Goal: Task Accomplishment & Management: Manage account settings

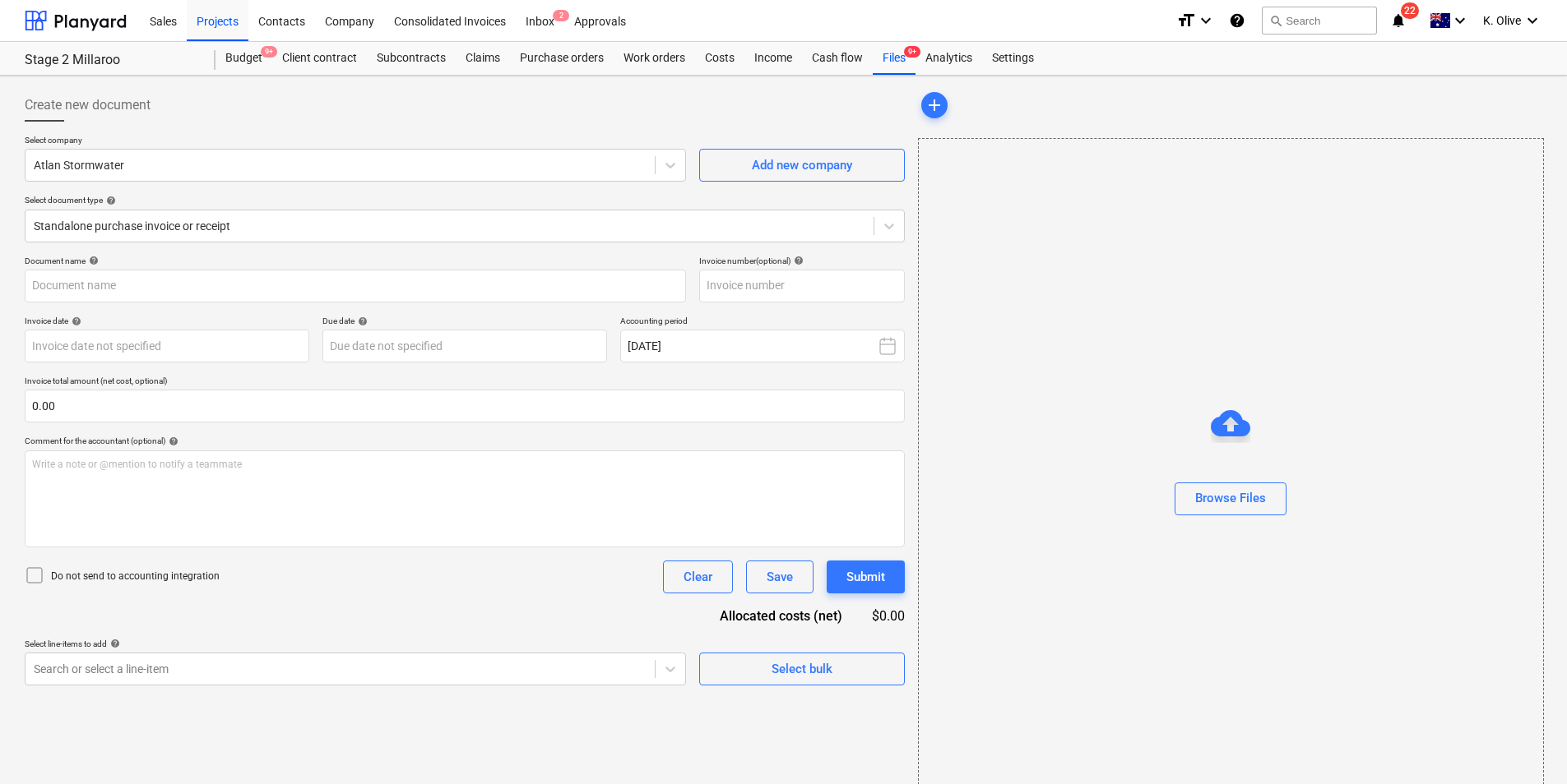
type input "INV56789"
type input "[DATE]"
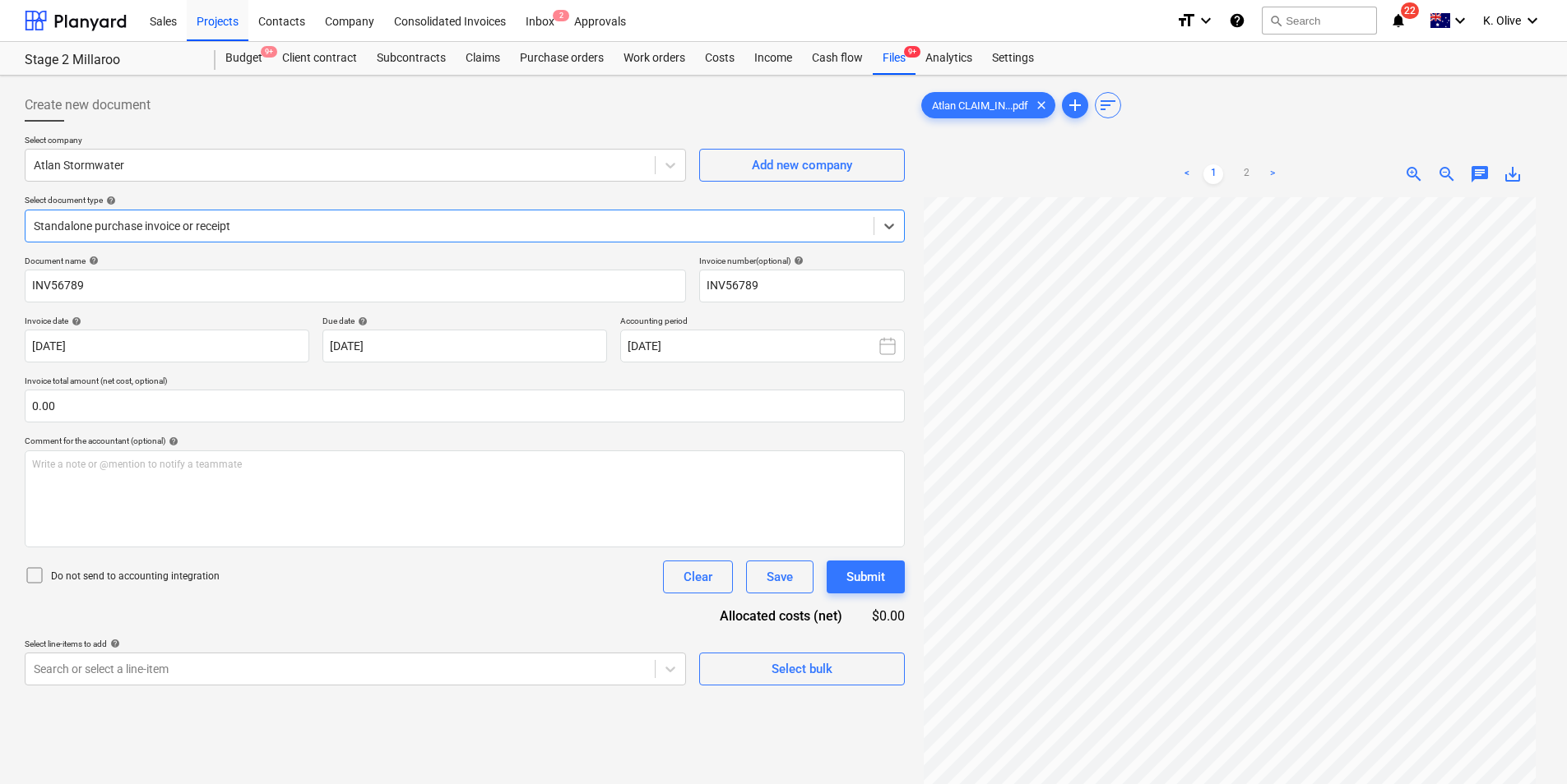
scroll to position [82, 0]
click at [1392, 20] on icon "notifications" at bounding box center [1398, 21] width 16 height 20
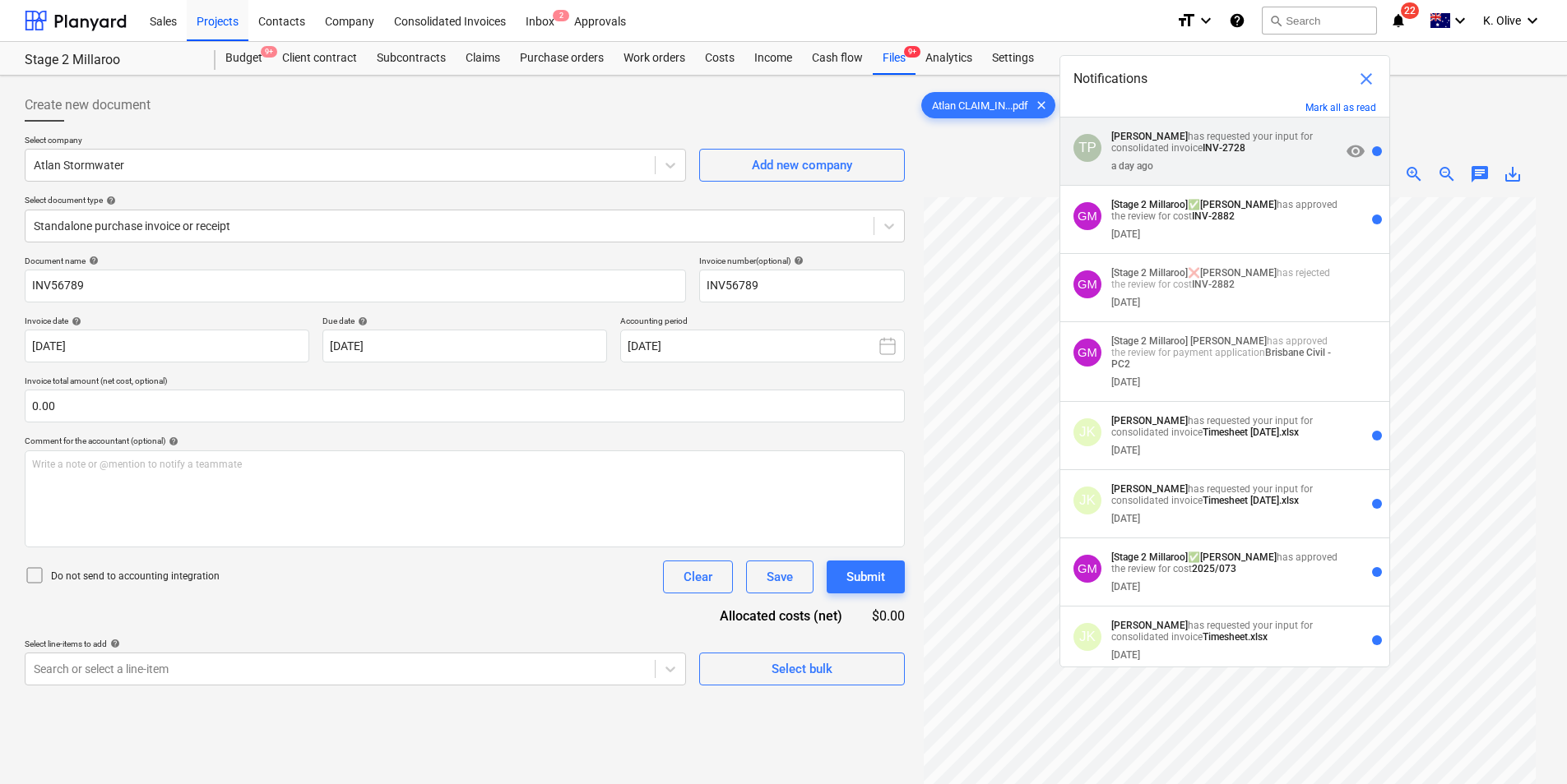
click at [1152, 152] on p "Tejas Pawar has requested your input for consolidated invoice INV-2728" at bounding box center [1225, 142] width 229 height 23
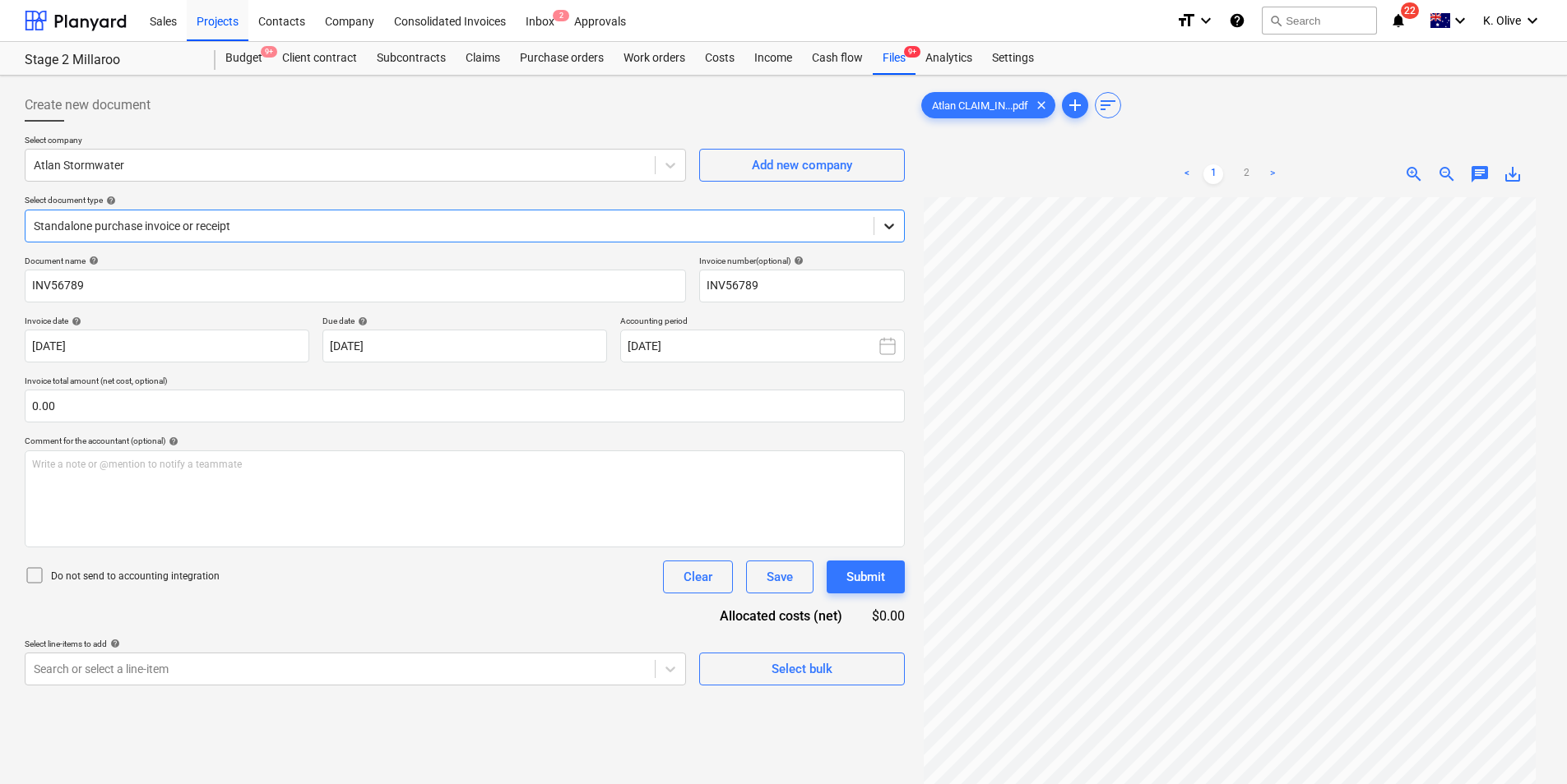
click at [892, 225] on icon at bounding box center [889, 227] width 10 height 5
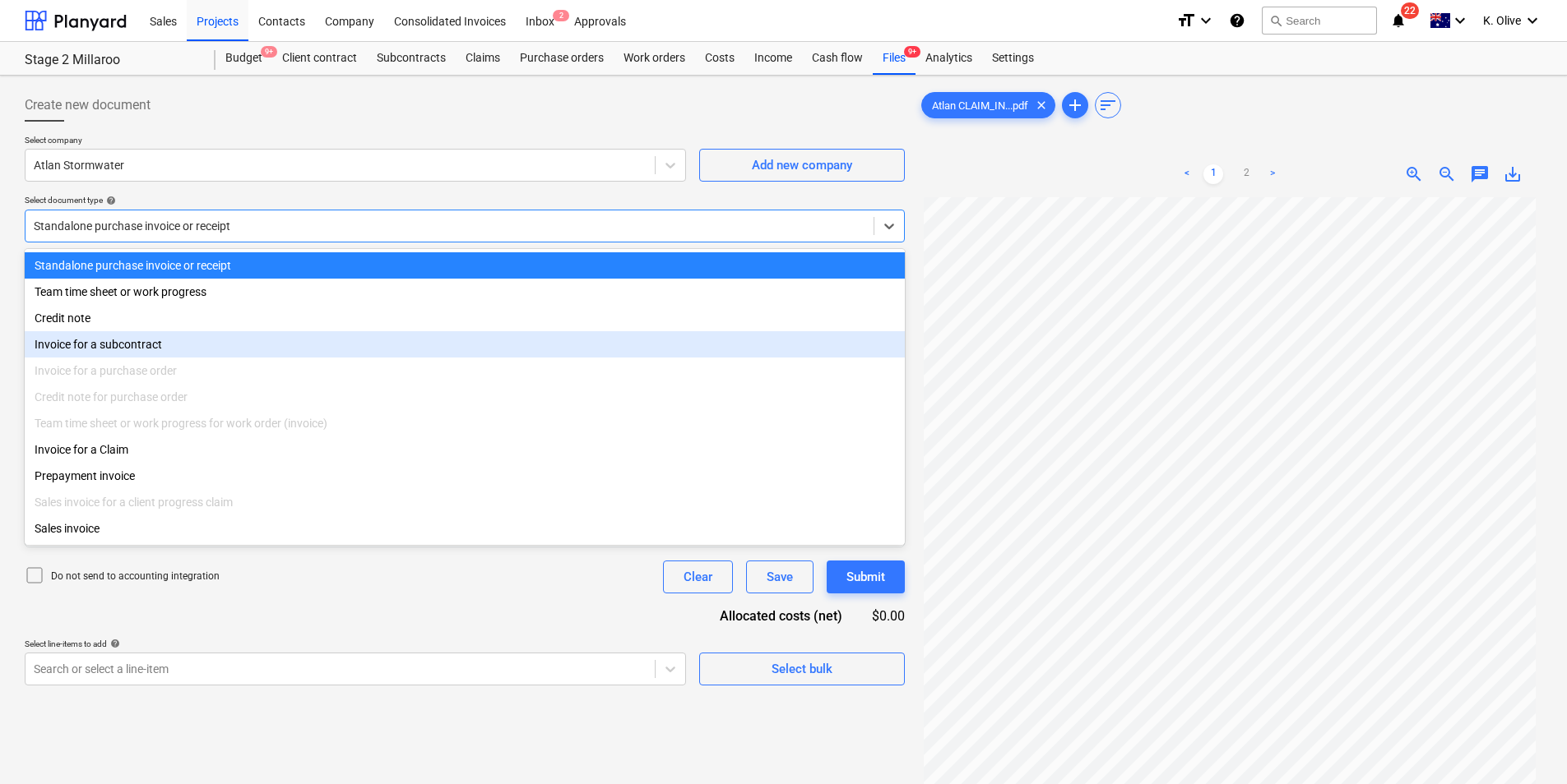
click at [98, 351] on div "Invoice for a subcontract" at bounding box center [464, 344] width 880 height 26
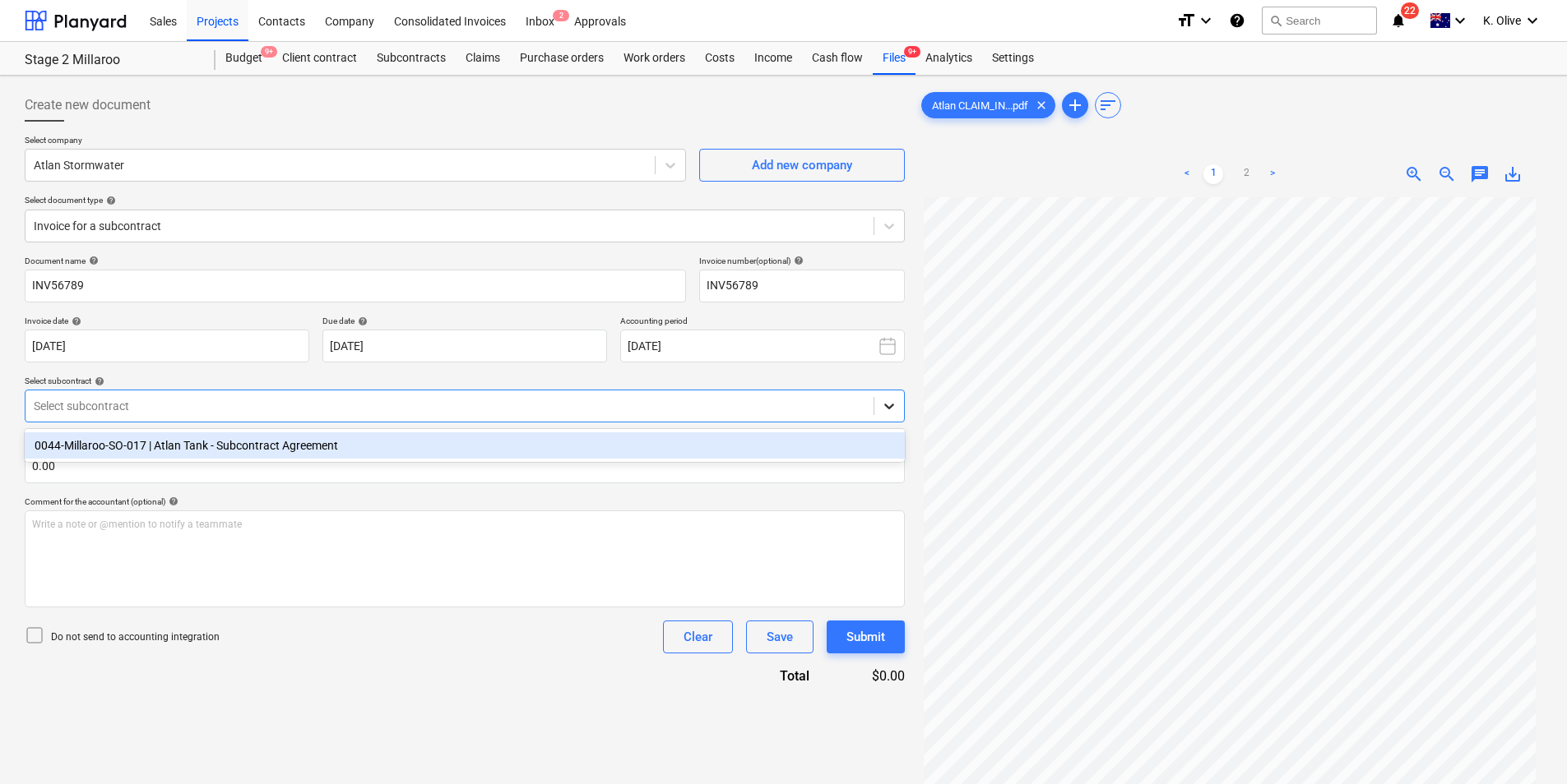
click at [892, 410] on icon at bounding box center [889, 406] width 16 height 16
click at [192, 450] on div "0044-Millaroo-SO-017 | Atlan Tank - Subcontract Agreement" at bounding box center [464, 445] width 880 height 26
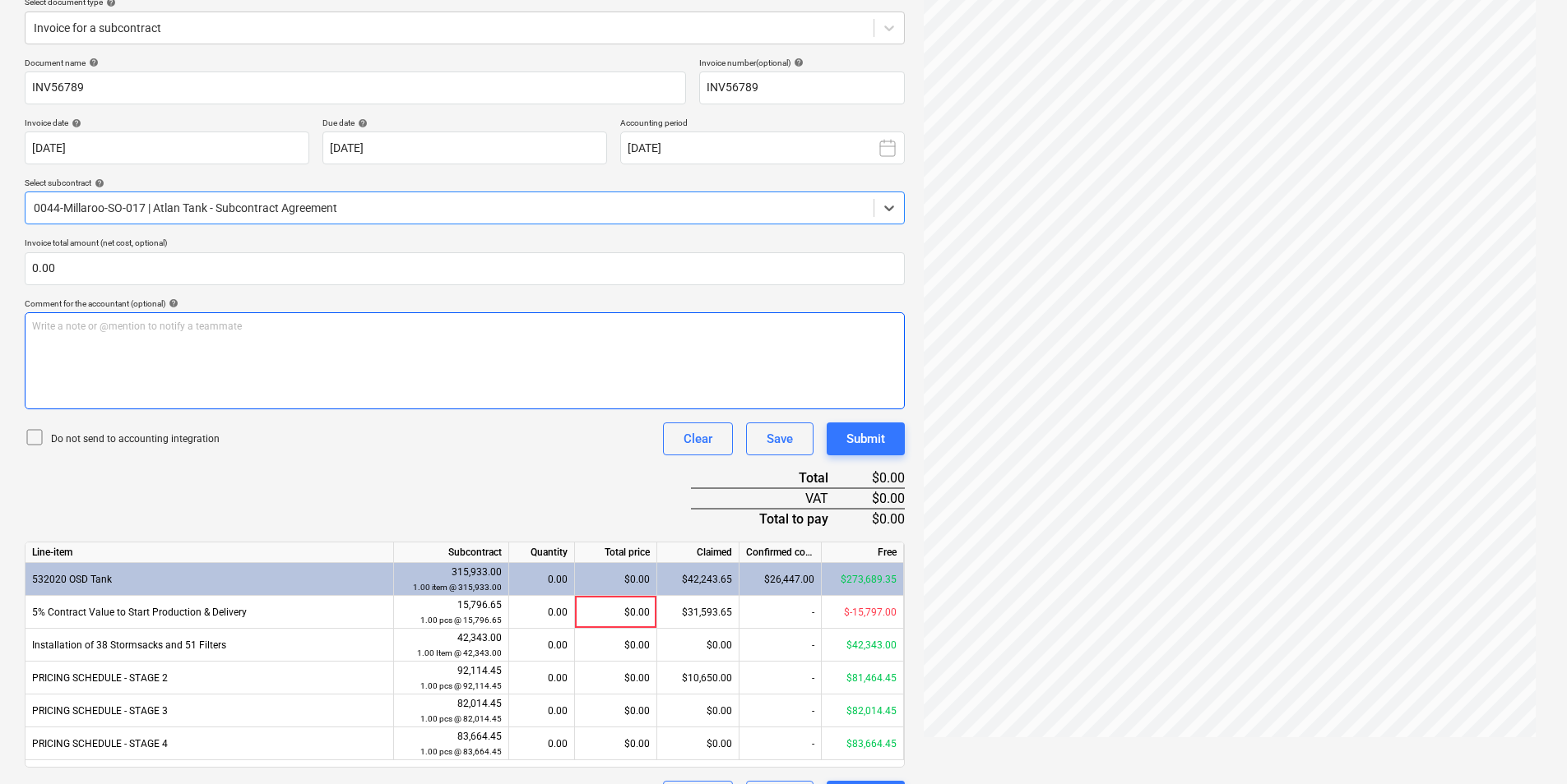
scroll to position [159, 0]
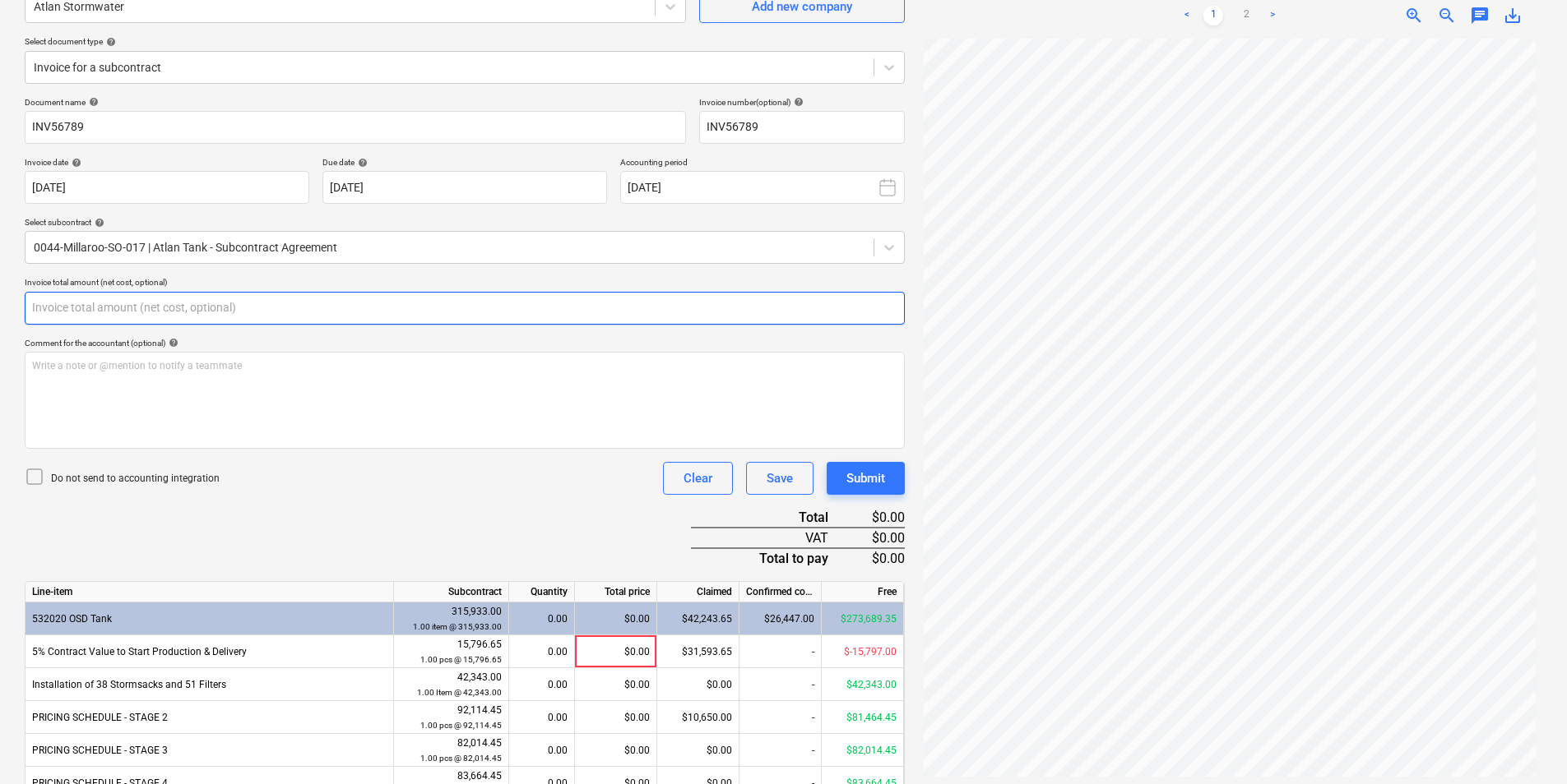
click at [153, 301] on input "text" at bounding box center [464, 308] width 880 height 33
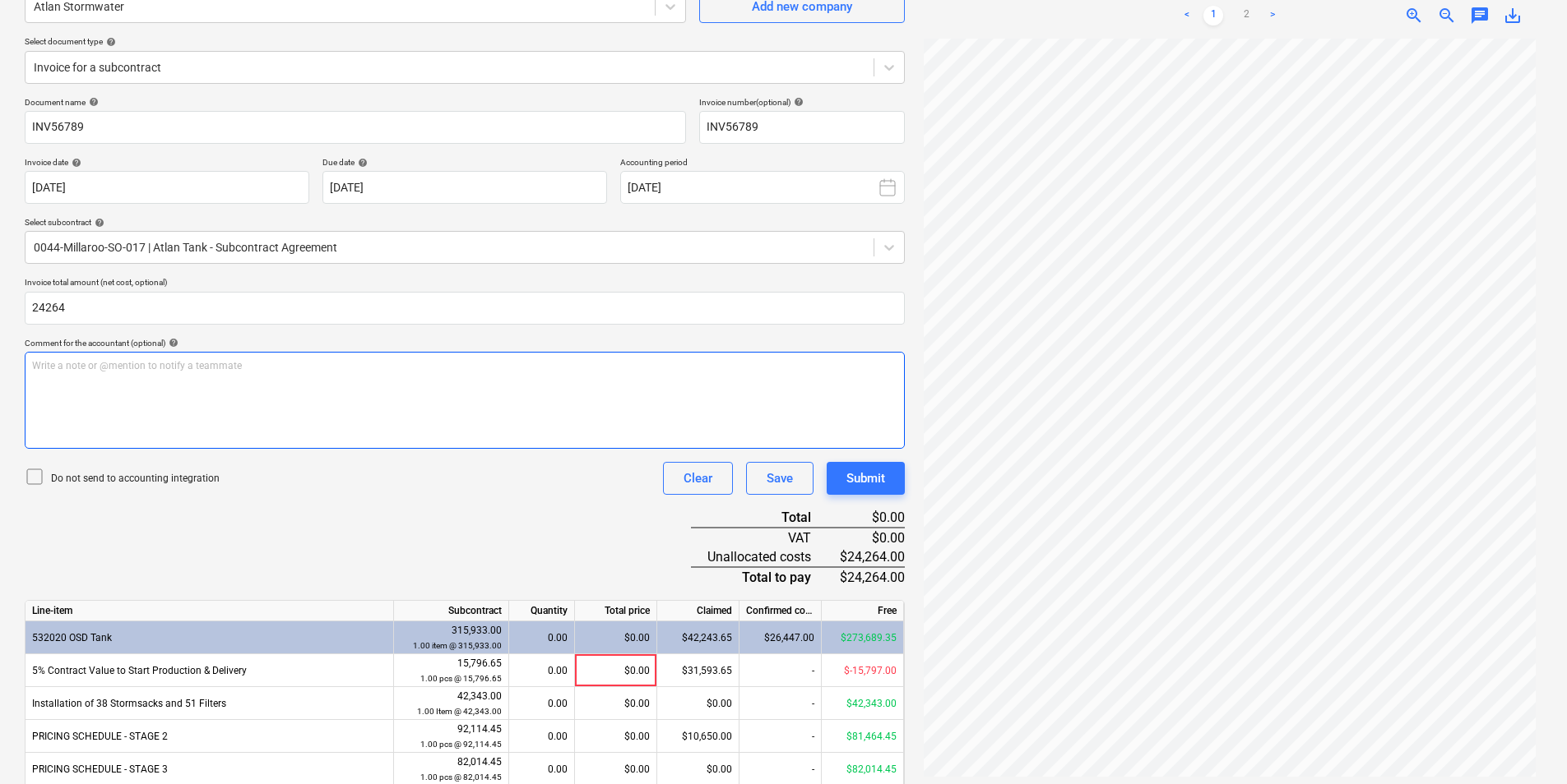
type input "24,264.00"
click at [433, 366] on p "Write a note or @mention to notify a teammate ﻿" at bounding box center [464, 366] width 865 height 14
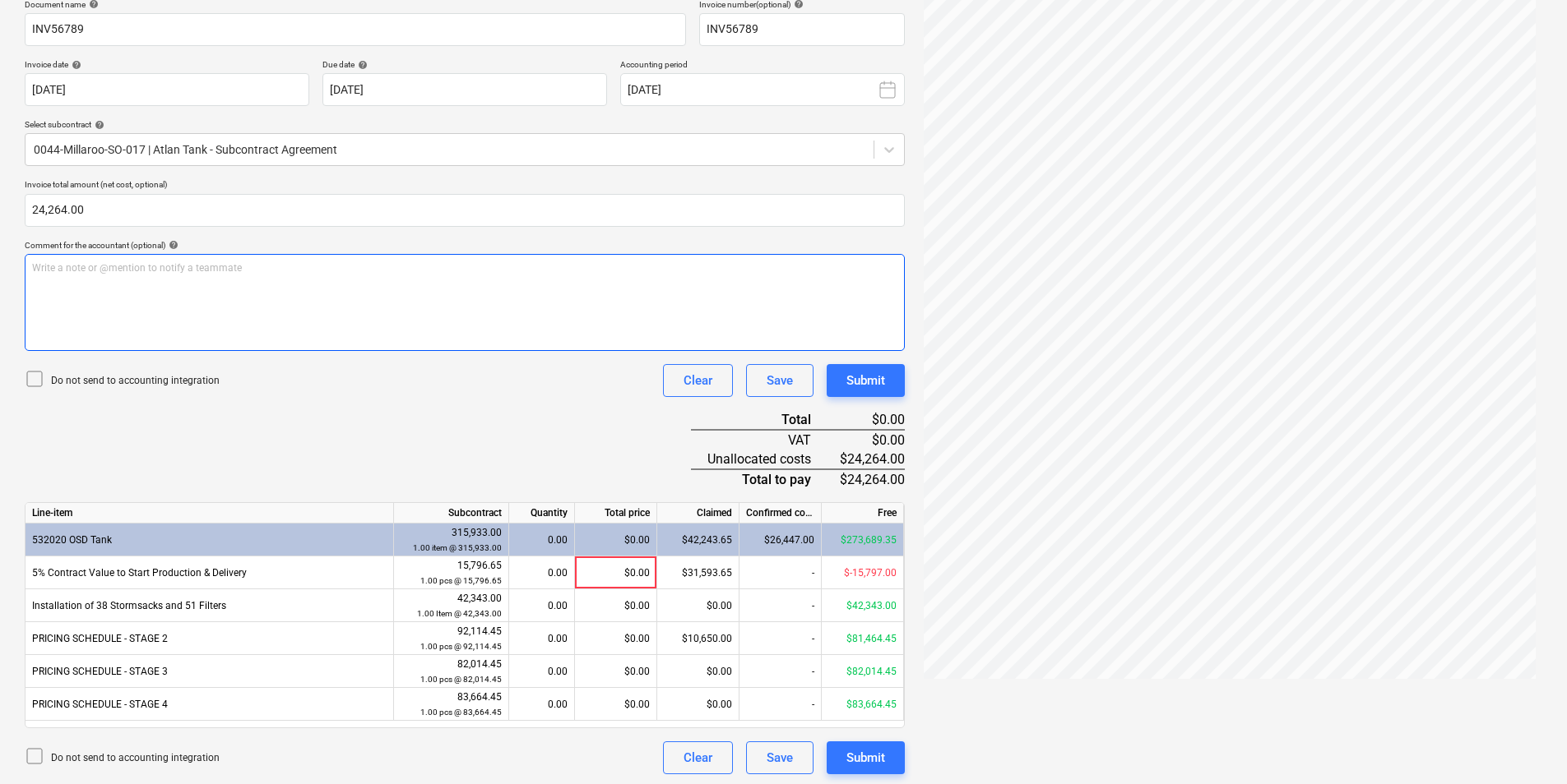
scroll to position [260, 0]
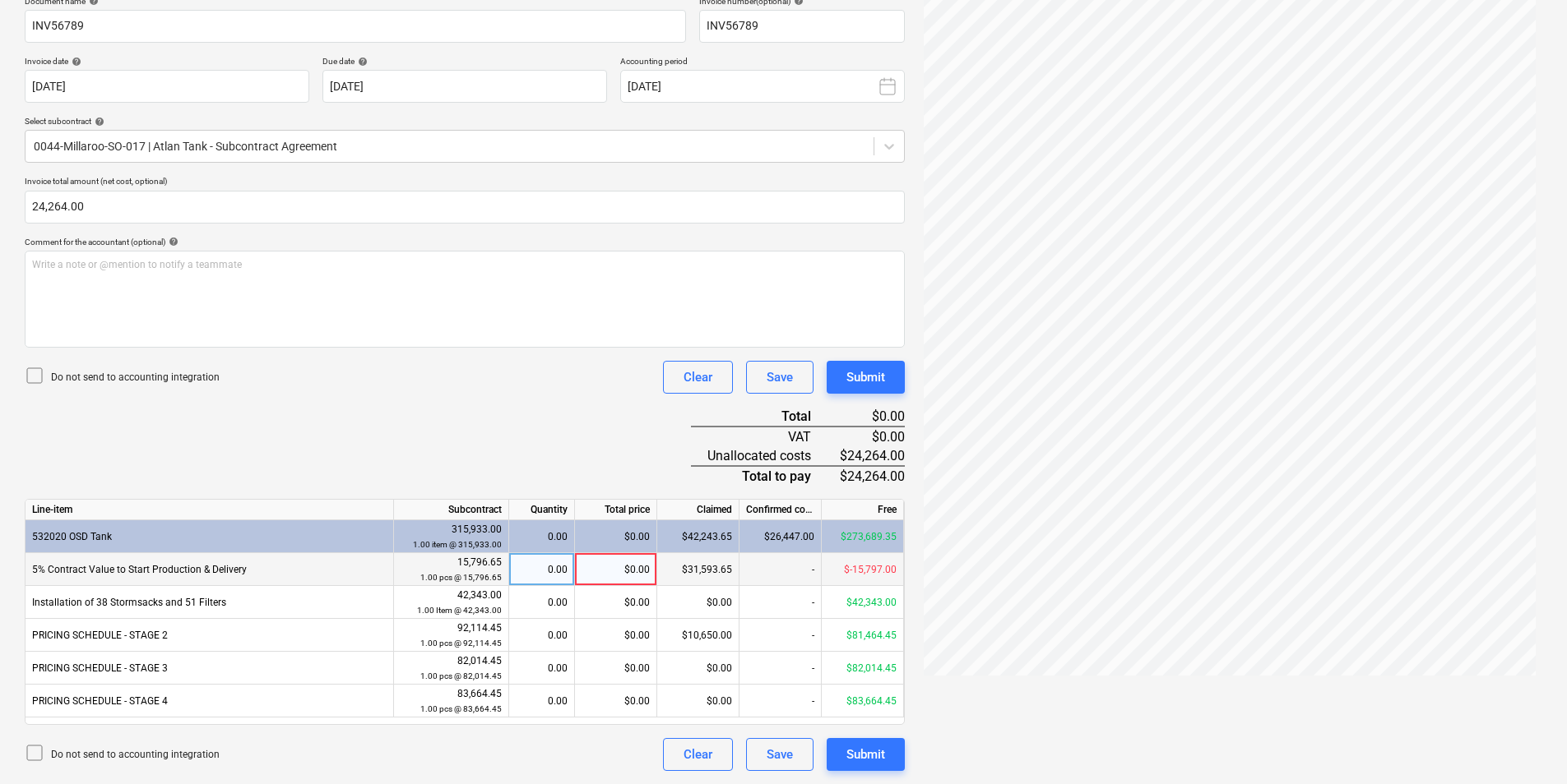
click at [621, 570] on div "$0.00" at bounding box center [616, 569] width 82 height 33
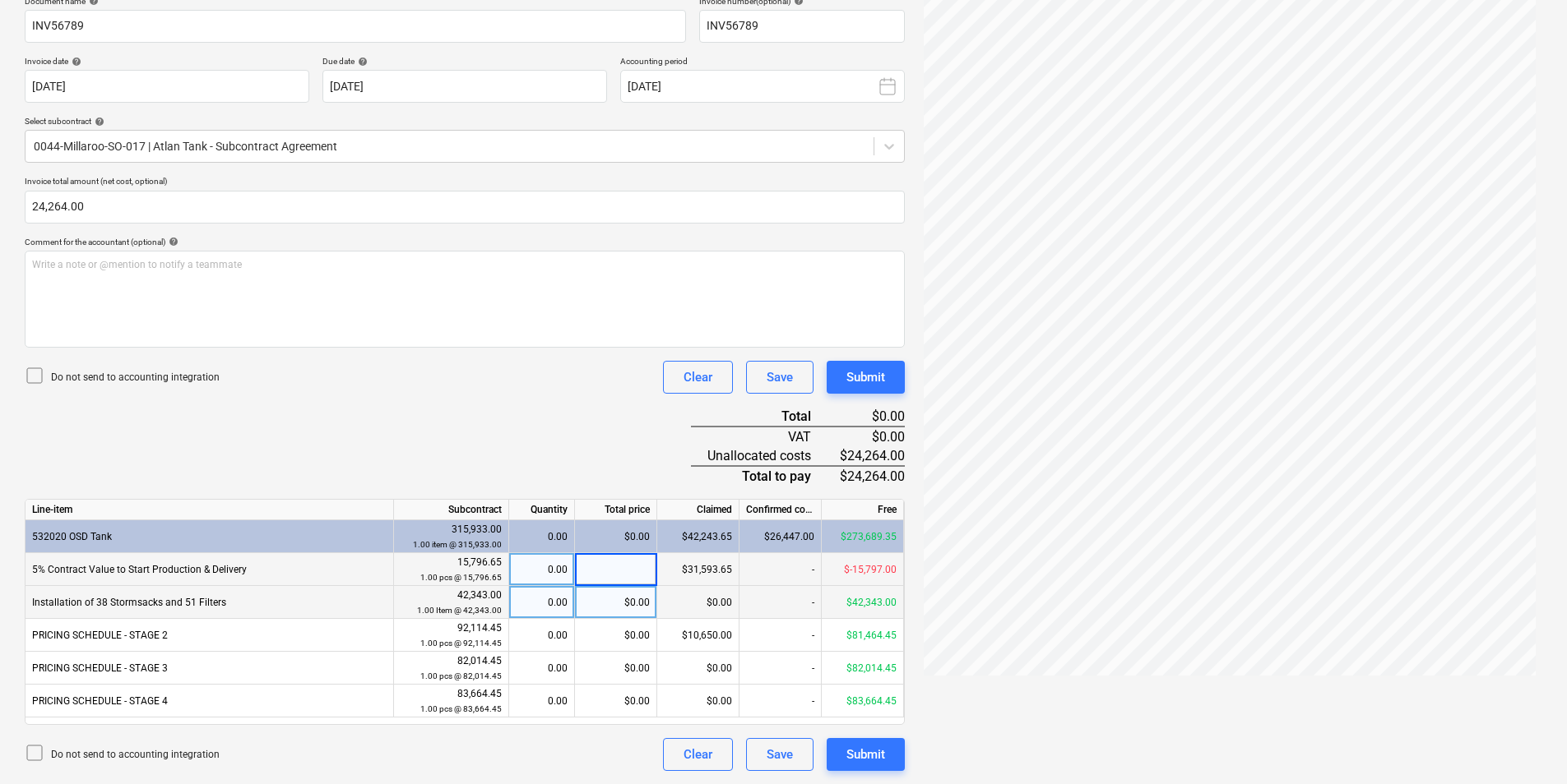
click at [613, 600] on div "$0.00" at bounding box center [616, 602] width 82 height 33
type input "24264"
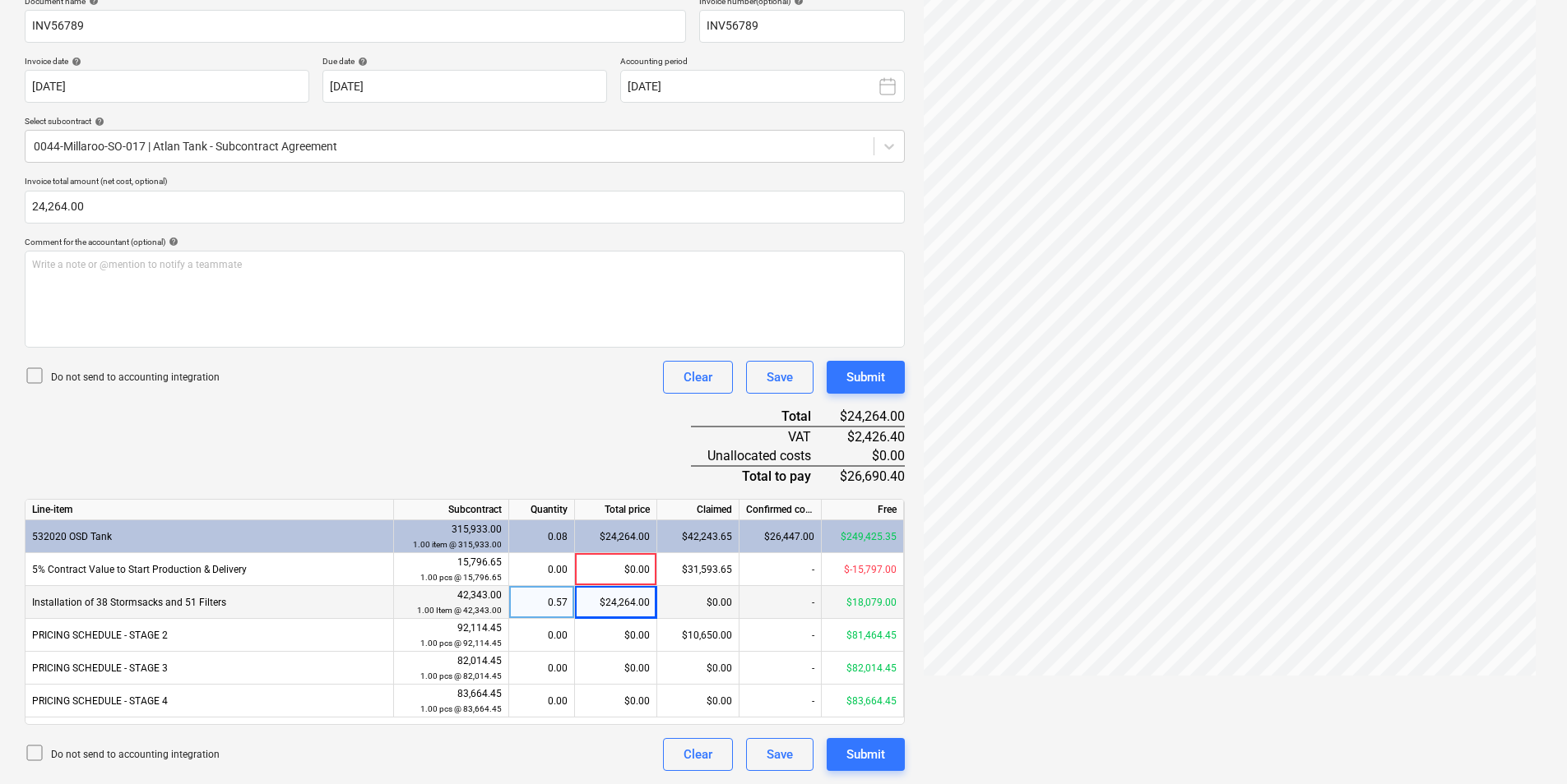
click at [692, 603] on div "$0.00" at bounding box center [698, 602] width 82 height 33
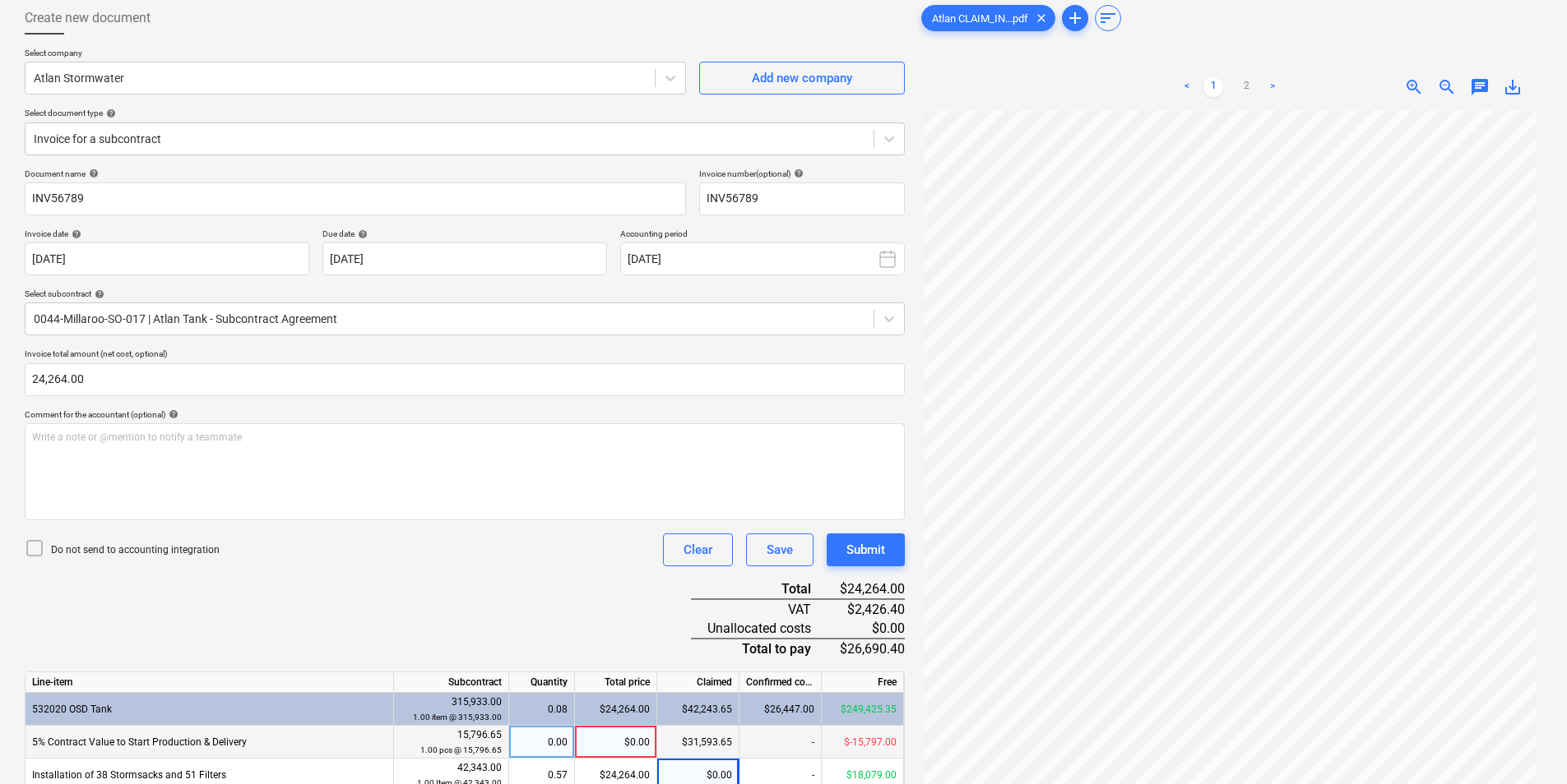
scroll to position [0, 0]
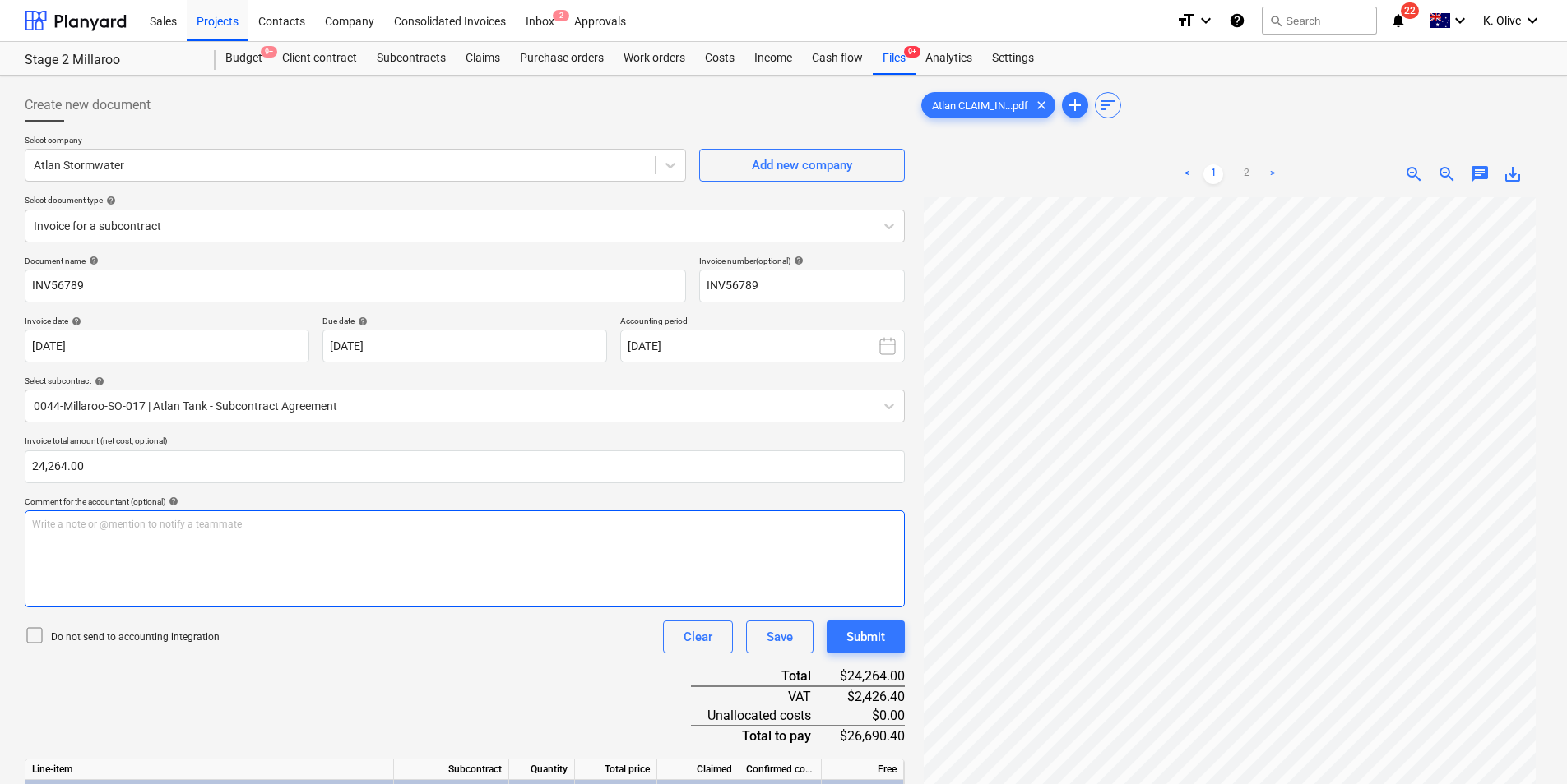
click at [195, 546] on div "Write a note or @mention to notify a teammate ﻿" at bounding box center [464, 559] width 880 height 97
click at [348, 550] on div "Write a note or @mention to notify a teammate ﻿" at bounding box center [464, 559] width 880 height 97
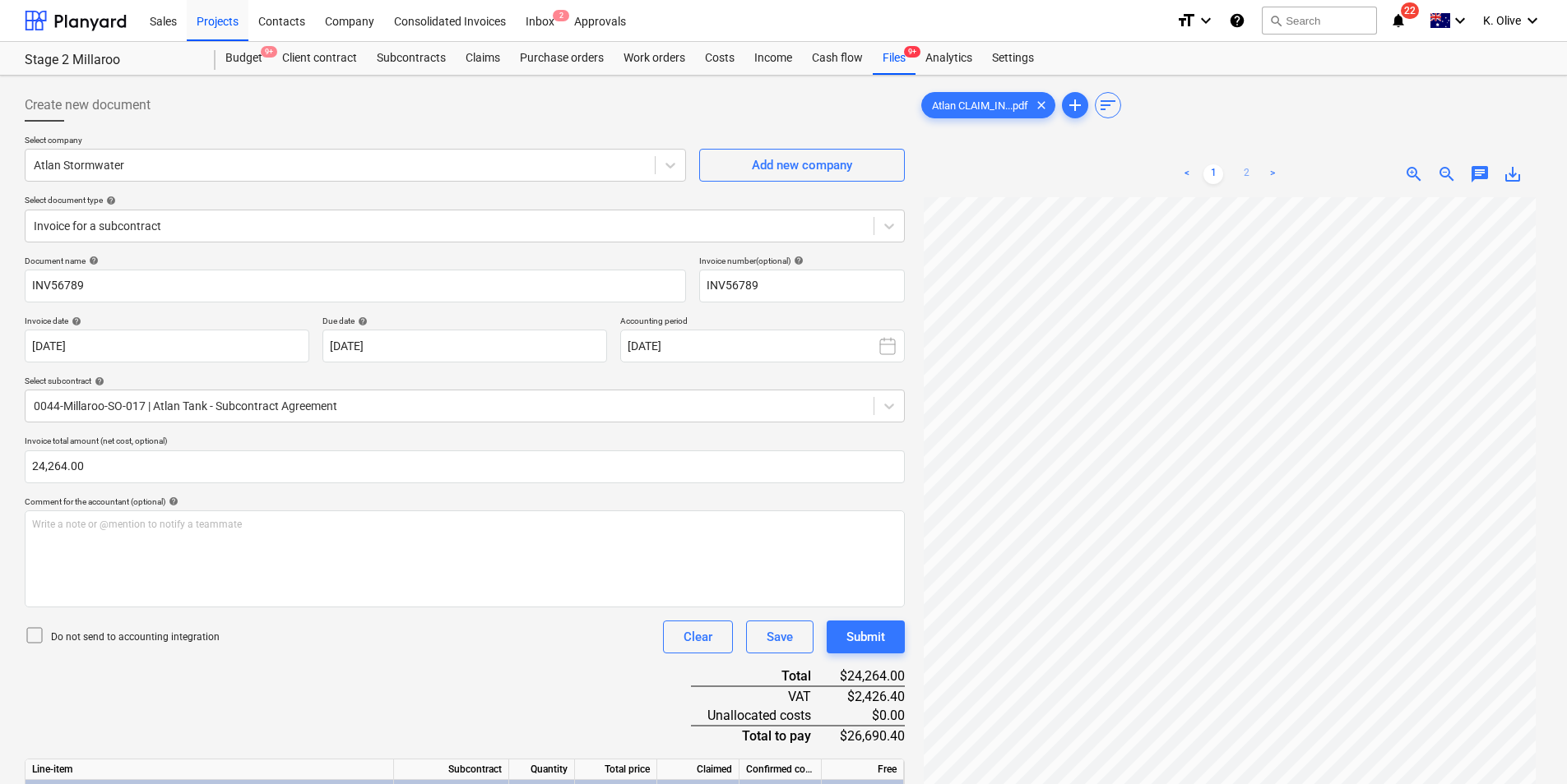
click at [1249, 172] on link "2" at bounding box center [1246, 175] width 20 height 20
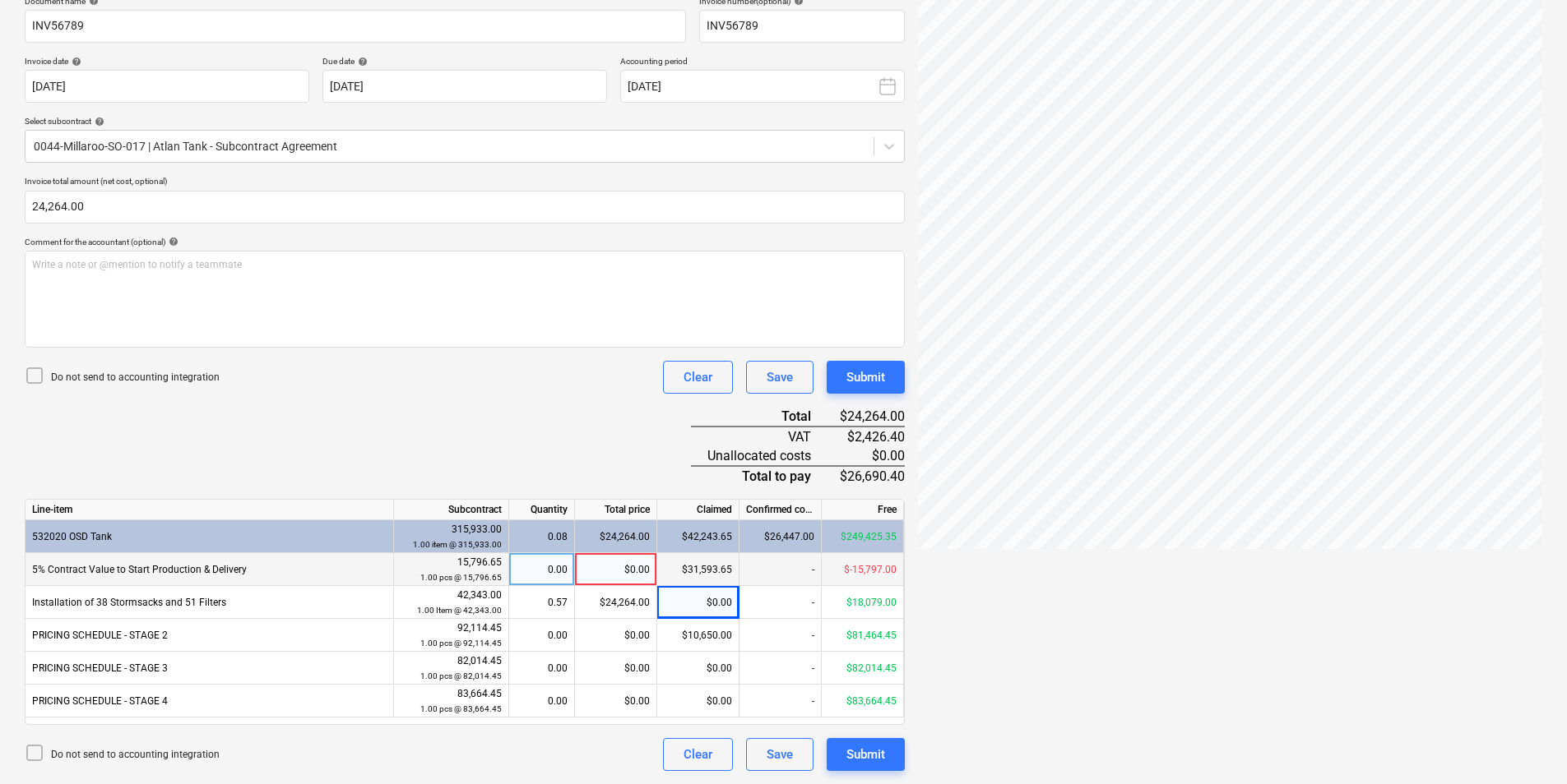
click at [596, 576] on div "$0.00" at bounding box center [616, 569] width 82 height 33
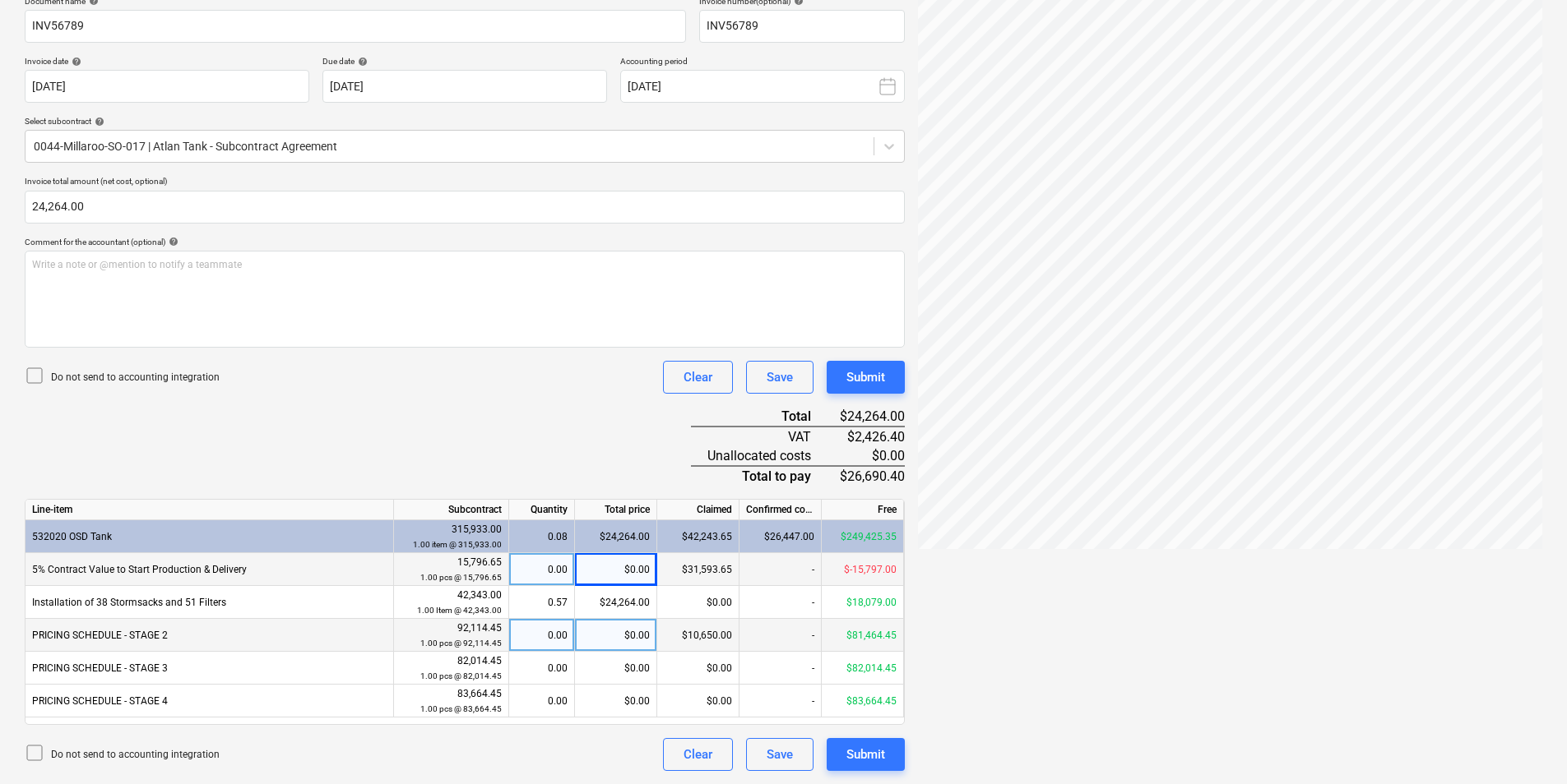
click at [682, 634] on div "$10,650.00" at bounding box center [698, 635] width 82 height 33
click at [684, 635] on div "$10,650.00" at bounding box center [698, 635] width 82 height 33
drag, startPoint x: 684, startPoint y: 635, endPoint x: 624, endPoint y: 641, distance: 60.3
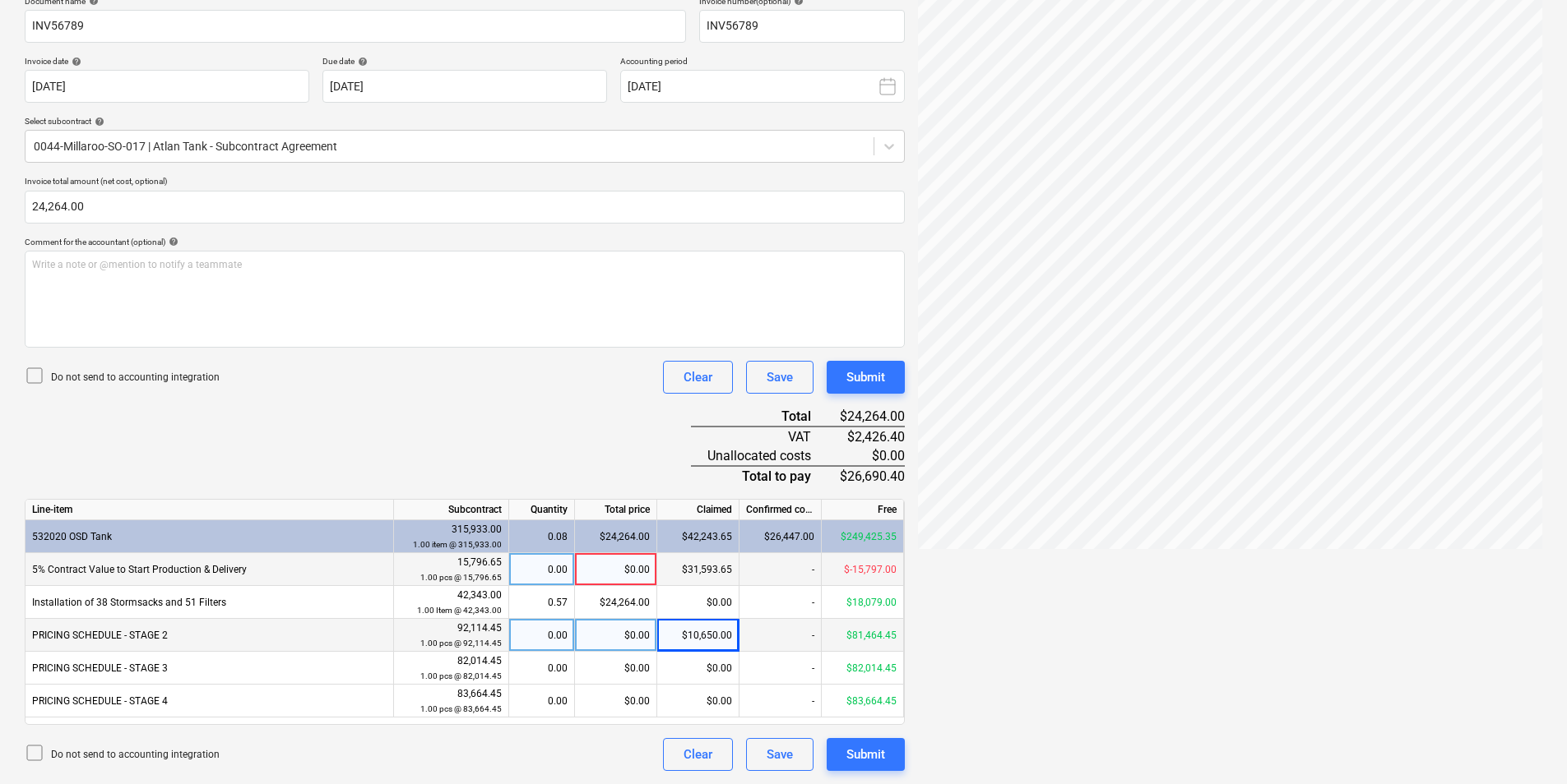
click at [624, 641] on div "$0.00" at bounding box center [616, 635] width 82 height 33
click at [610, 449] on div "Document name help INV56789 Invoice number (optional) help INV56789 Invoice dat…" at bounding box center [464, 384] width 880 height 775
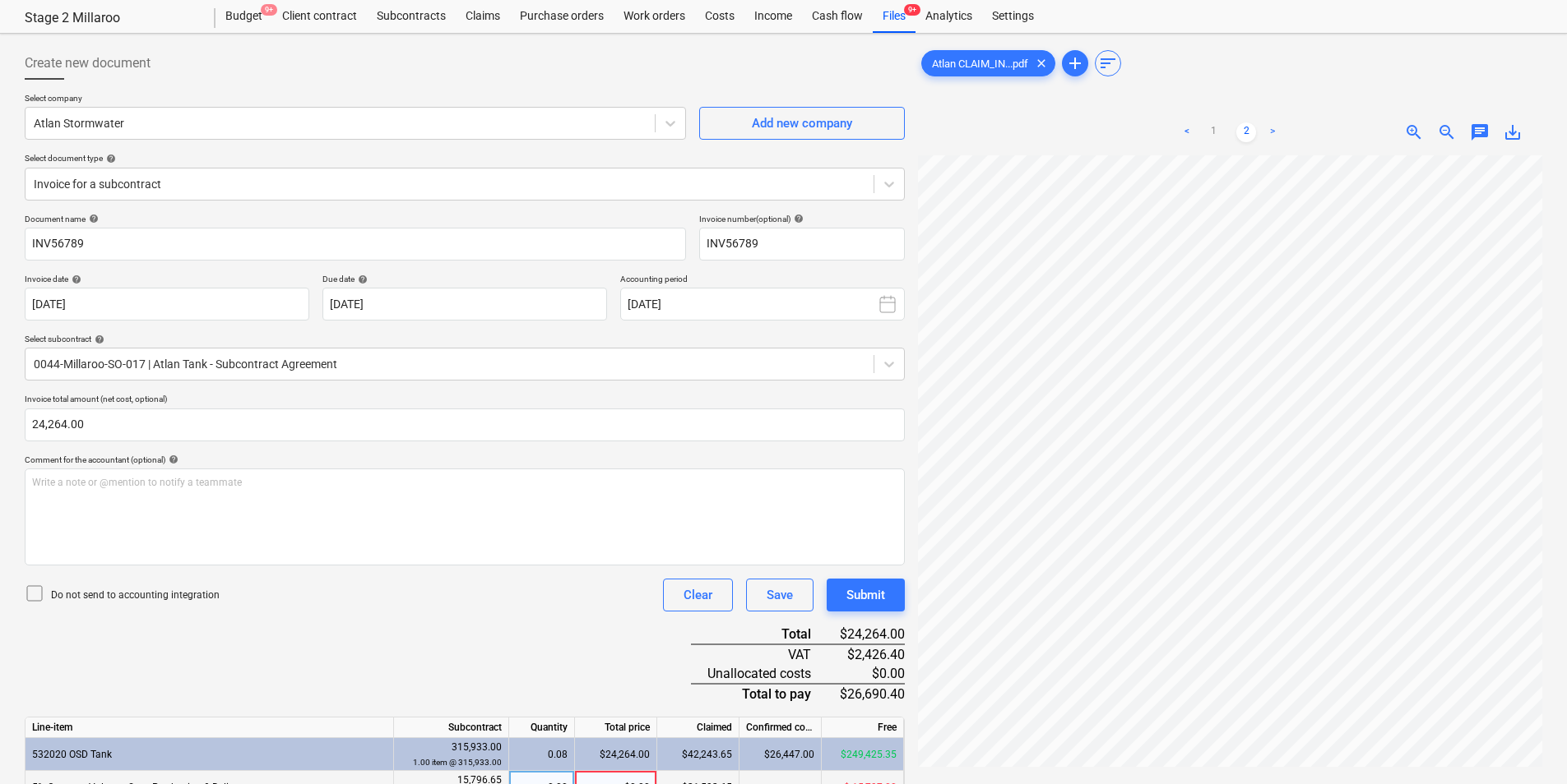
scroll to position [0, 0]
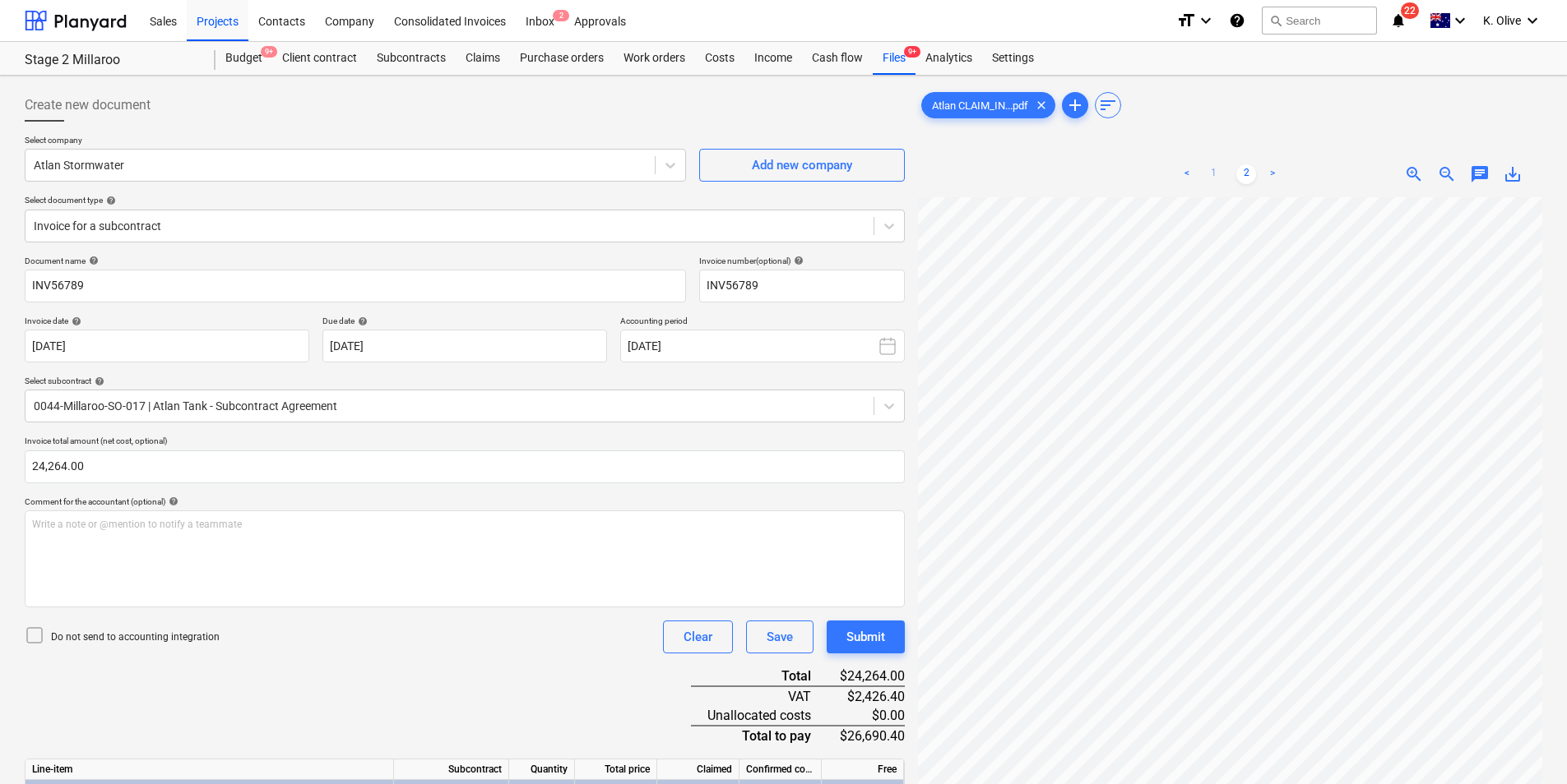
click at [1212, 173] on link "1" at bounding box center [1213, 175] width 20 height 20
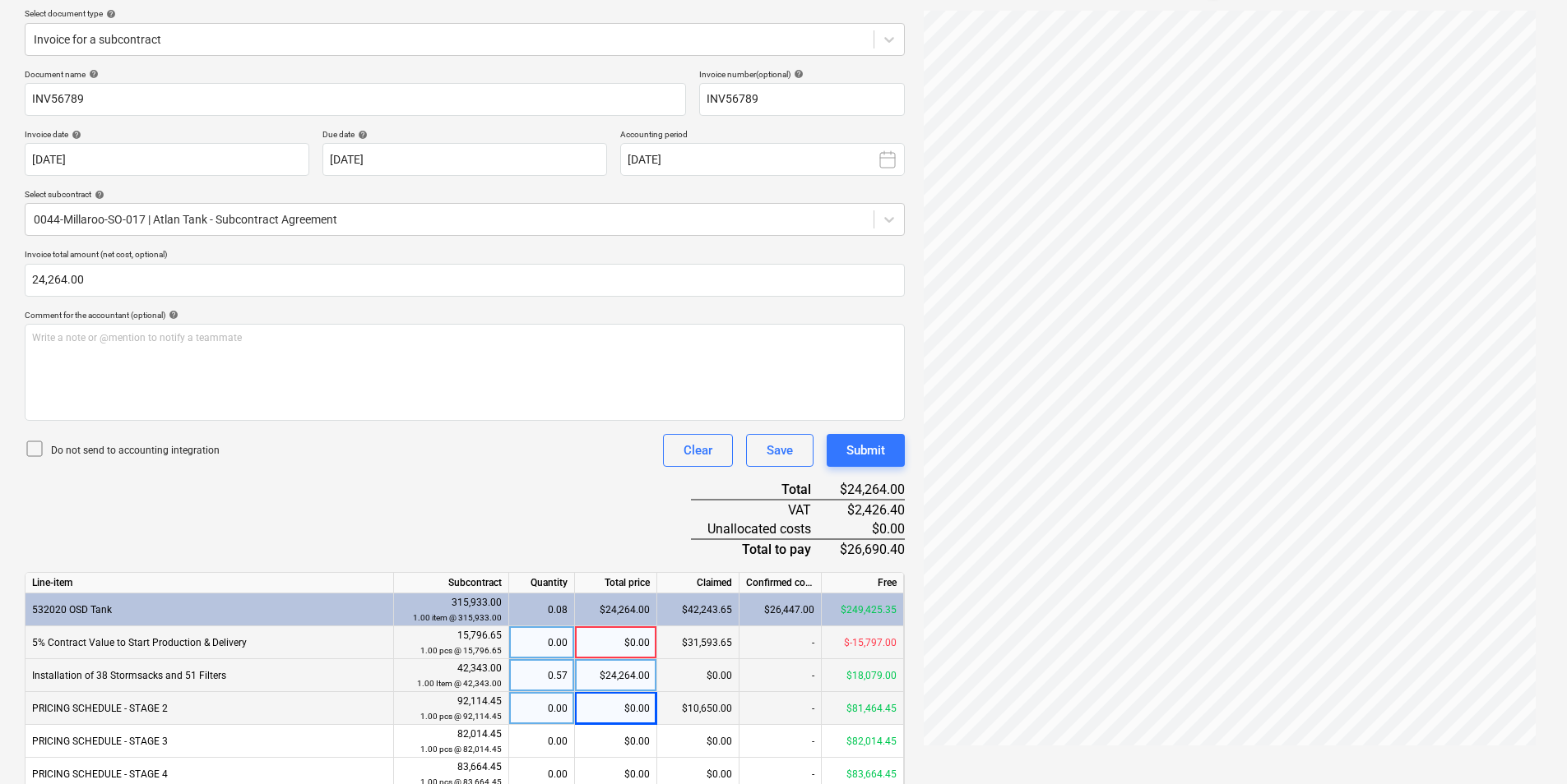
scroll to position [260, 0]
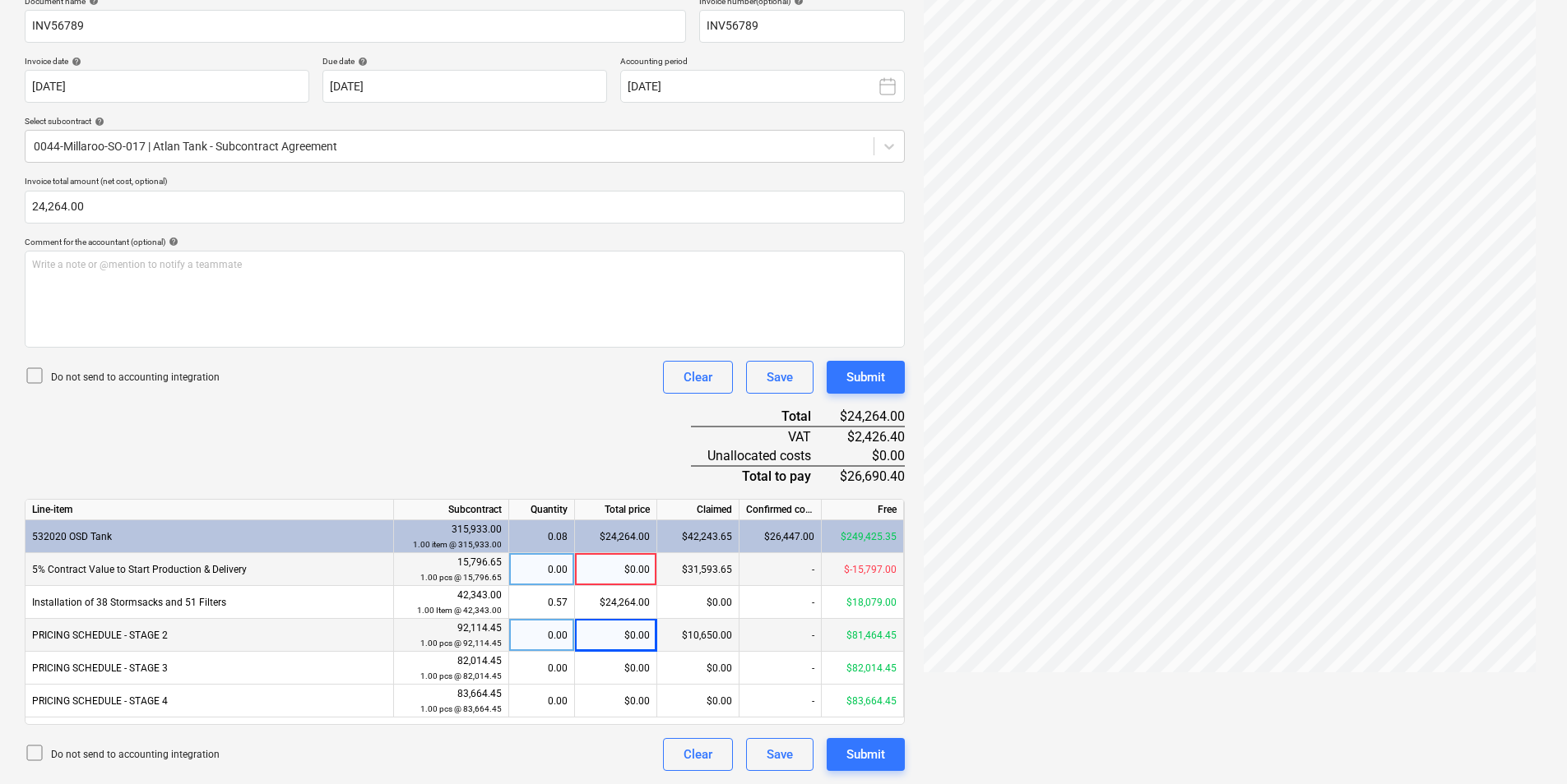
click at [597, 544] on div "$24,264.00" at bounding box center [616, 536] width 82 height 33
click at [591, 530] on div "$24,264.00" at bounding box center [616, 536] width 82 height 33
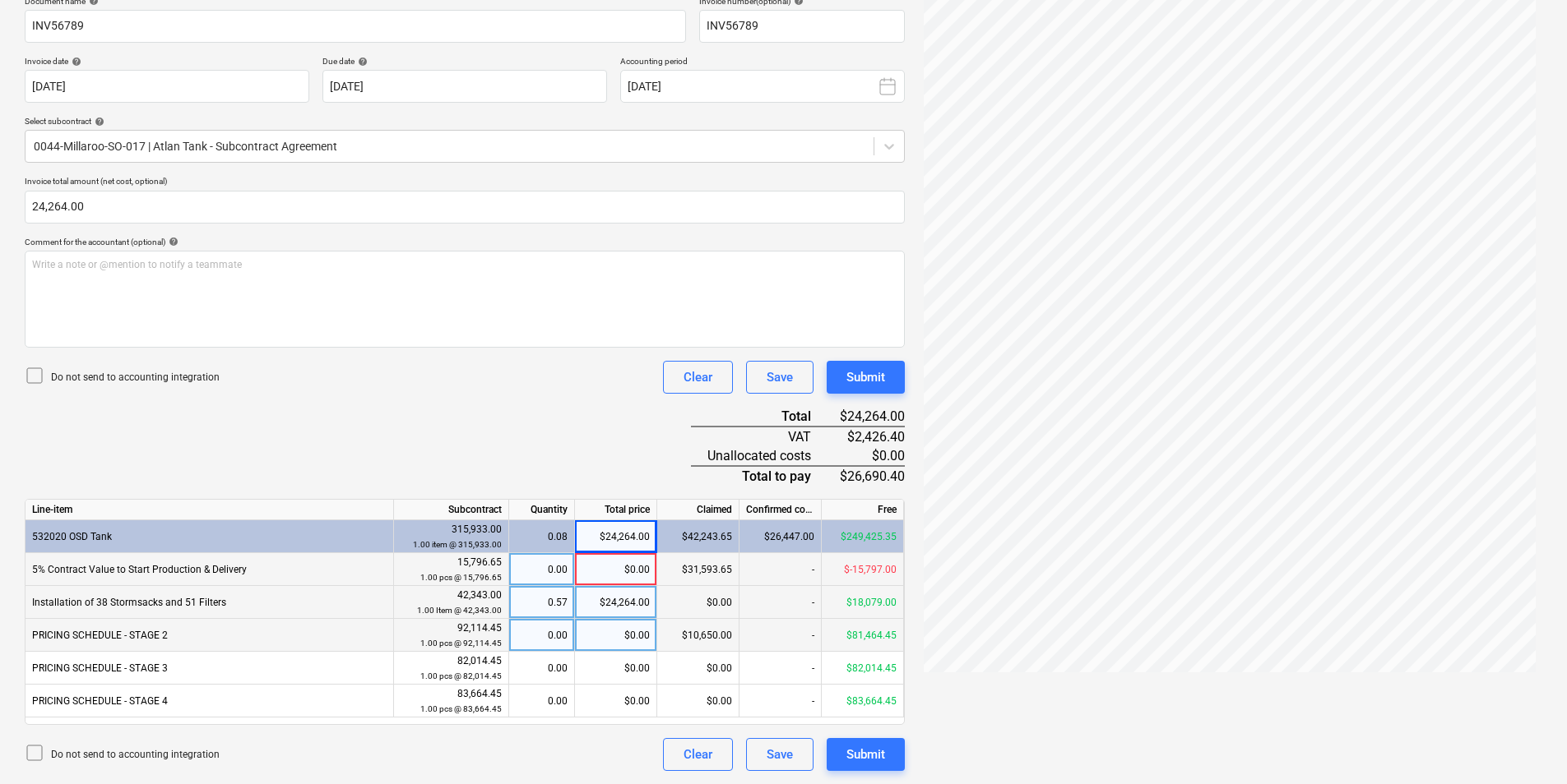
drag, startPoint x: 591, startPoint y: 530, endPoint x: 596, endPoint y: 599, distance: 69.2
click at [596, 599] on div "$24,264.00" at bounding box center [616, 602] width 82 height 33
click at [596, 599] on input "24264" at bounding box center [615, 601] width 81 height 32
type input "0"
drag, startPoint x: 602, startPoint y: 766, endPoint x: 581, endPoint y: 768, distance: 21.1
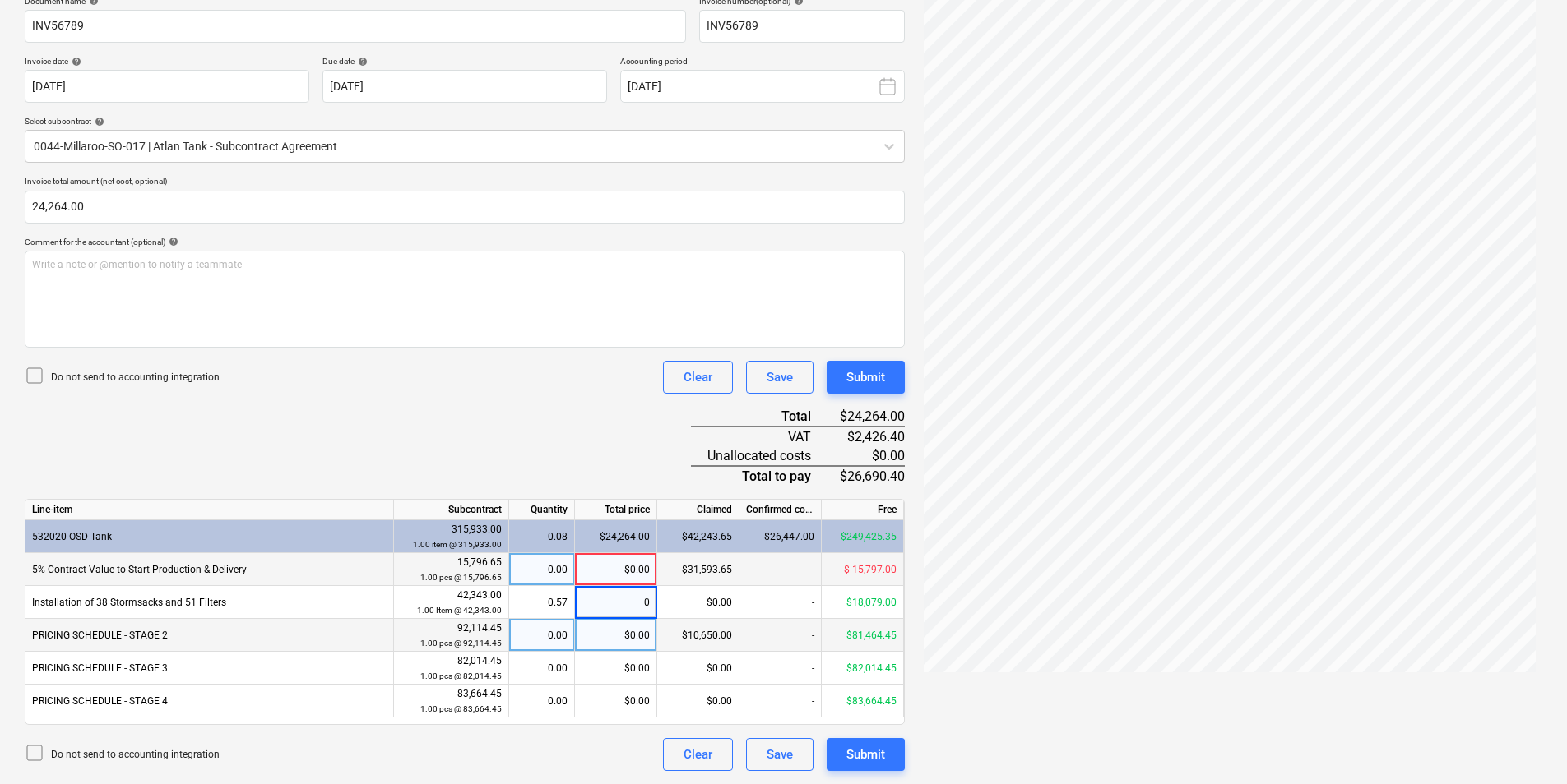
click at [590, 768] on div "Do not send to accounting integration Clear Save Submit" at bounding box center [464, 755] width 880 height 33
click at [520, 471] on div "Document name help INV56789 Invoice number (optional) help INV56789 Invoice dat…" at bounding box center [464, 384] width 880 height 775
click at [614, 606] on div "$0.00" at bounding box center [616, 602] width 82 height 33
click at [614, 572] on div "$0.00" at bounding box center [616, 569] width 82 height 33
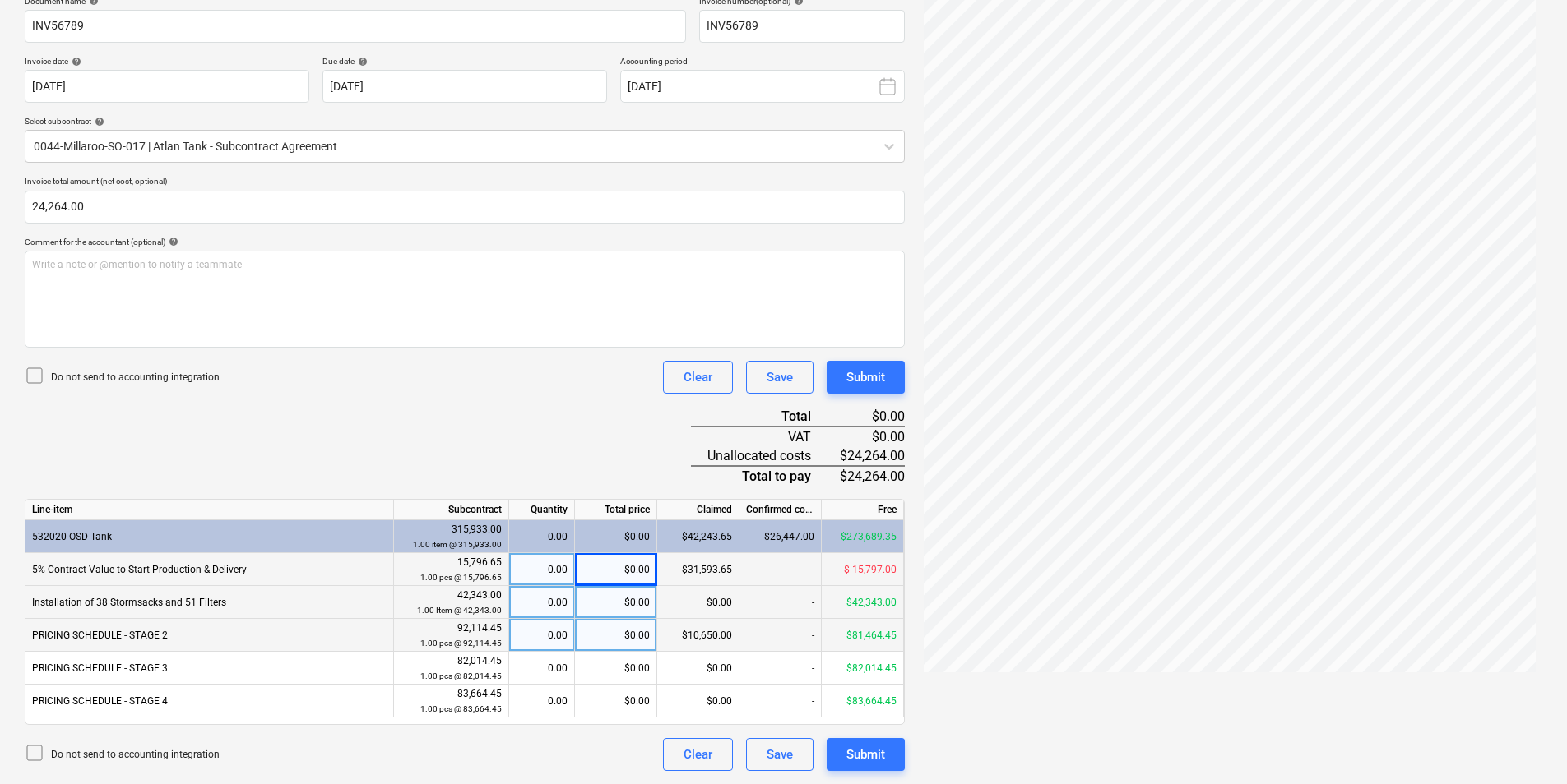
click at [602, 462] on div "Document name help INV56789 Invoice number (optional) help INV56789 Invoice dat…" at bounding box center [464, 384] width 880 height 775
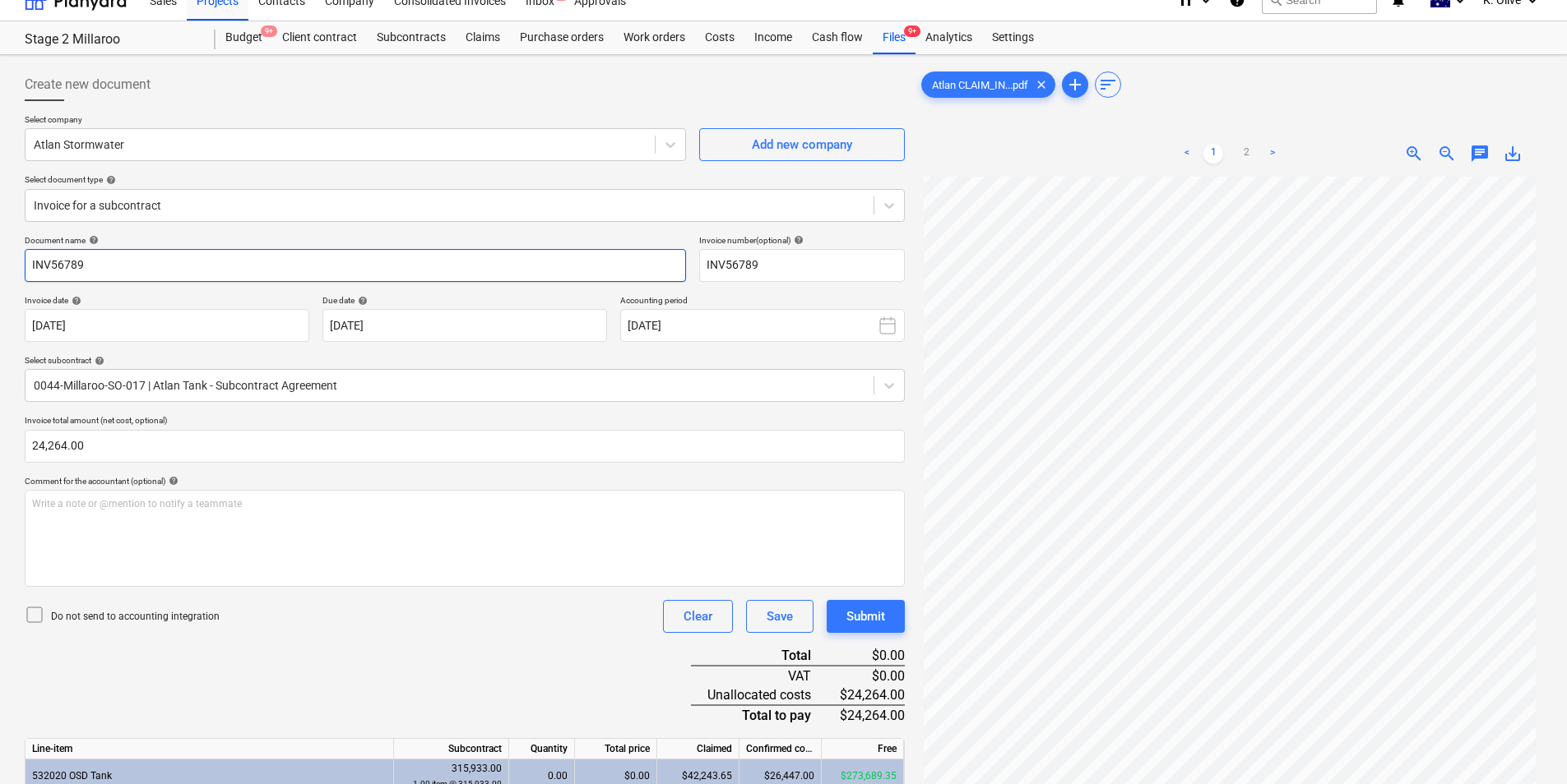
scroll to position [13, 0]
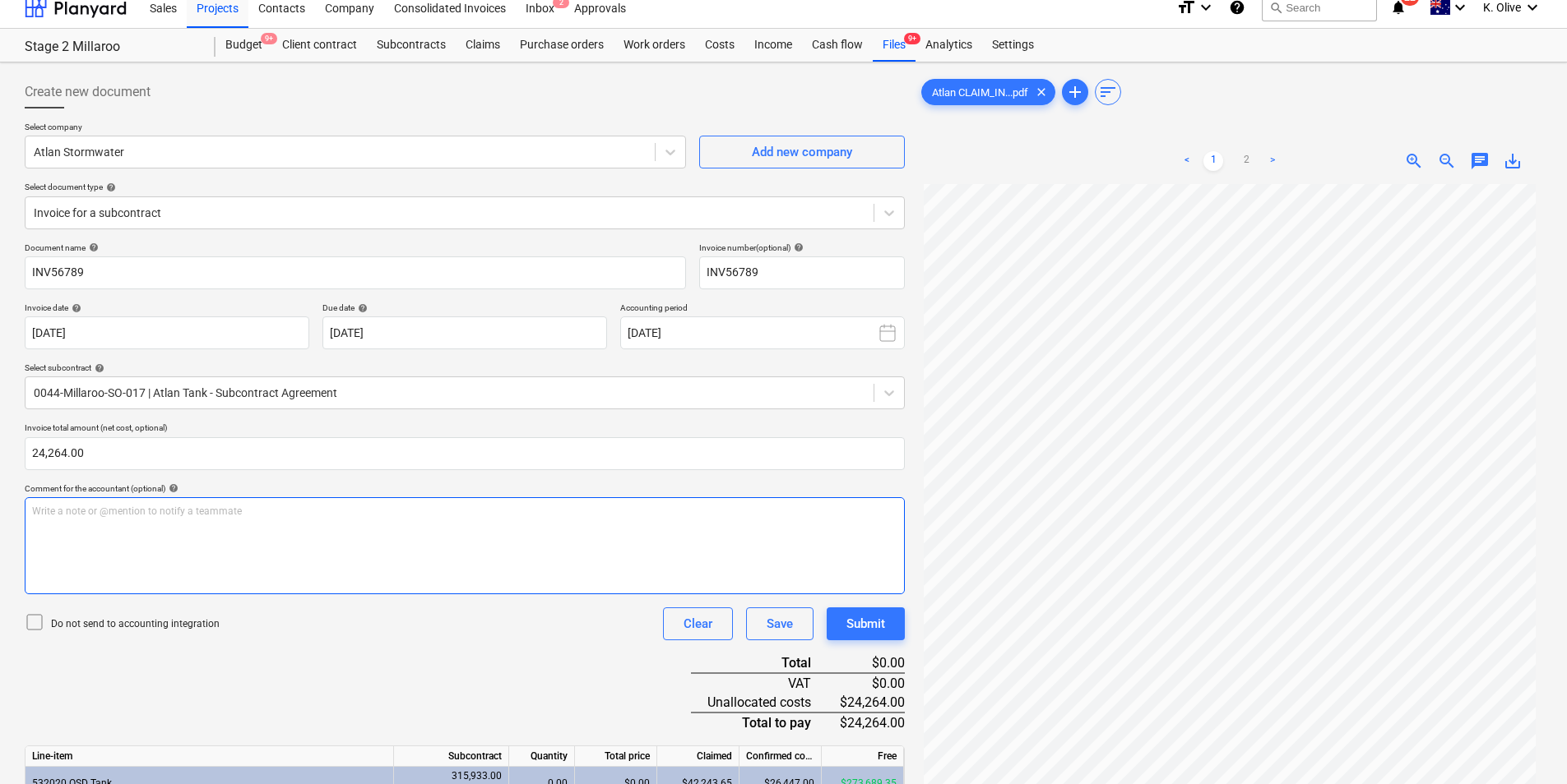
drag, startPoint x: 323, startPoint y: 577, endPoint x: 286, endPoint y: 529, distance: 60.6
click at [324, 578] on div "Write a note or @mention to notify a teammate ﻿" at bounding box center [464, 546] width 880 height 97
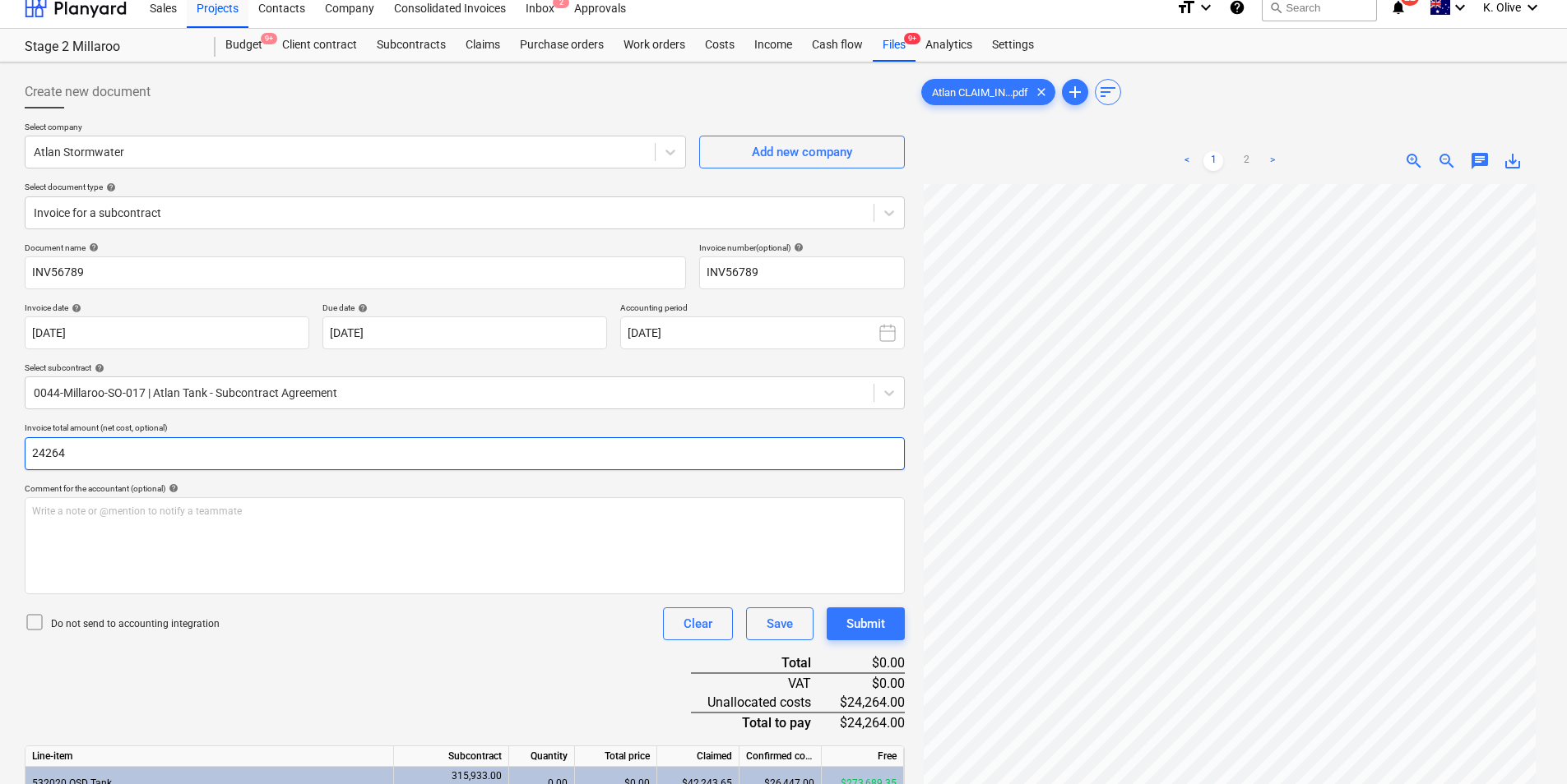
click at [231, 447] on input "24264" at bounding box center [464, 454] width 880 height 33
click at [212, 438] on input "24264" at bounding box center [464, 454] width 880 height 33
click at [208, 441] on input "24264" at bounding box center [464, 454] width 880 height 33
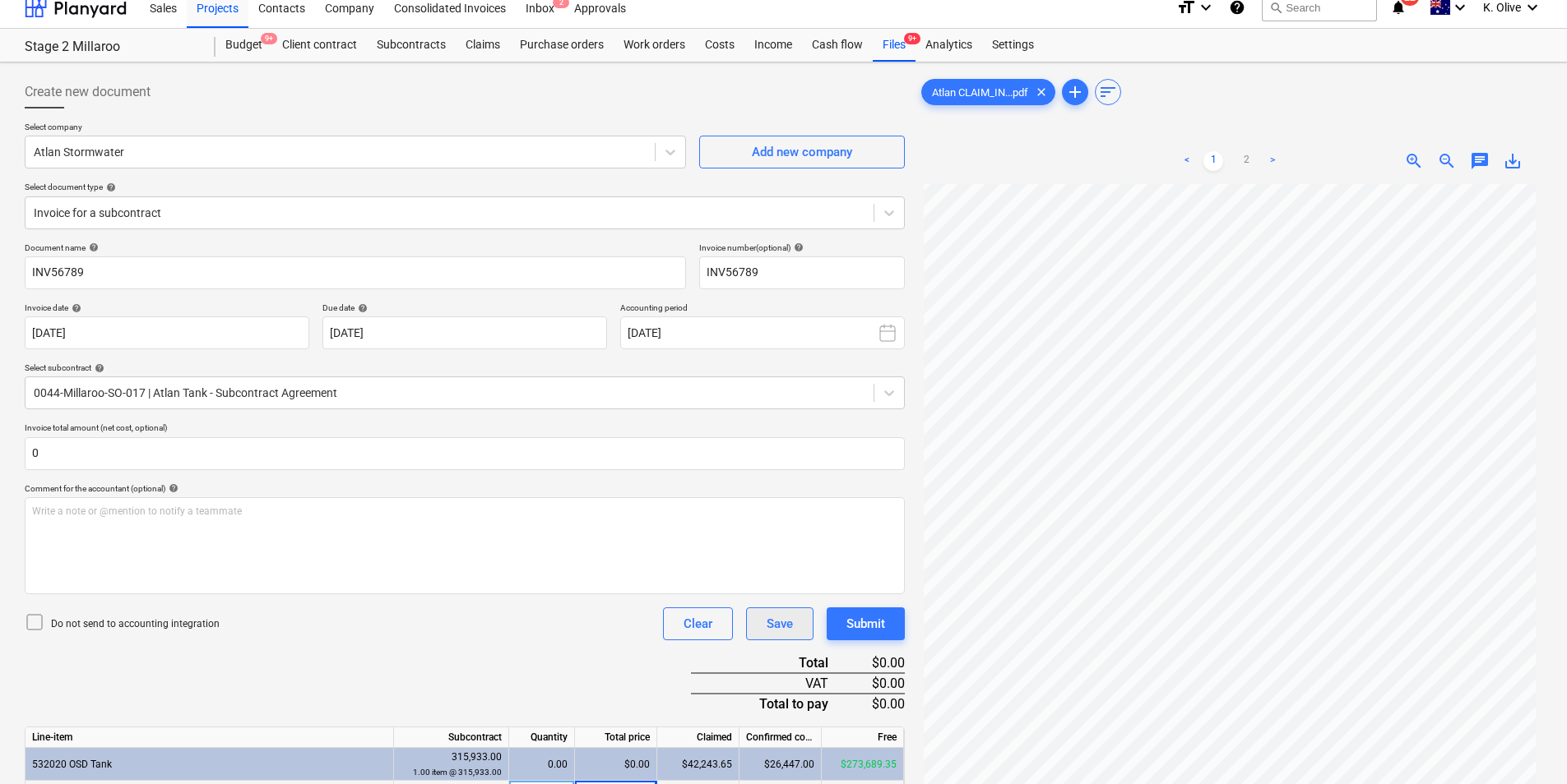
type input "0.00"
click at [767, 615] on div "Save" at bounding box center [779, 623] width 27 height 21
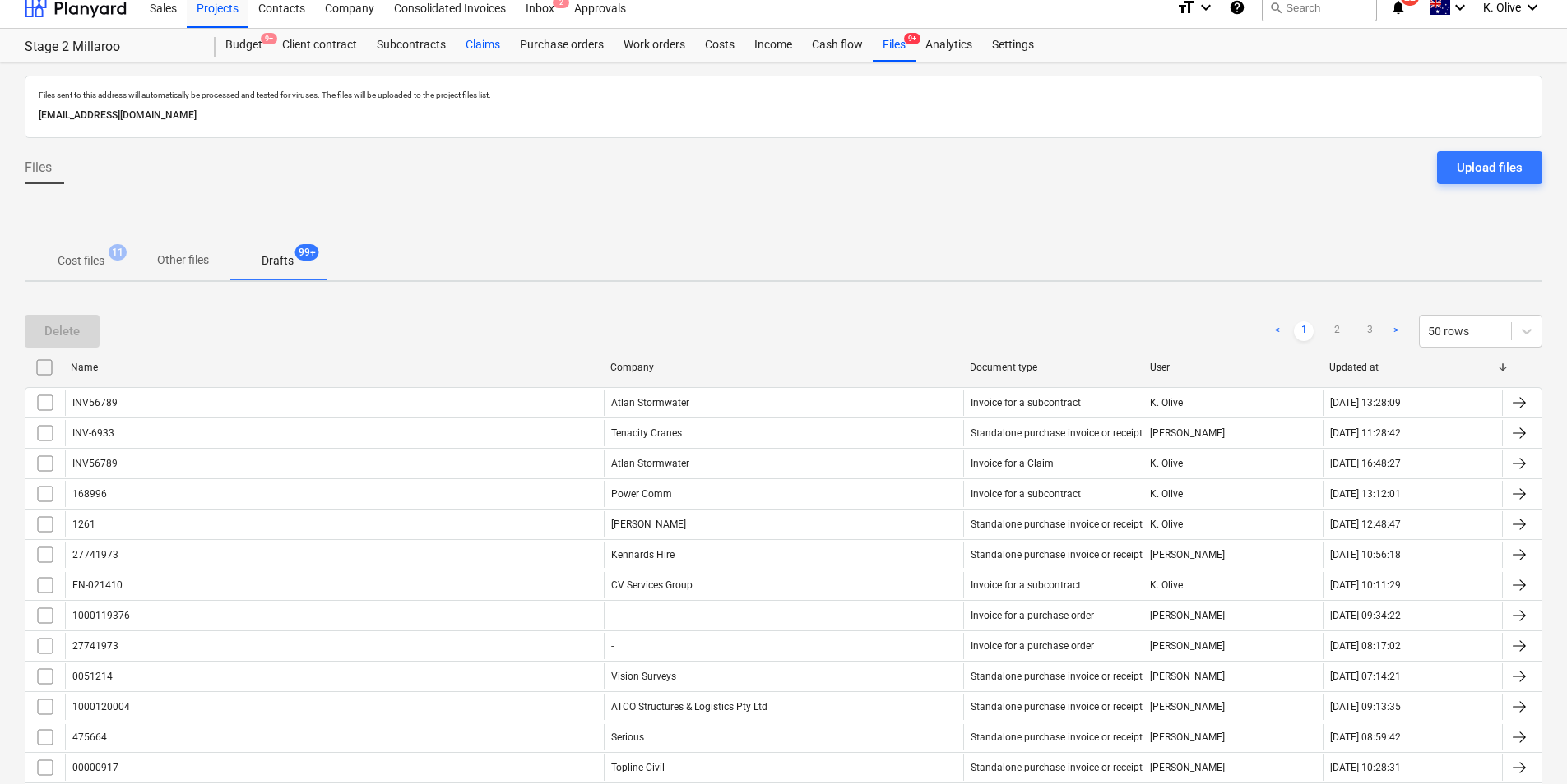
click at [481, 45] on div "Claims" at bounding box center [482, 45] width 54 height 33
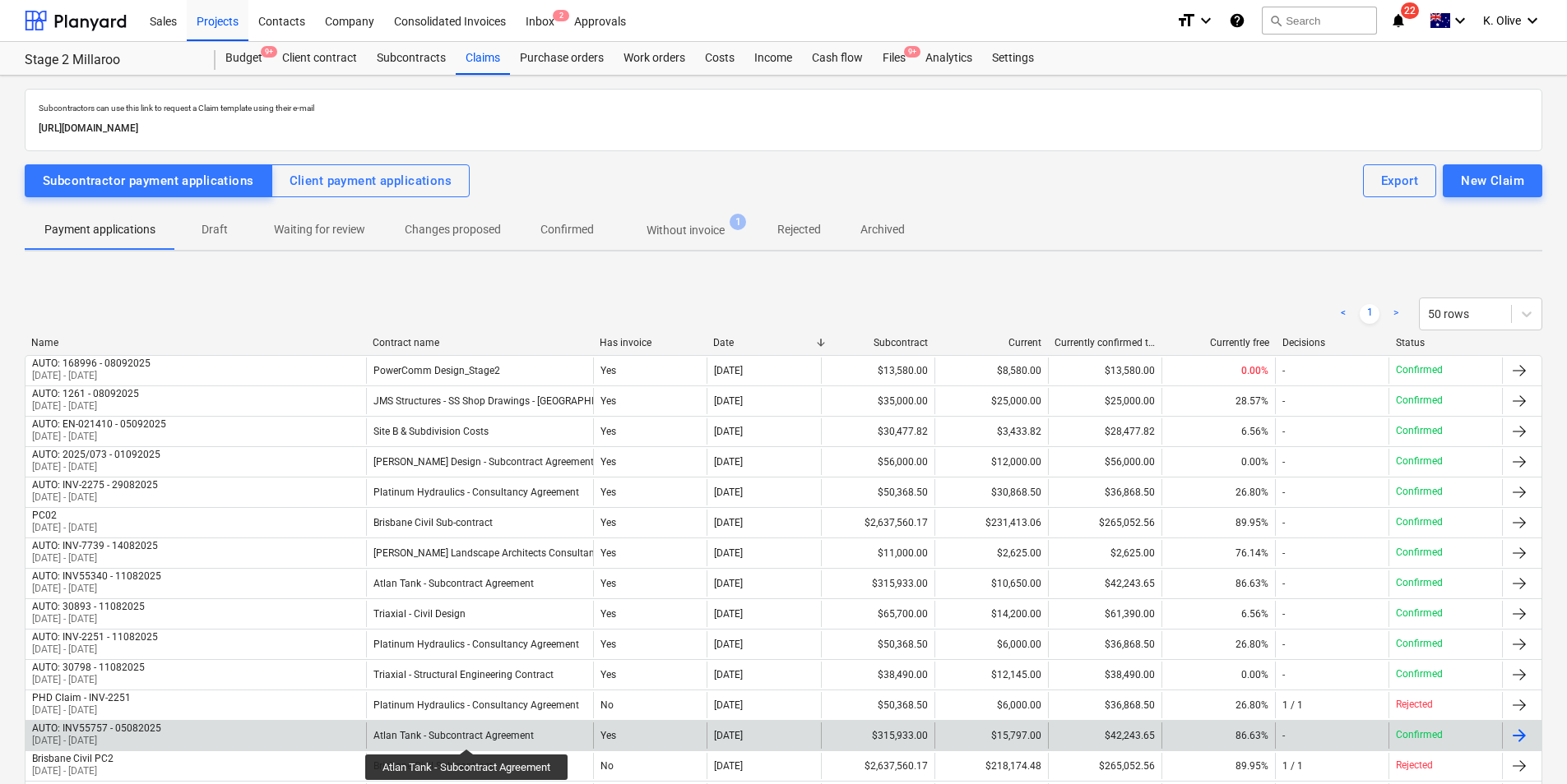
click at [468, 734] on div "Atlan Tank - Subcontract Agreement" at bounding box center [453, 736] width 160 height 12
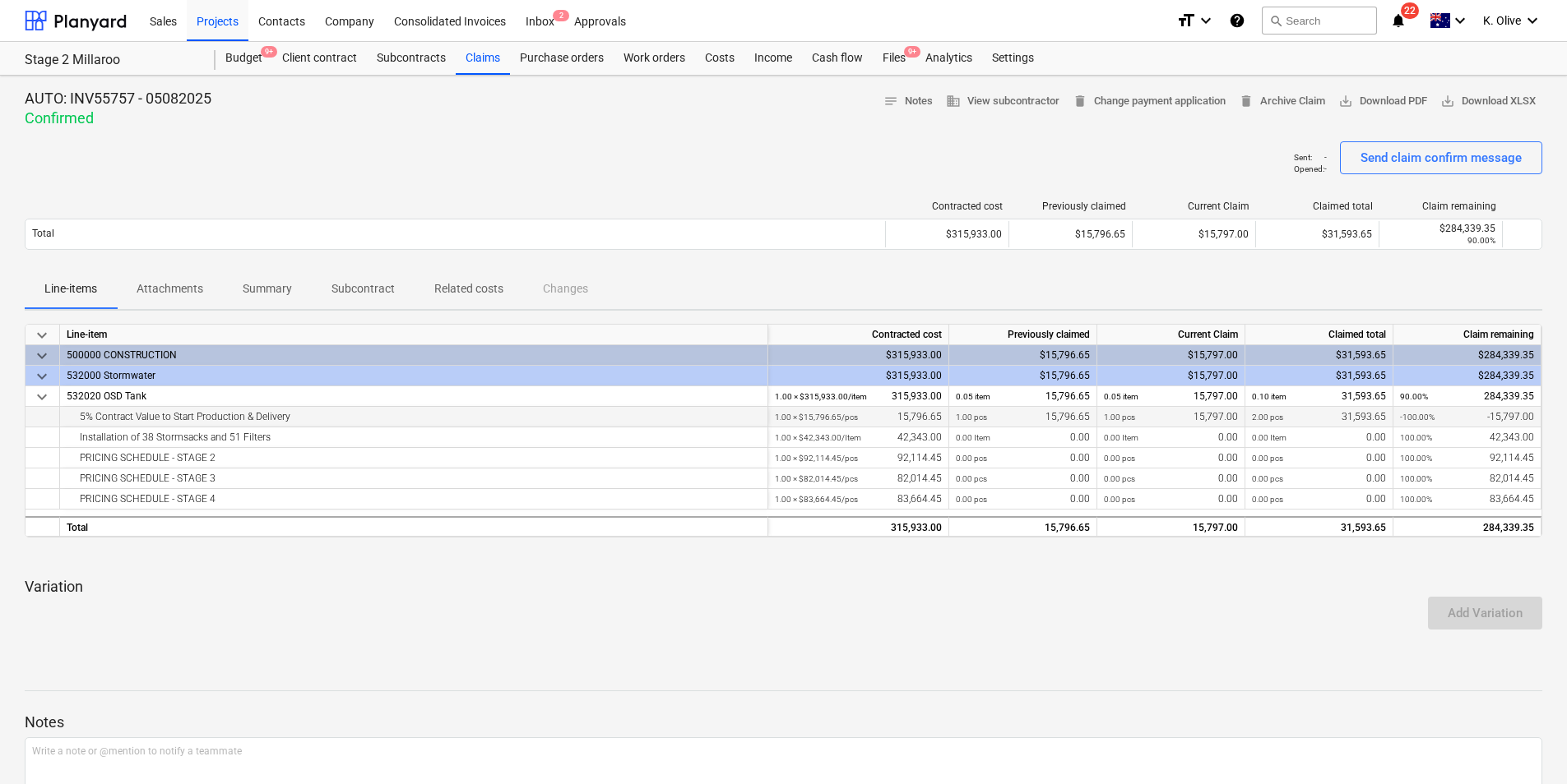
click at [1288, 419] on div "2.00 pcs 31,593.65" at bounding box center [1318, 417] width 134 height 20
click at [479, 60] on div "Claims" at bounding box center [482, 58] width 54 height 33
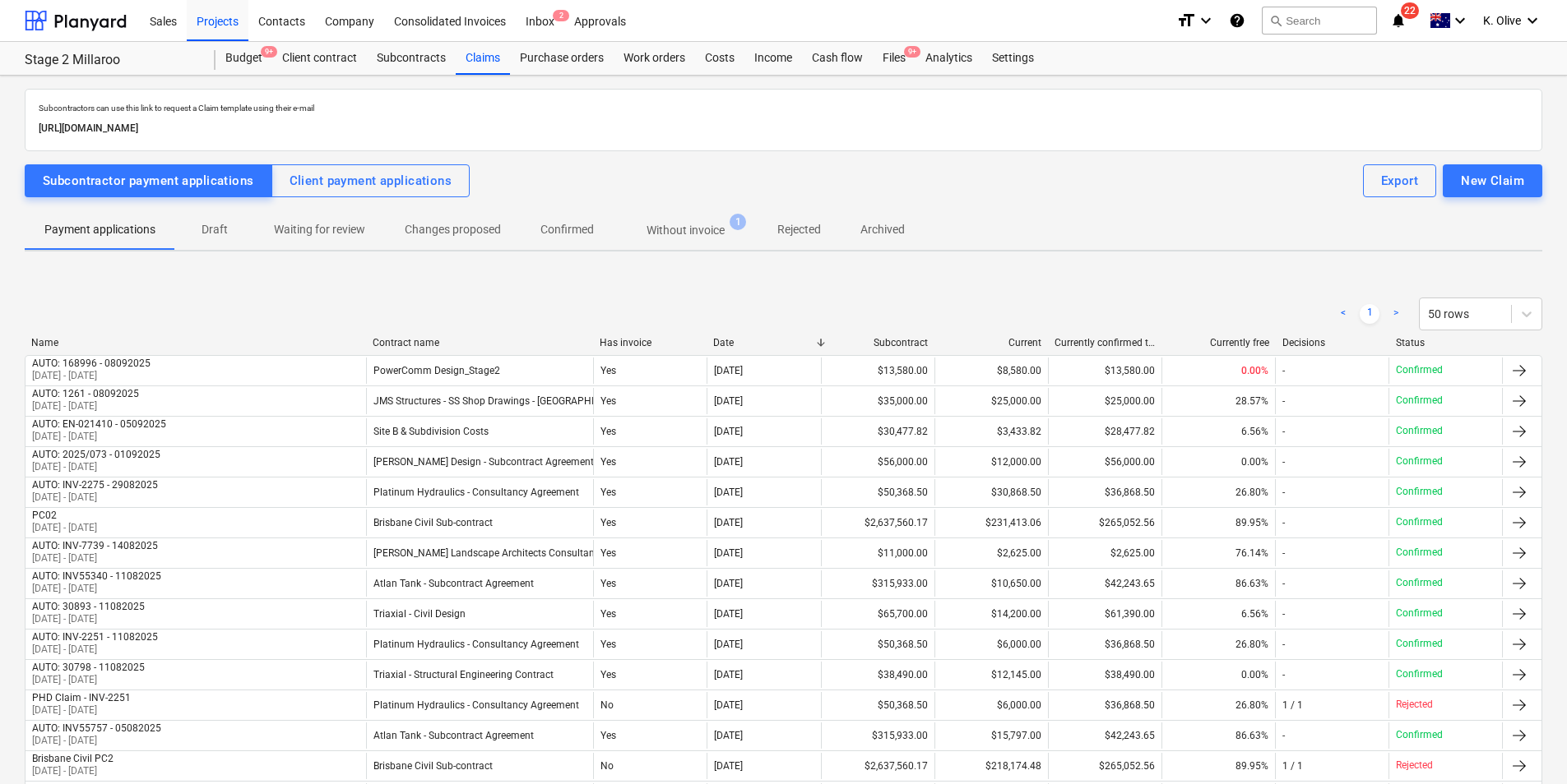
click at [430, 340] on div "Contract name" at bounding box center [480, 343] width 214 height 12
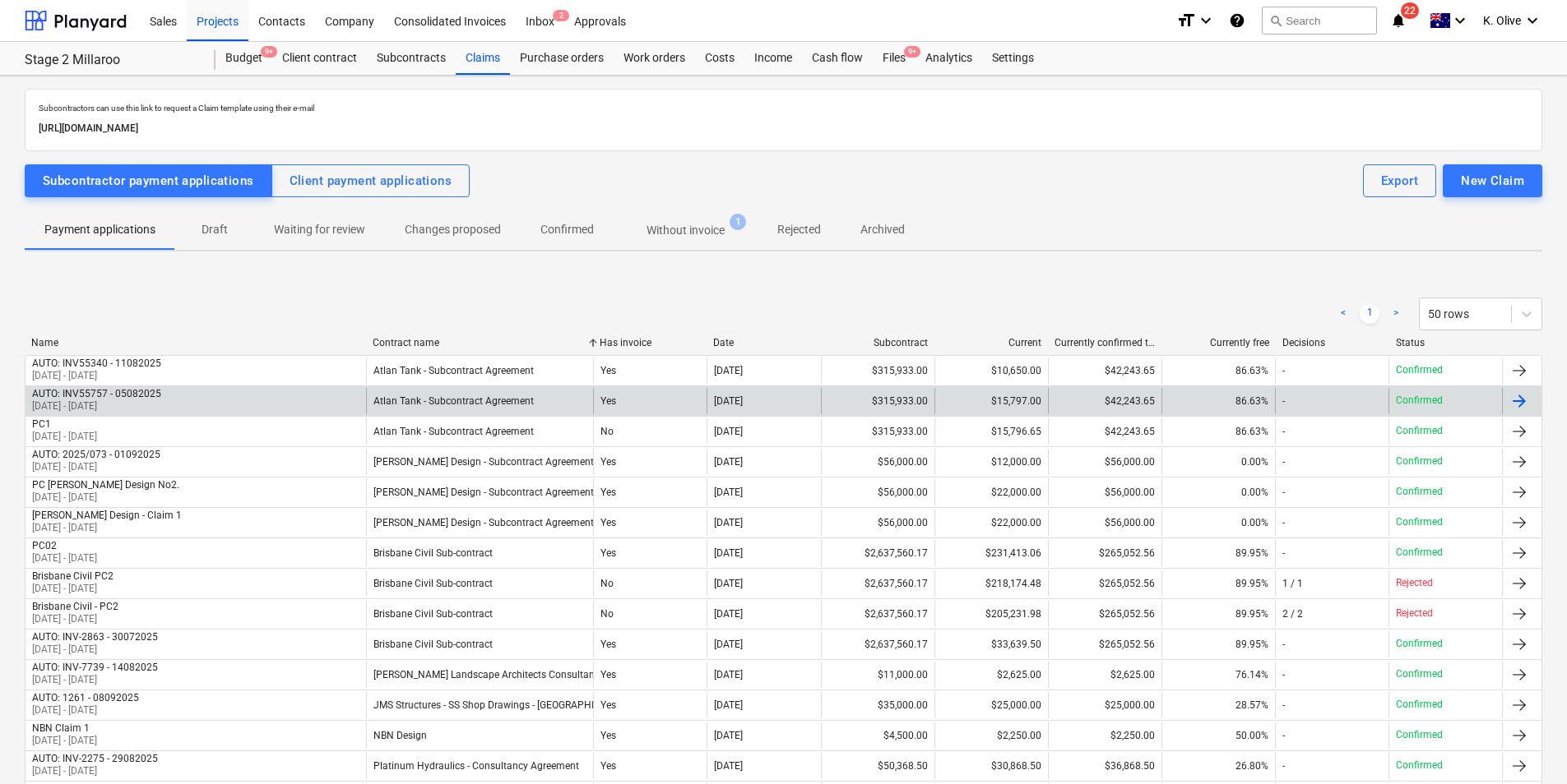
click at [200, 396] on div "AUTO: INV55757 - 05082025 06 Aug 2025 - 06 Aug 2025" at bounding box center [196, 401] width 340 height 26
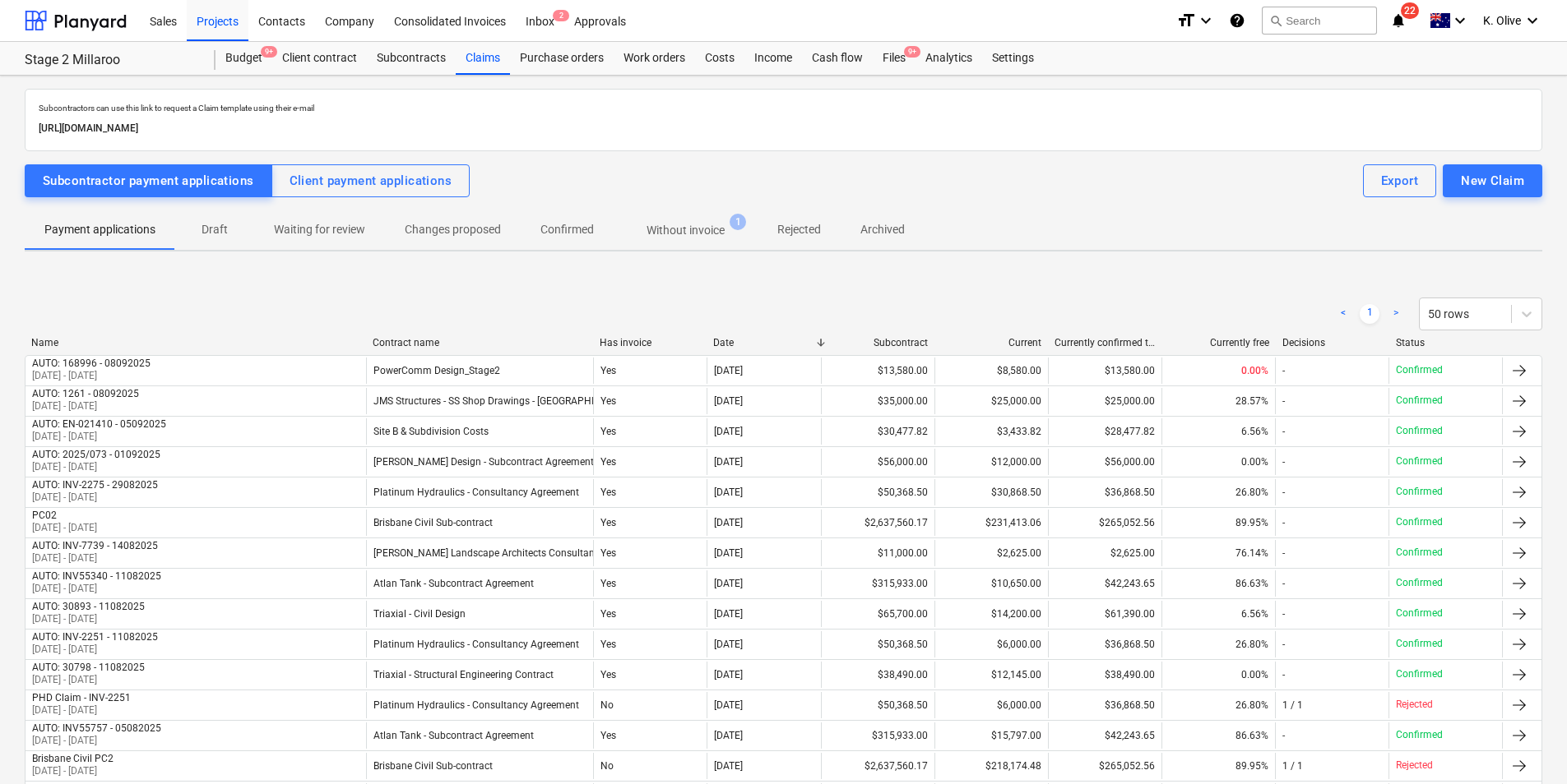
click at [399, 340] on div "Contract name" at bounding box center [480, 343] width 214 height 12
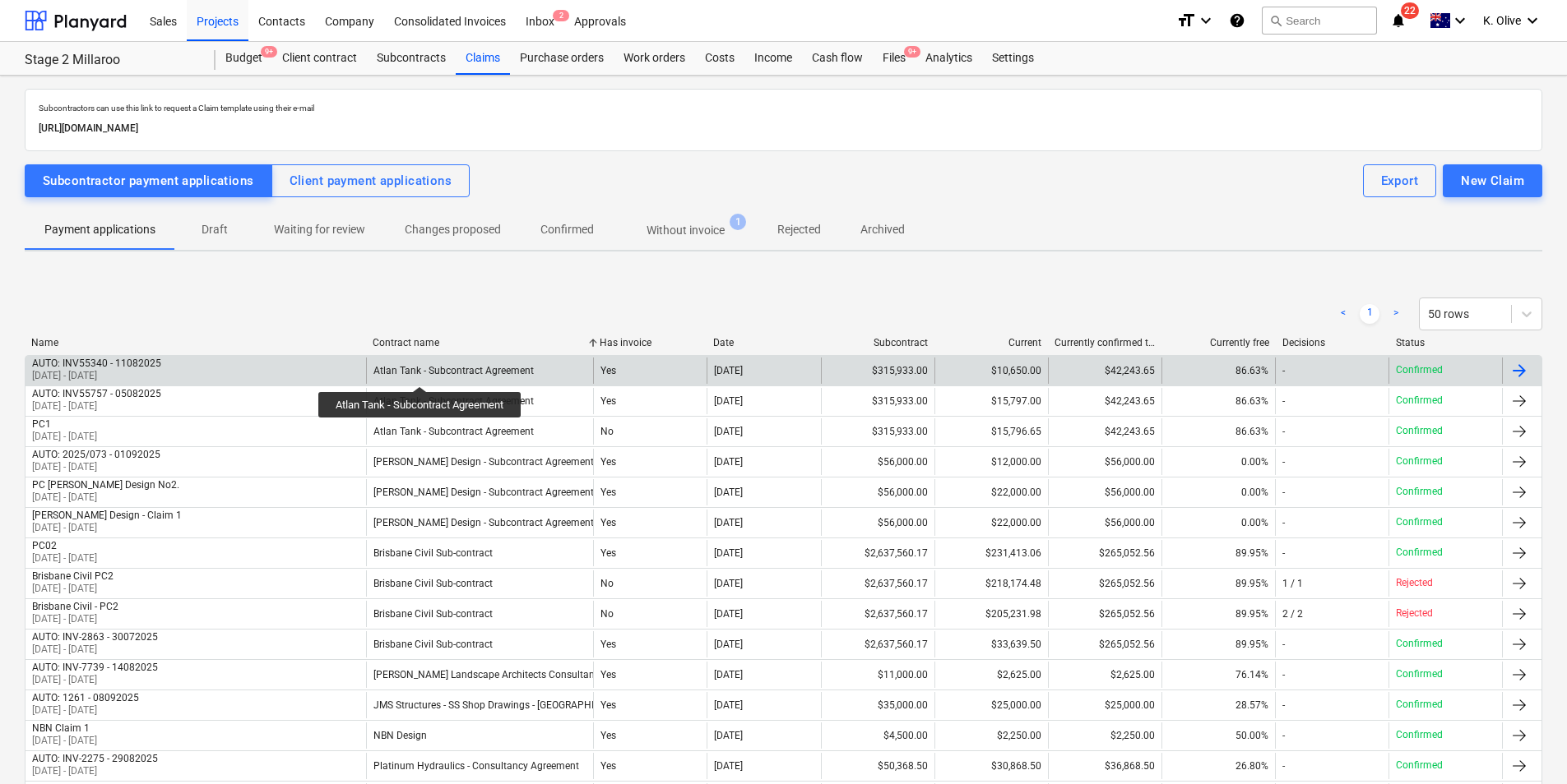
click at [421, 371] on div "Atlan Tank - Subcontract Agreement" at bounding box center [453, 370] width 160 height 12
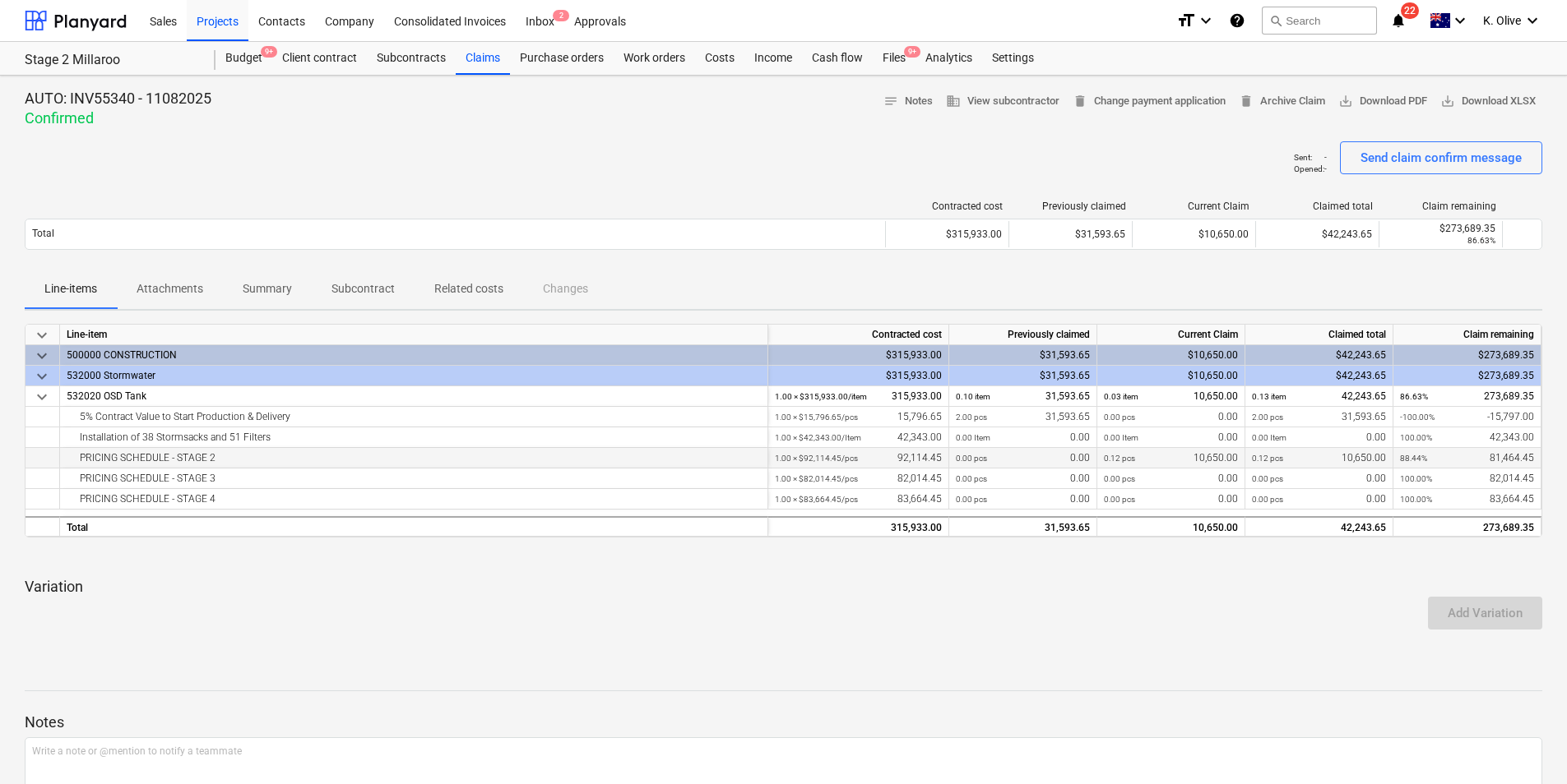
click at [1197, 459] on div "0.12 pcs 10,650.00" at bounding box center [1170, 458] width 134 height 20
click at [1191, 459] on div "0.12 pcs 10,650.00" at bounding box center [1170, 458] width 134 height 20
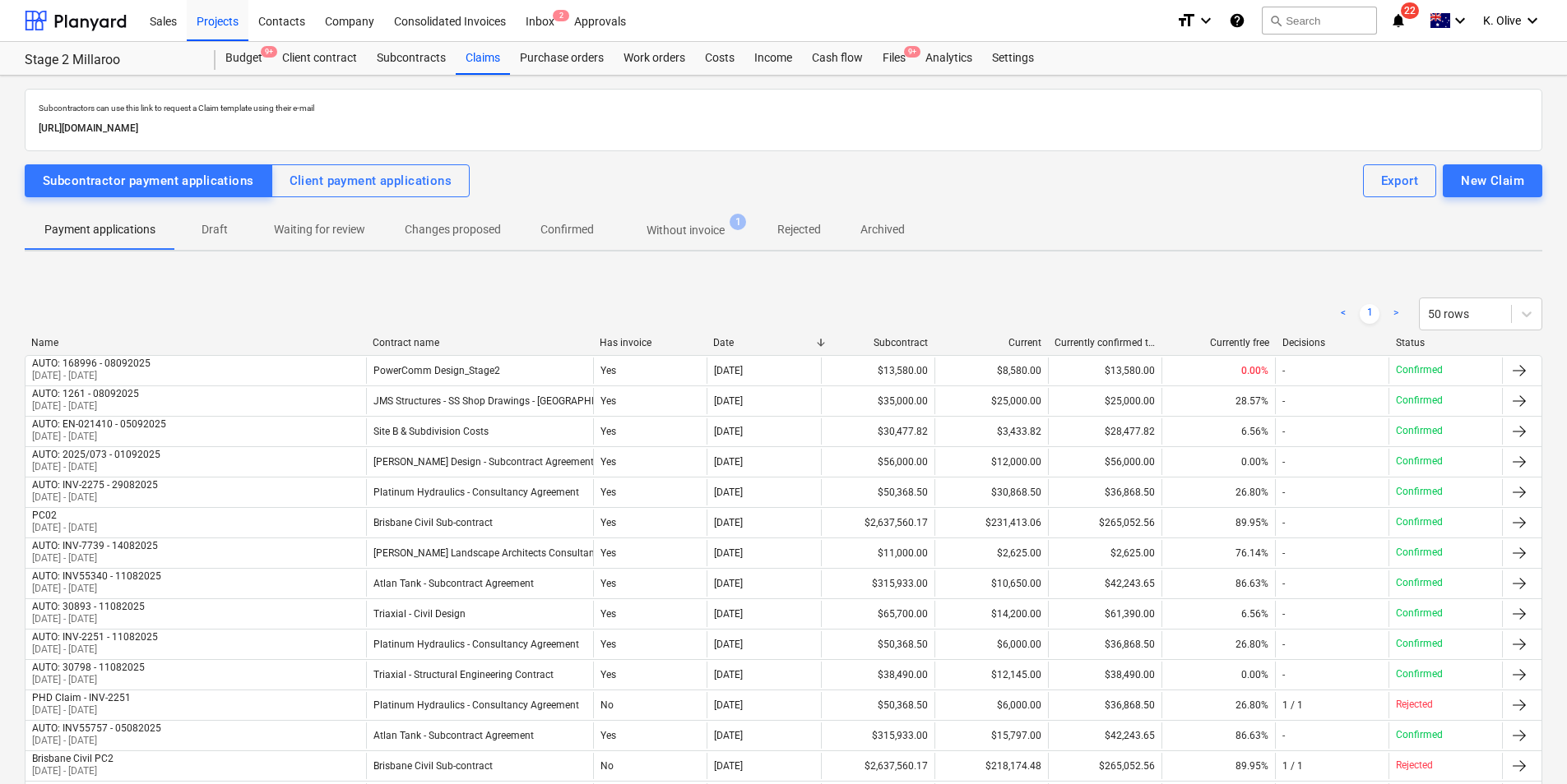
click at [419, 340] on div "Contract name" at bounding box center [480, 343] width 214 height 12
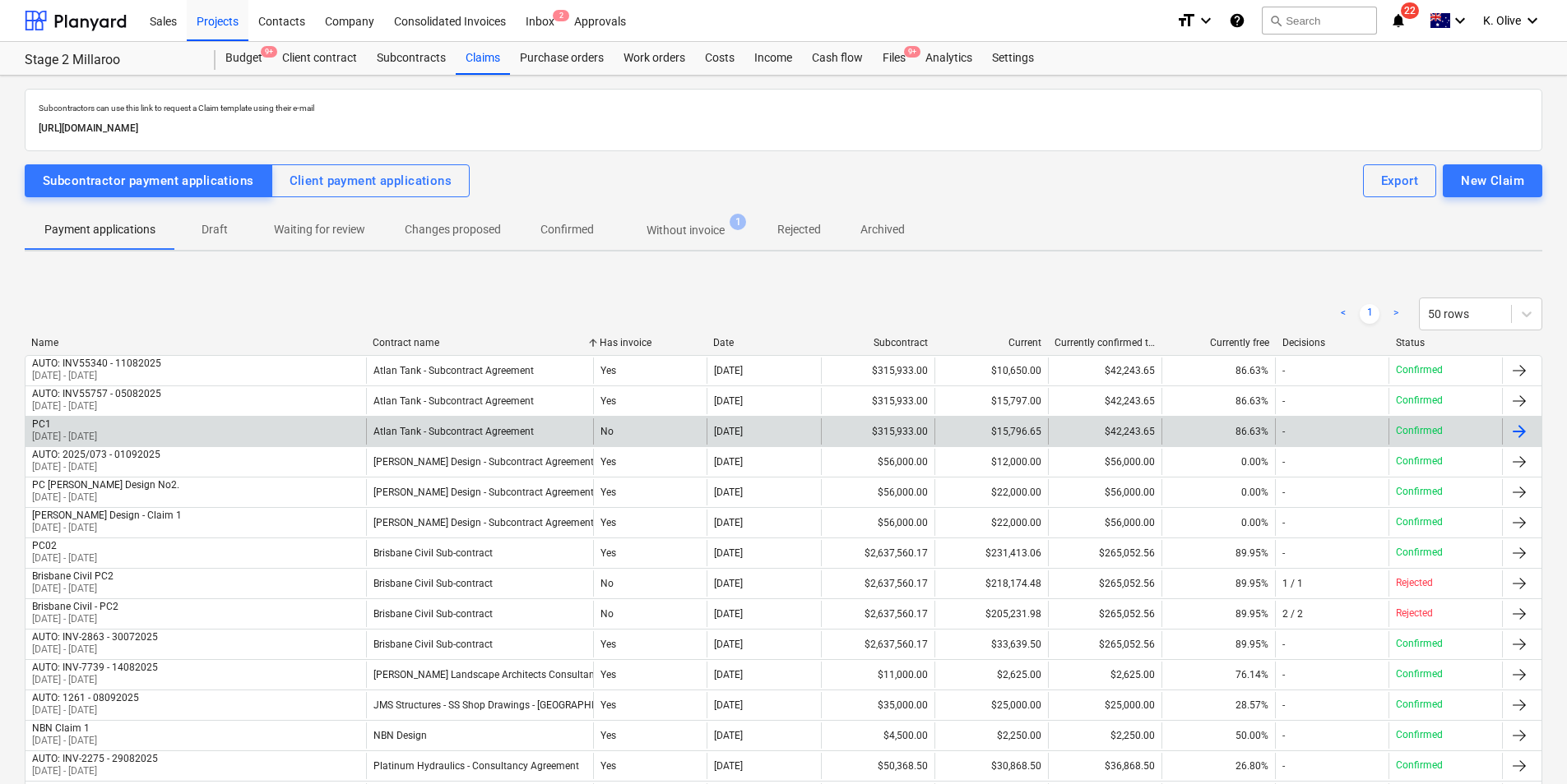
click at [612, 439] on div "No" at bounding box center [650, 431] width 113 height 26
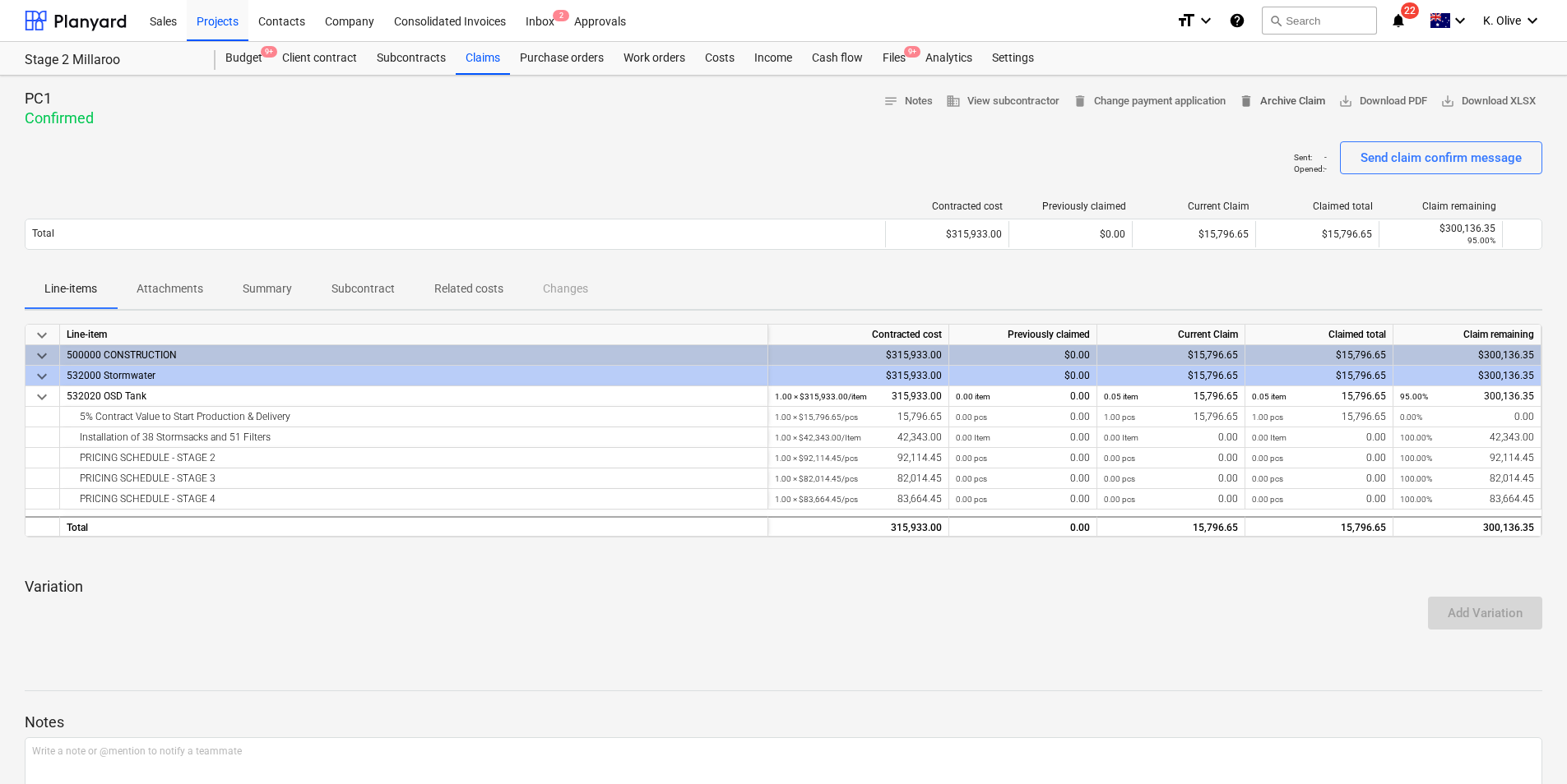
click at [1275, 103] on span "delete Archive Claim" at bounding box center [1282, 101] width 86 height 19
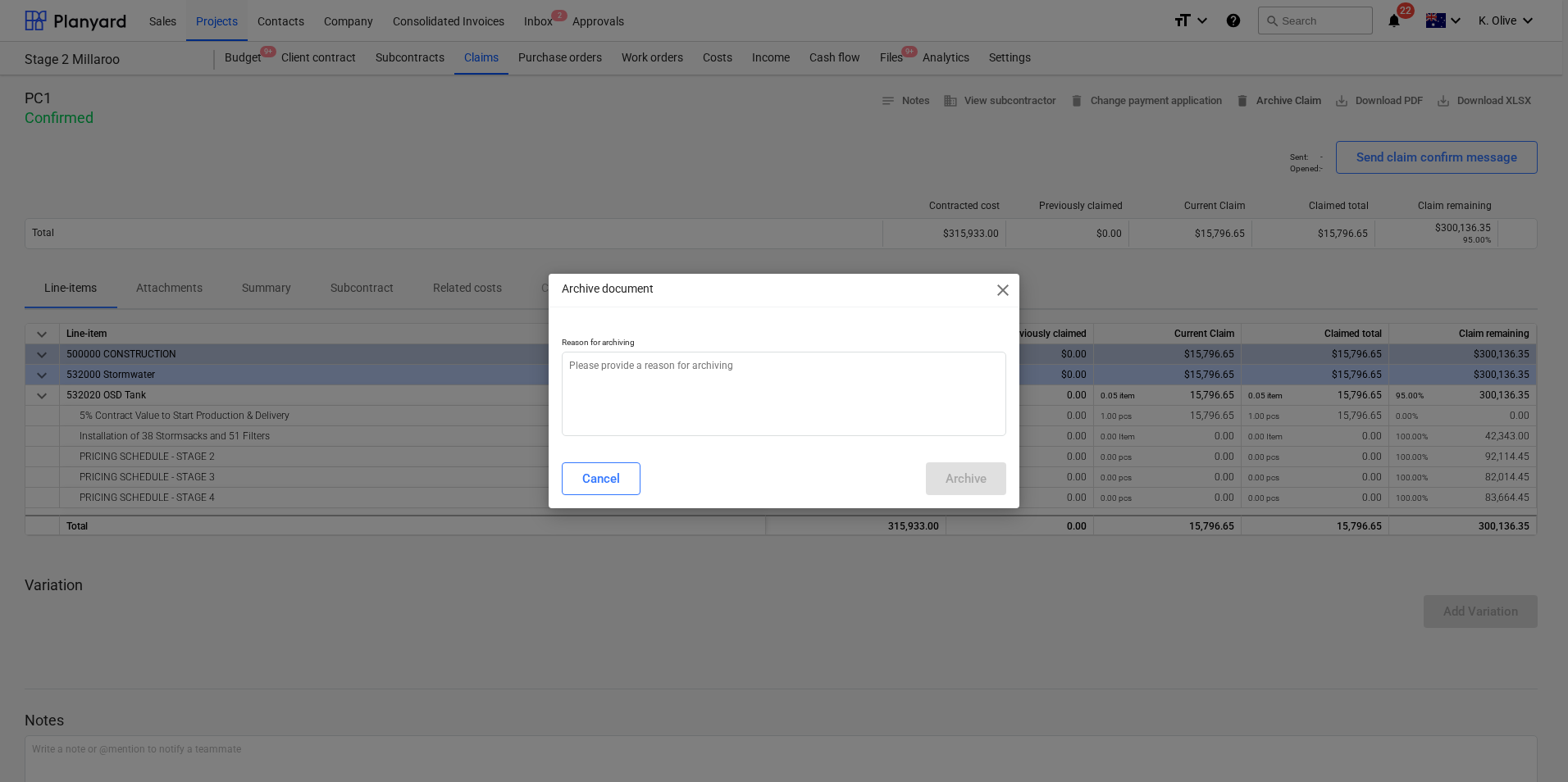
type textarea "x"
click at [824, 372] on textarea at bounding box center [784, 394] width 445 height 85
type textarea "d"
type textarea "x"
type textarea "du"
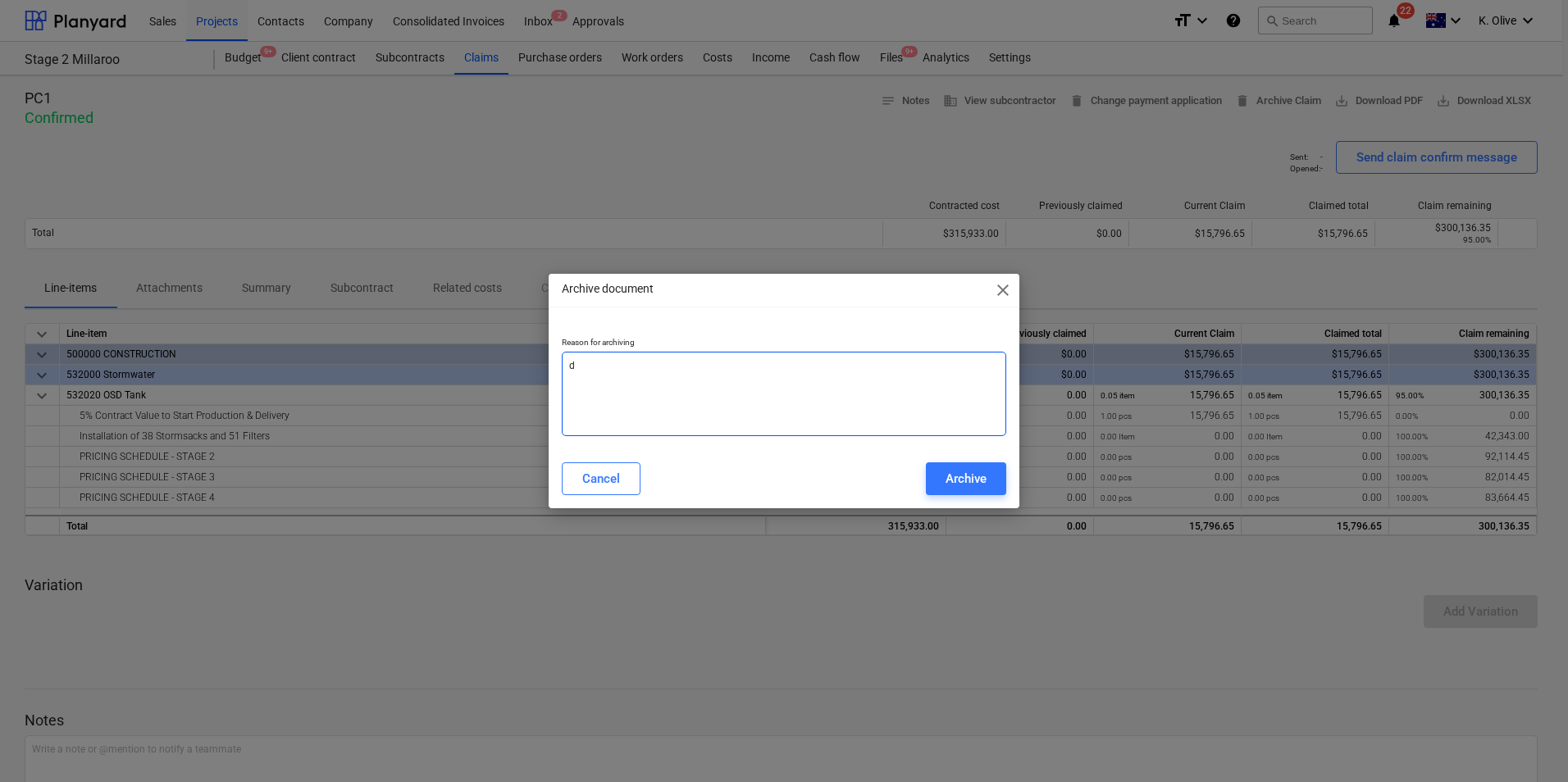
type textarea "x"
type textarea "dup"
type textarea "x"
type textarea "dupl"
type textarea "x"
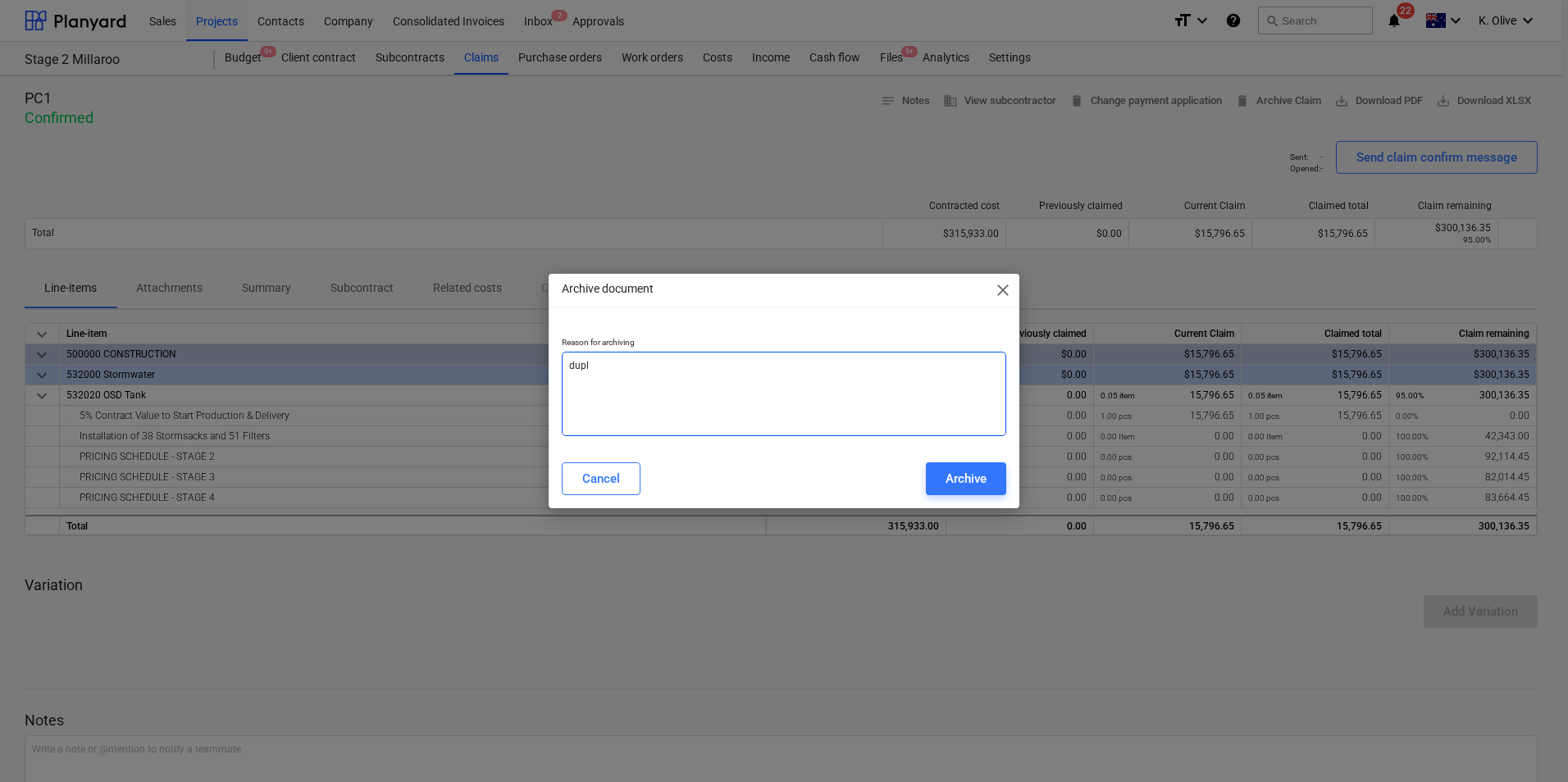
type textarea "dupli"
type textarea "x"
type textarea "duplic"
type textarea "x"
type textarea "duplica"
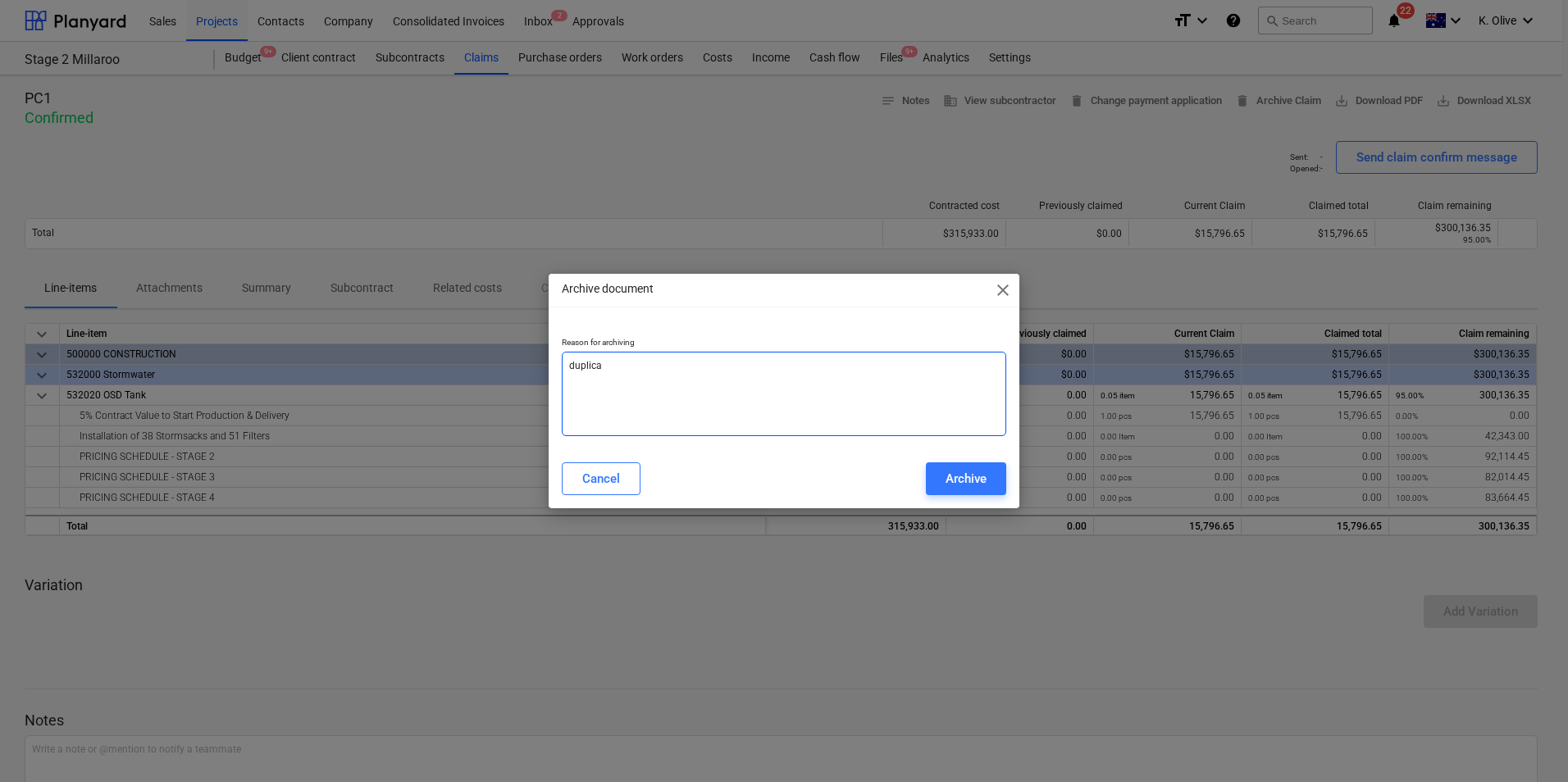
type textarea "x"
type textarea "duplicat"
type textarea "x"
type textarea "duplicate"
type textarea "x"
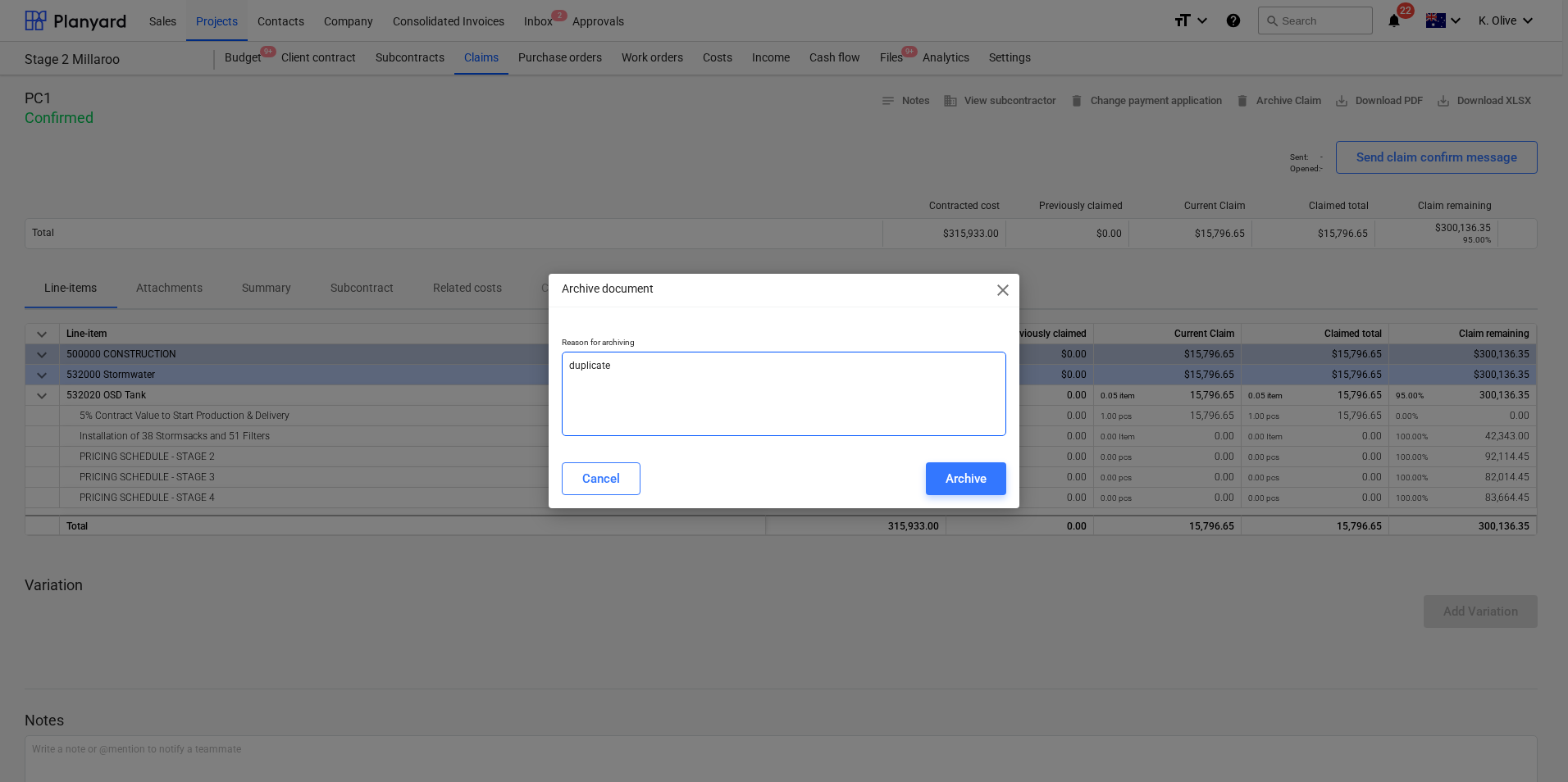
type textarea "duplicate"
type textarea "x"
type textarea "duplicate c"
type textarea "x"
type textarea "duplicate cl"
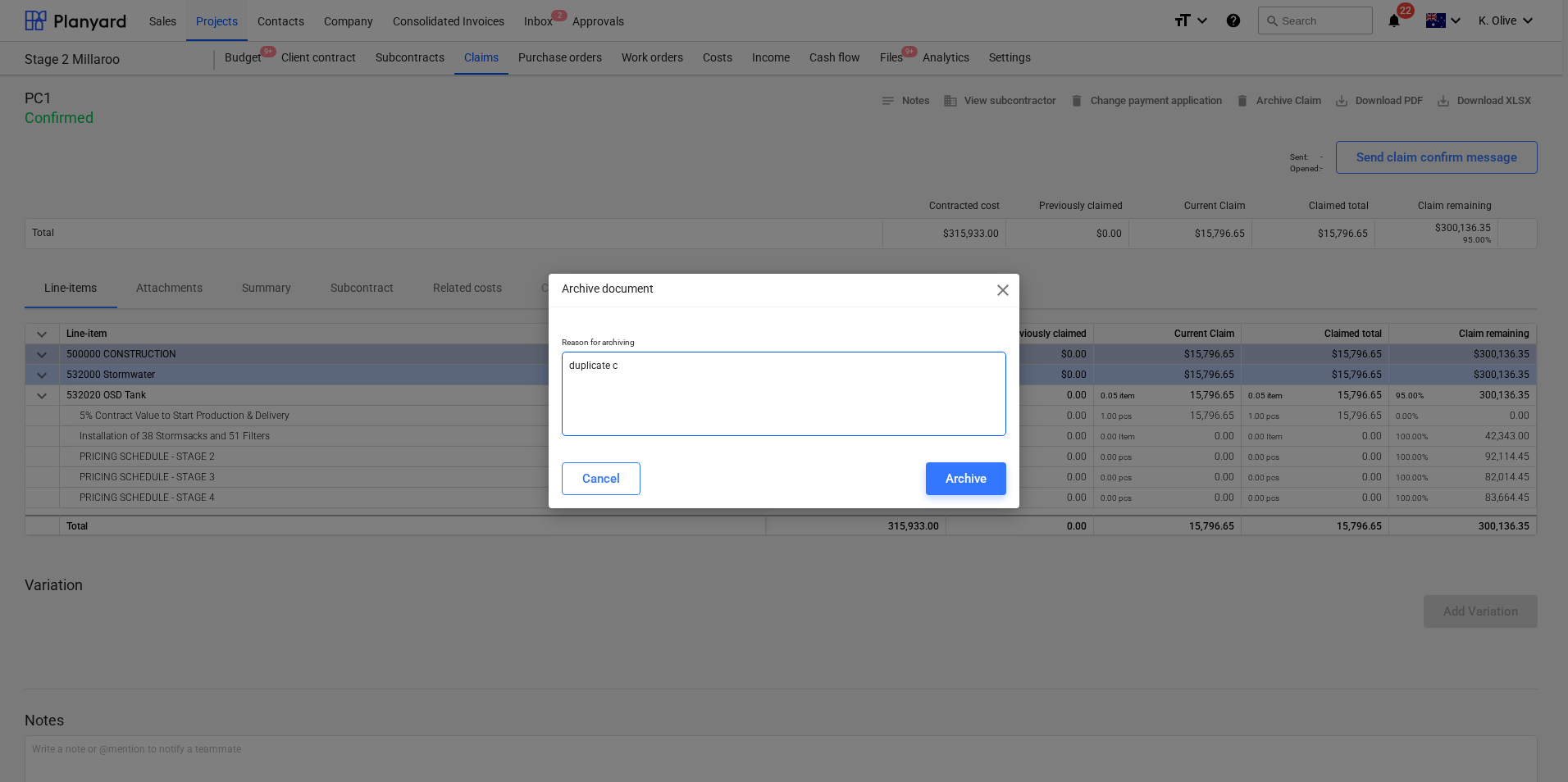
type textarea "x"
type textarea "duplicate cla"
type textarea "x"
type textarea "duplicate clai"
type textarea "x"
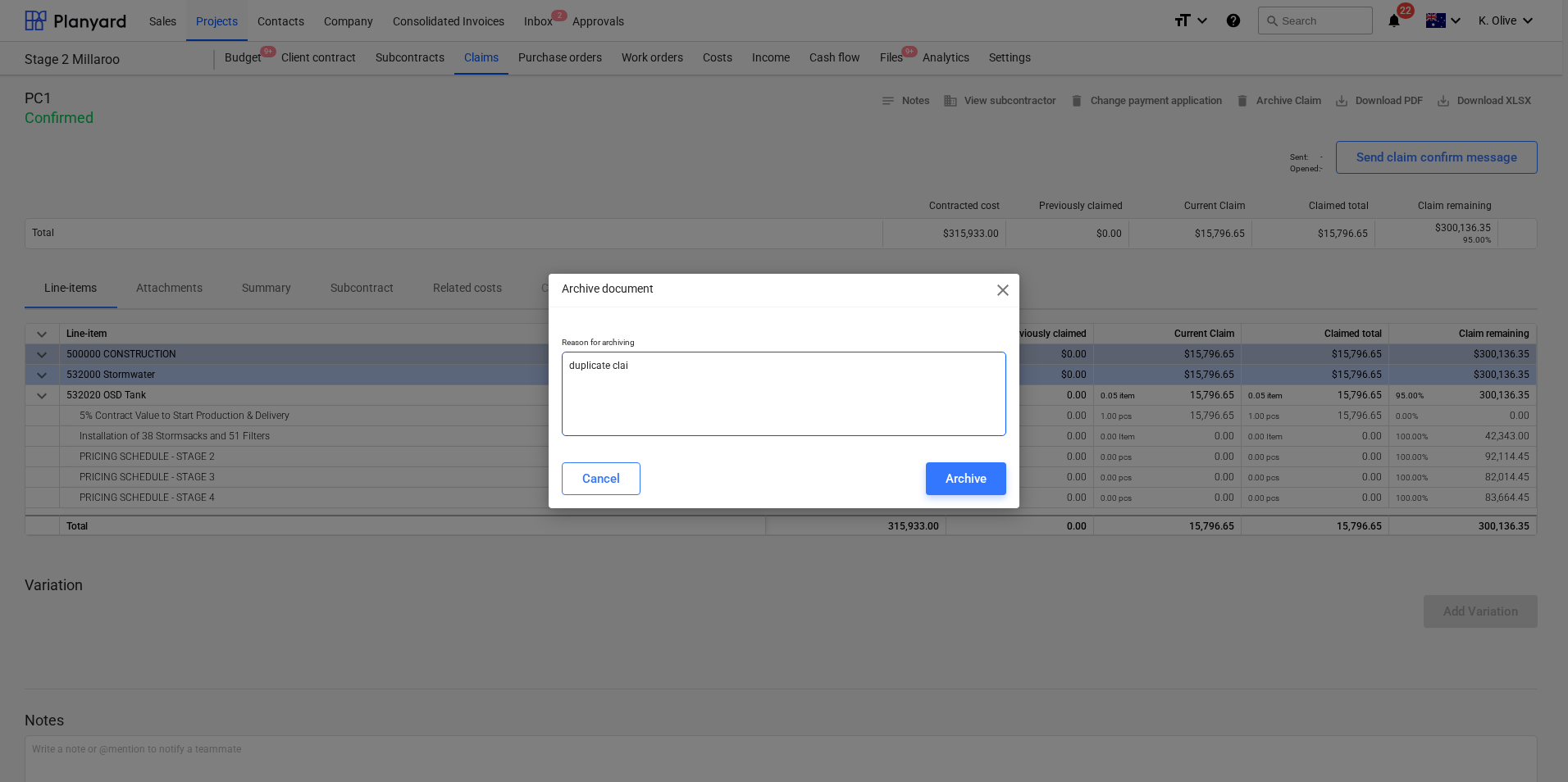
type textarea "duplicate claim"
type textarea "x"
type textarea "duplicate claim"
click at [961, 486] on div "Archive" at bounding box center [965, 478] width 41 height 21
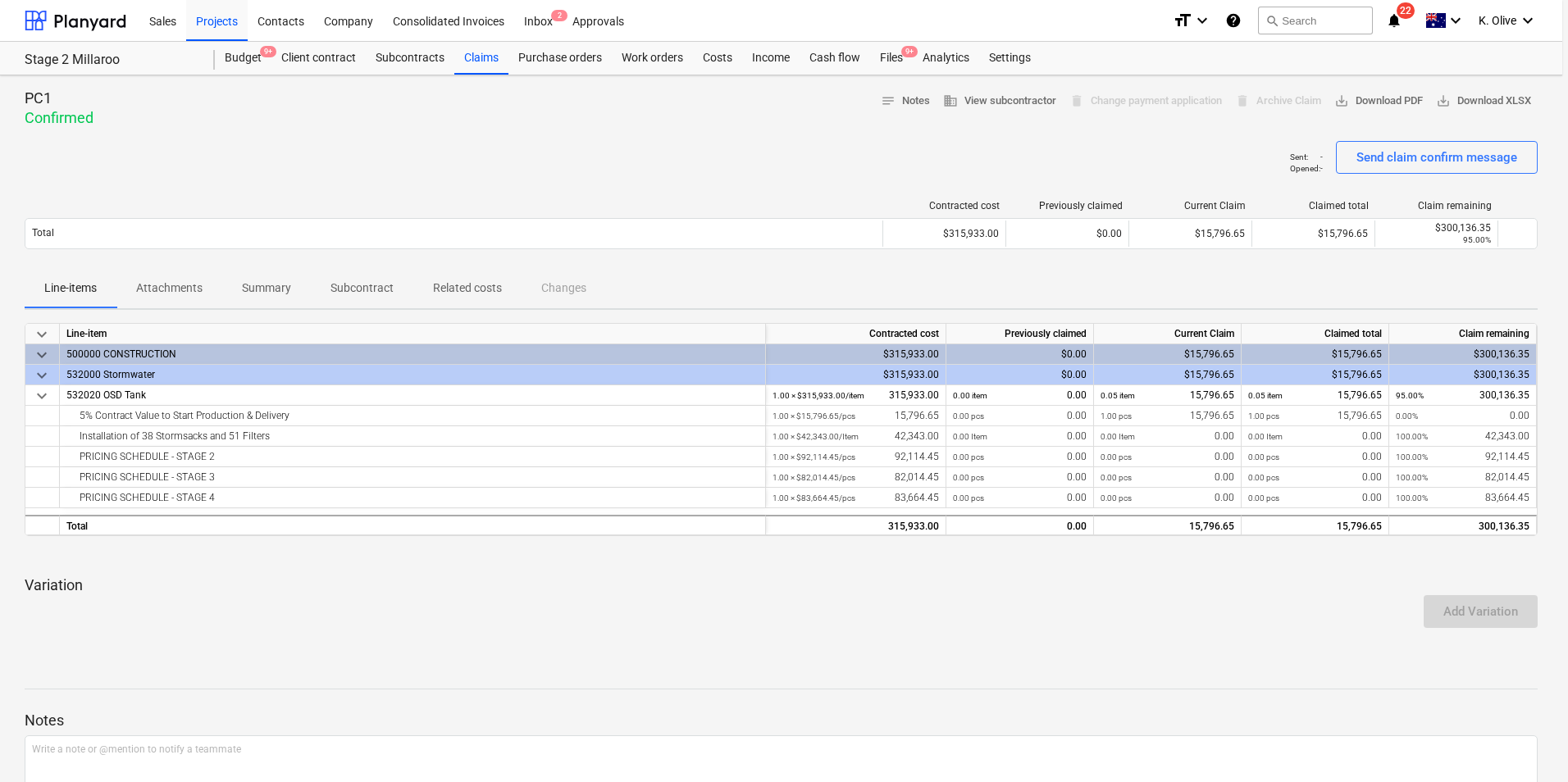
type textarea "x"
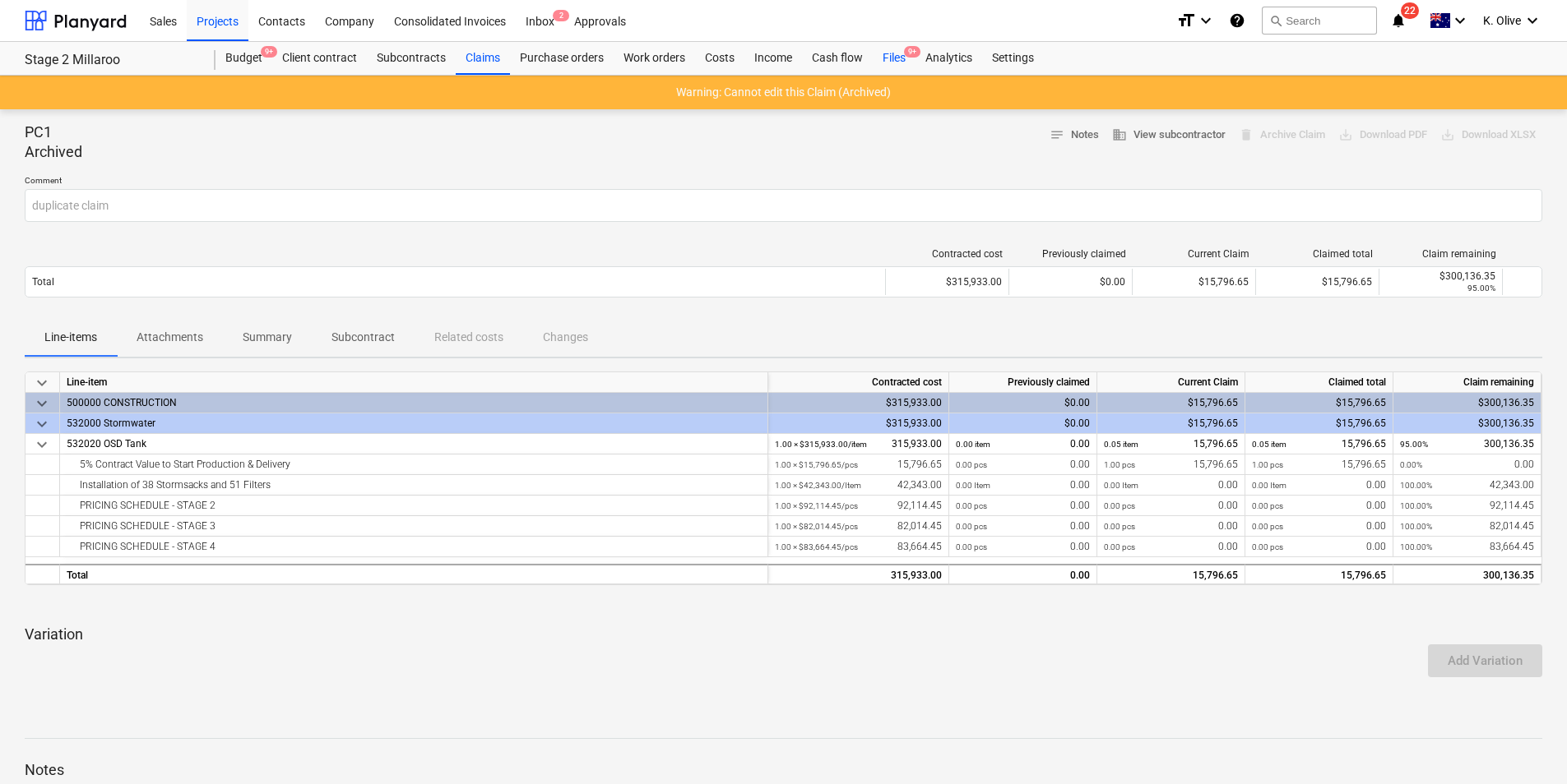
drag, startPoint x: 900, startPoint y: 51, endPoint x: 895, endPoint y: 67, distance: 16.8
click at [900, 52] on div "Files 9+" at bounding box center [893, 58] width 43 height 33
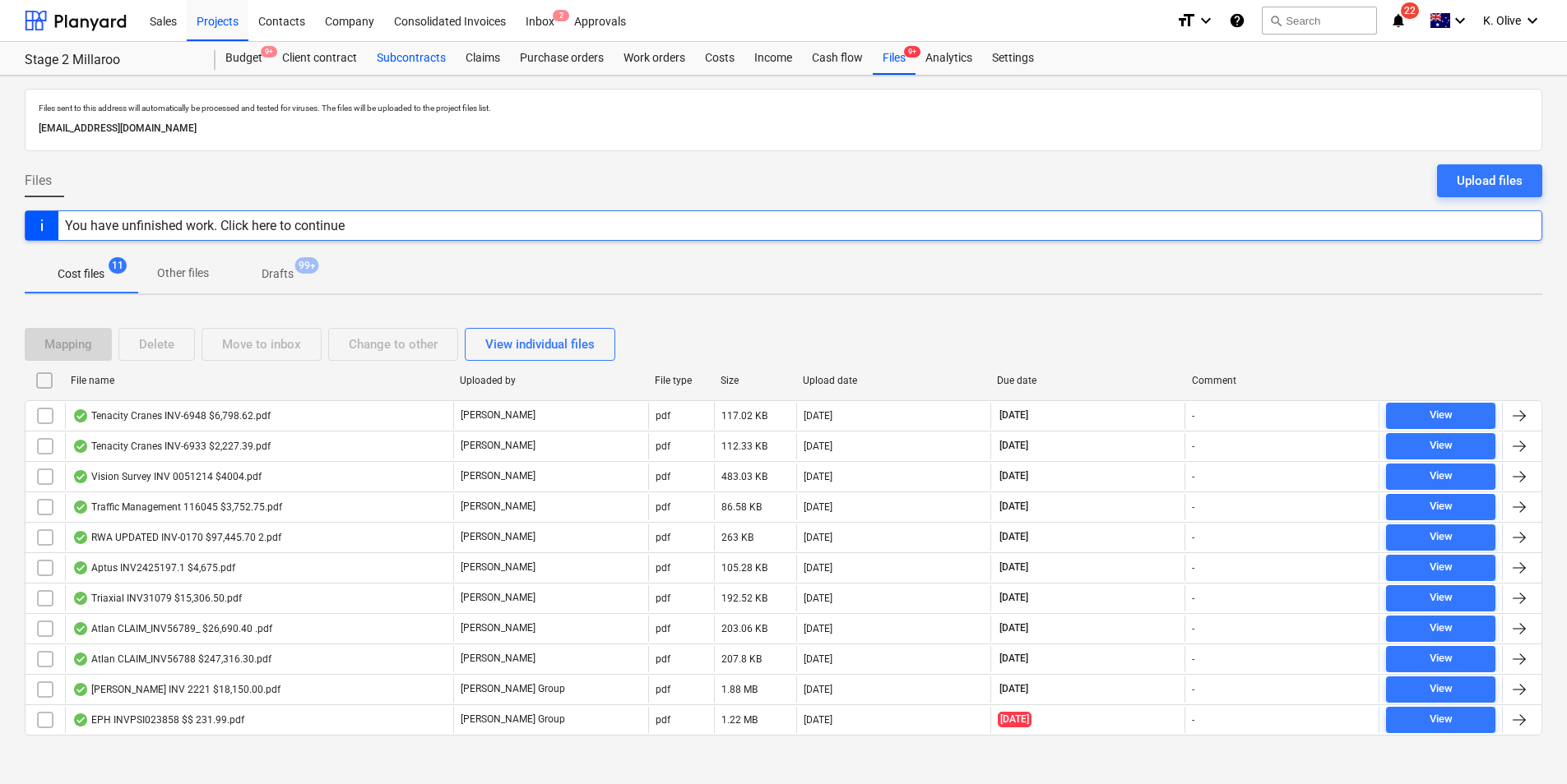
click at [403, 58] on div "Subcontracts" at bounding box center [410, 58] width 89 height 33
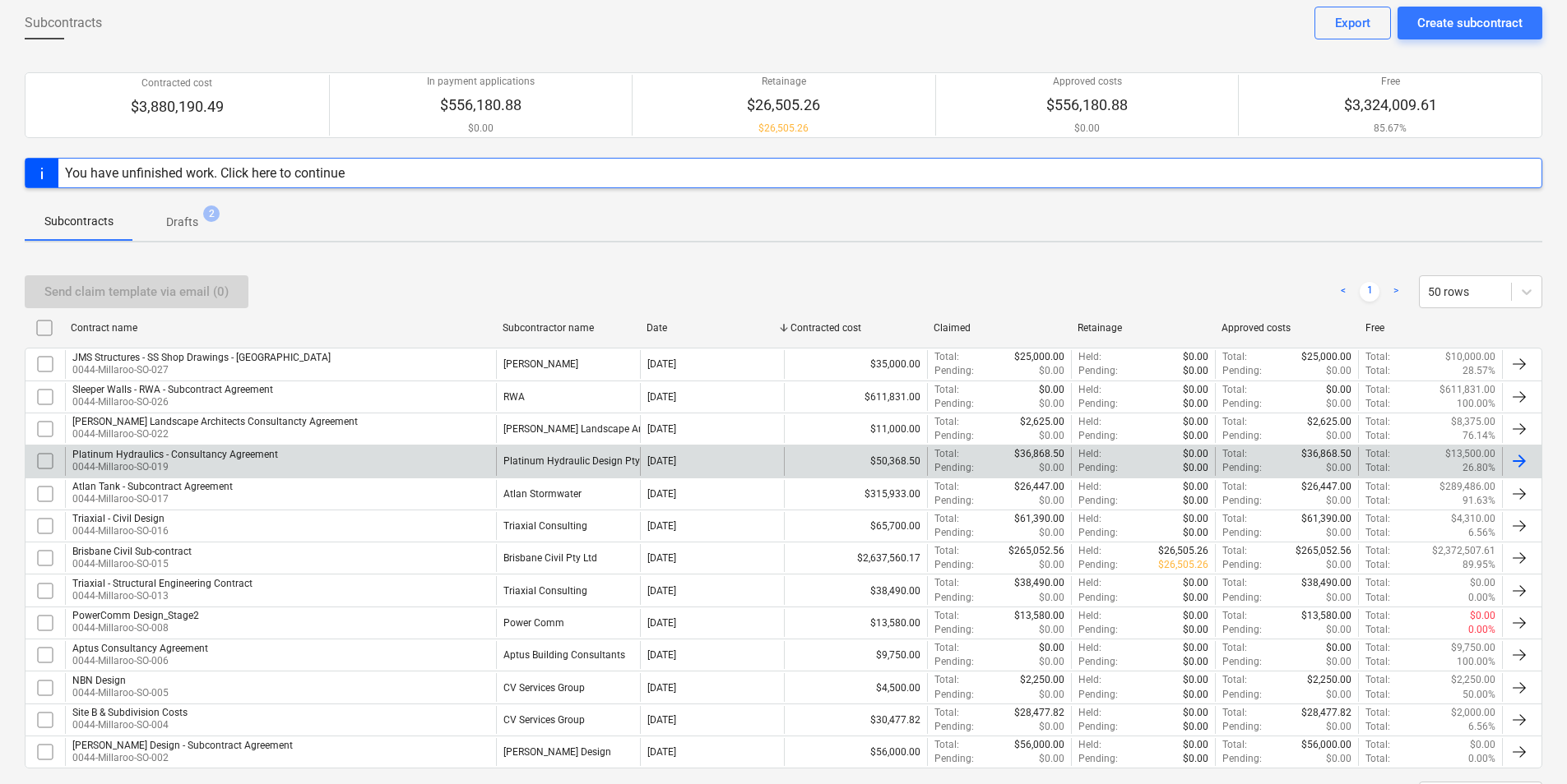
scroll to position [159, 0]
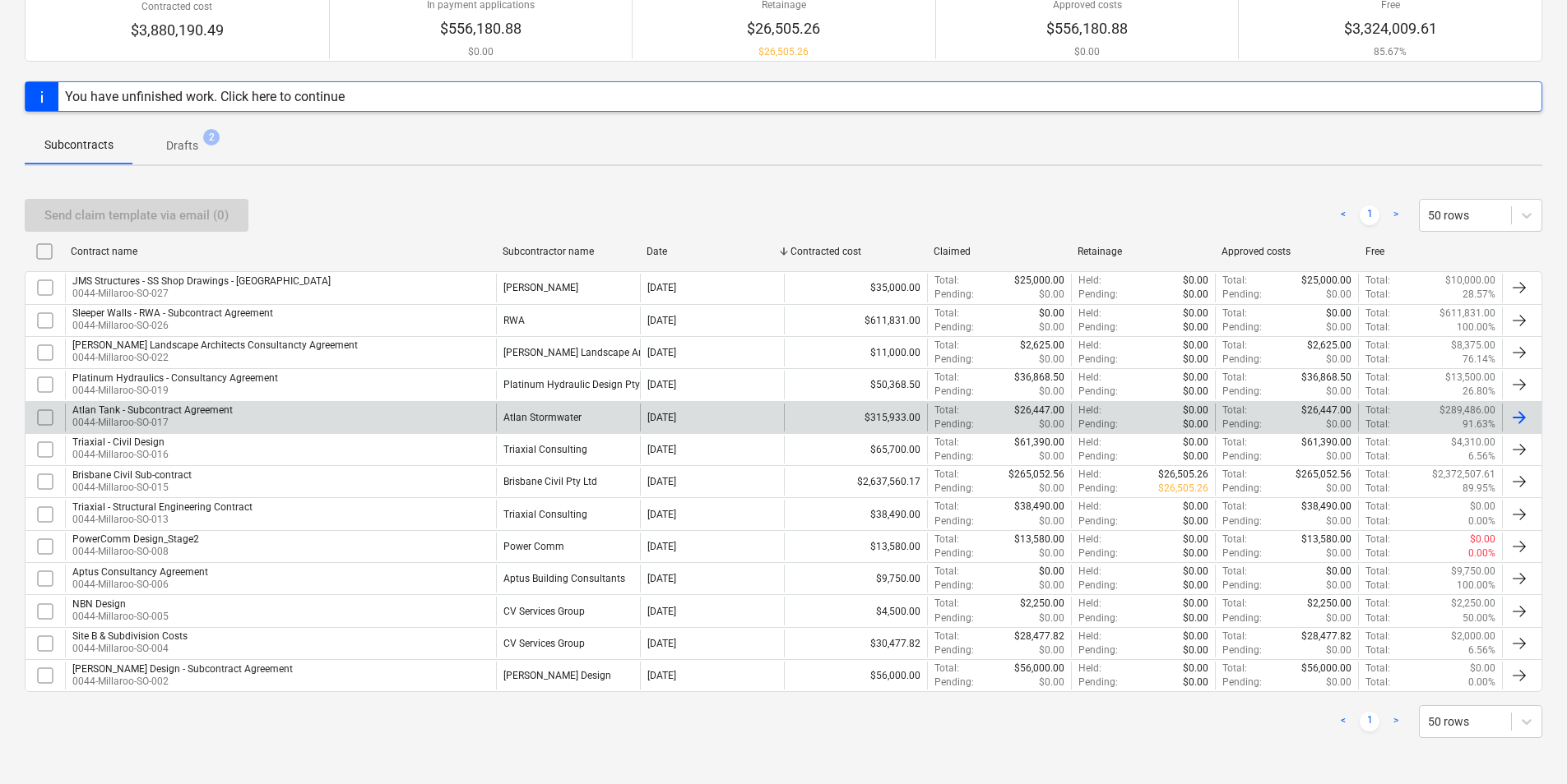
click at [144, 419] on p "0044-Millaroo-SO-017" at bounding box center [152, 422] width 160 height 14
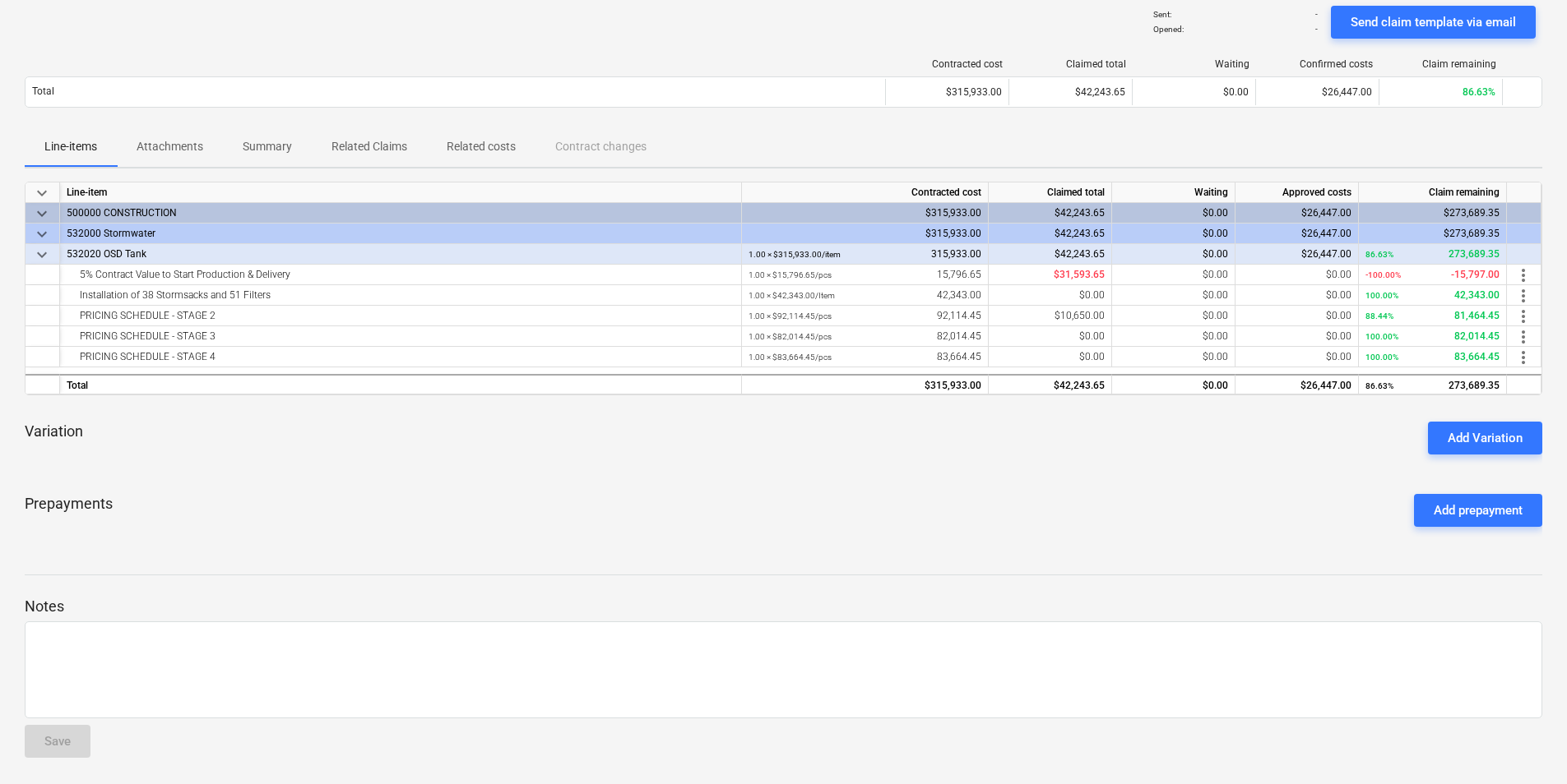
scroll to position [128, 0]
click at [1458, 280] on div "0.00% -0.35" at bounding box center [1432, 275] width 134 height 20
click at [1052, 276] on div "$15,797.00" at bounding box center [1050, 275] width 123 height 20
click at [1049, 276] on div "$15,797.00" at bounding box center [1050, 275] width 123 height 20
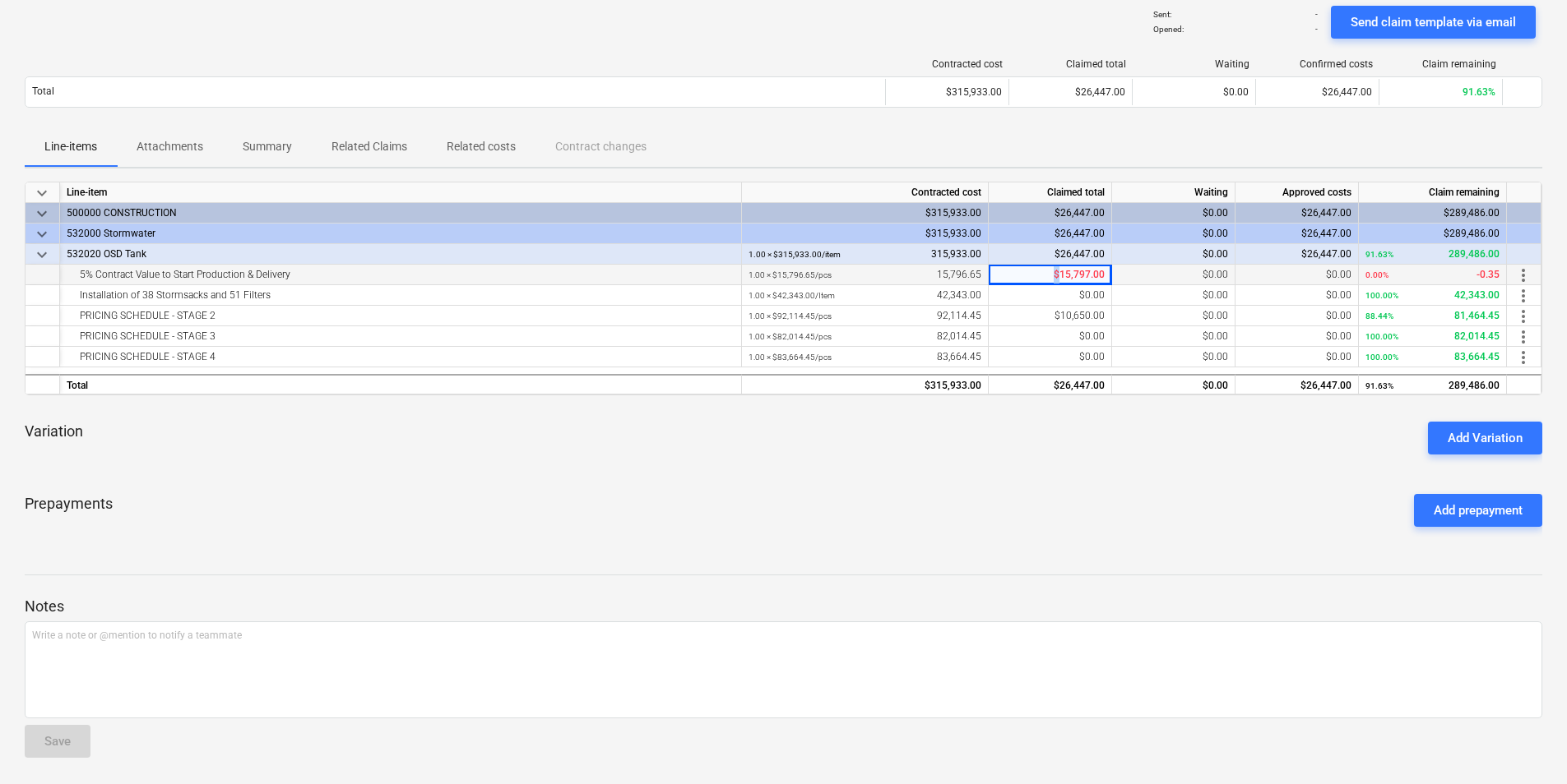
click at [1040, 276] on div "$15,797.00" at bounding box center [1050, 275] width 123 height 20
click at [1059, 584] on div at bounding box center [784, 590] width 1518 height 13
click at [1050, 317] on div "$10,650.00" at bounding box center [1050, 316] width 123 height 20
click at [1070, 462] on div "Variation Add Variation" at bounding box center [784, 438] width 1518 height 59
click at [1039, 313] on div "$10,650.00" at bounding box center [1050, 316] width 123 height 20
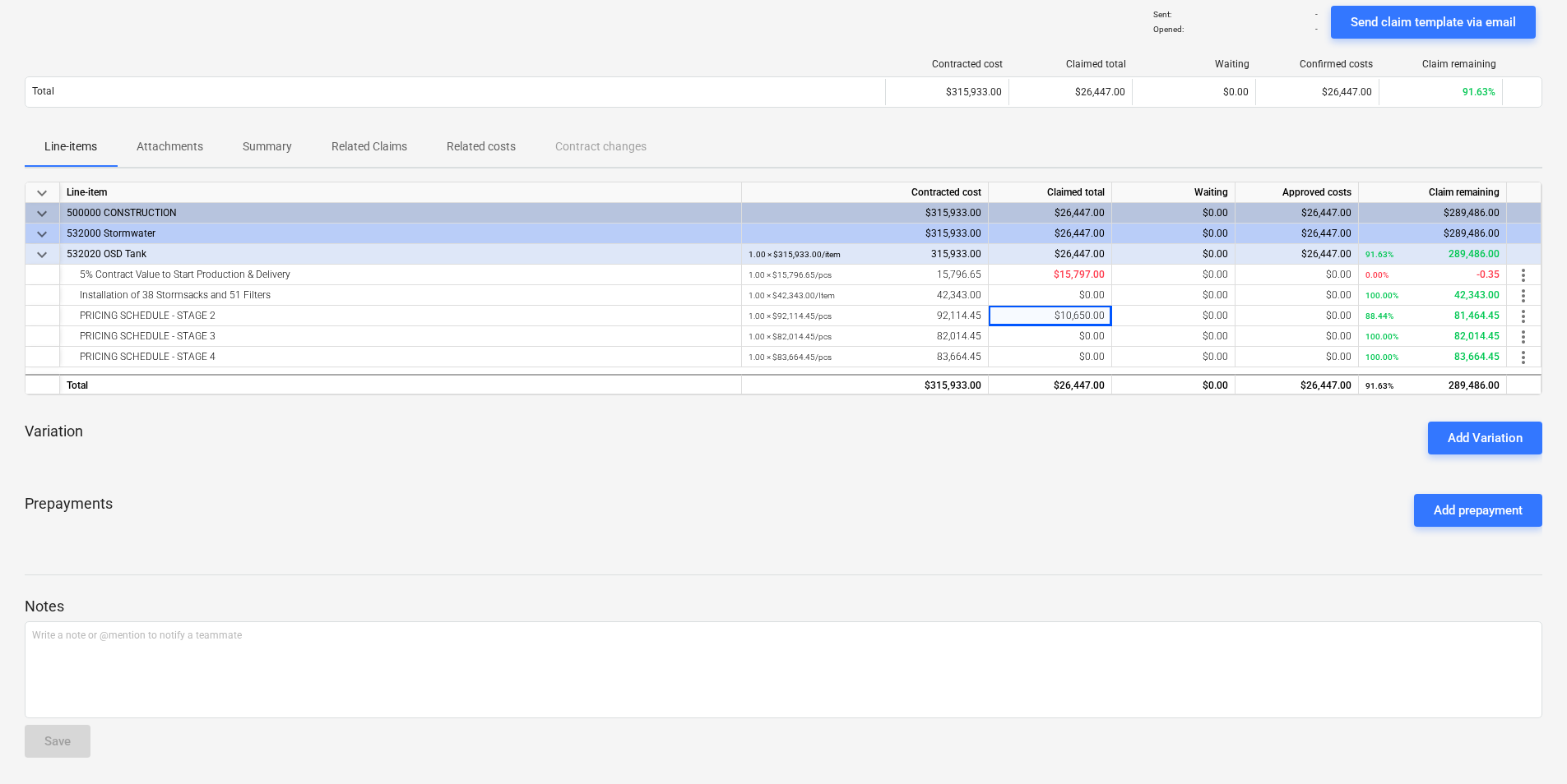
click at [1093, 545] on div "Atlan Tank - Subcontract Agreement notes Notes edit Change subcontract business…" at bounding box center [784, 366] width 1567 height 837
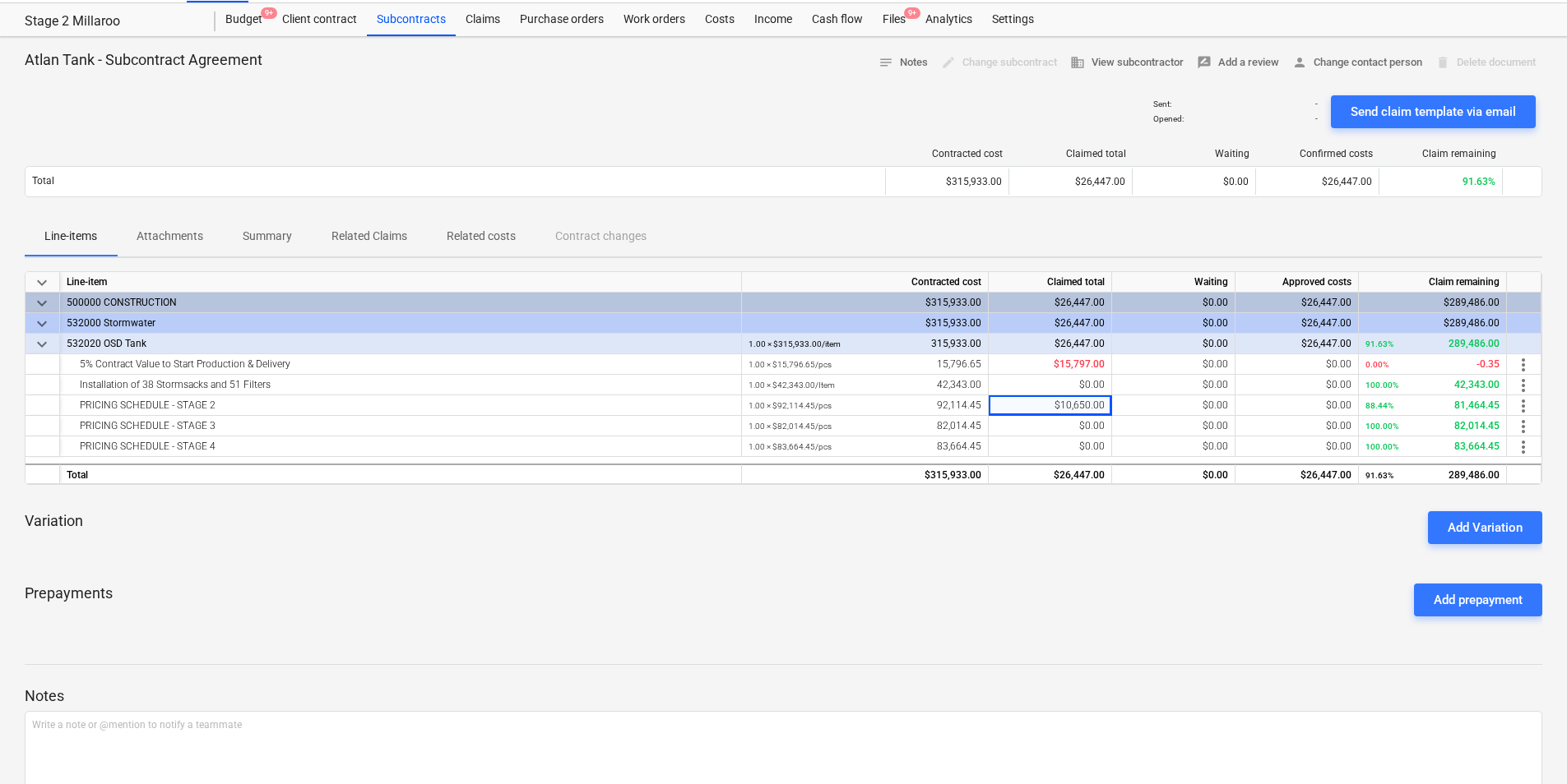
scroll to position [0, 0]
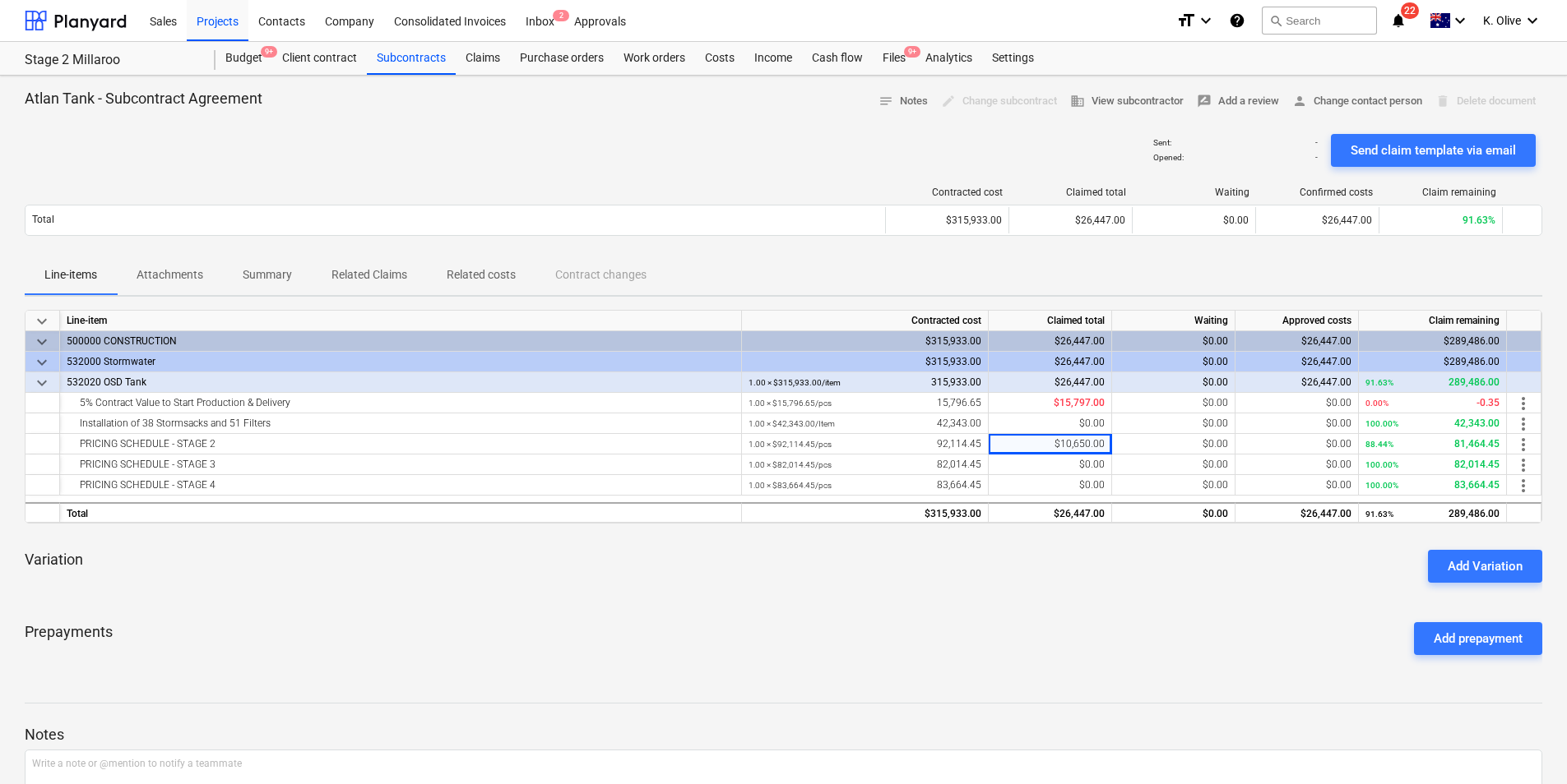
click at [1193, 620] on div "Prepayments Add prepayment" at bounding box center [784, 639] width 1518 height 59
click at [1092, 583] on div "Variation Add Variation" at bounding box center [784, 566] width 1518 height 59
drag, startPoint x: 939, startPoint y: 441, endPoint x: 979, endPoint y: 446, distance: 40.3
click at [979, 446] on div "1.00 × $92,114.45 / pcs 92,114.45" at bounding box center [865, 444] width 233 height 20
copy div "92,114.45"
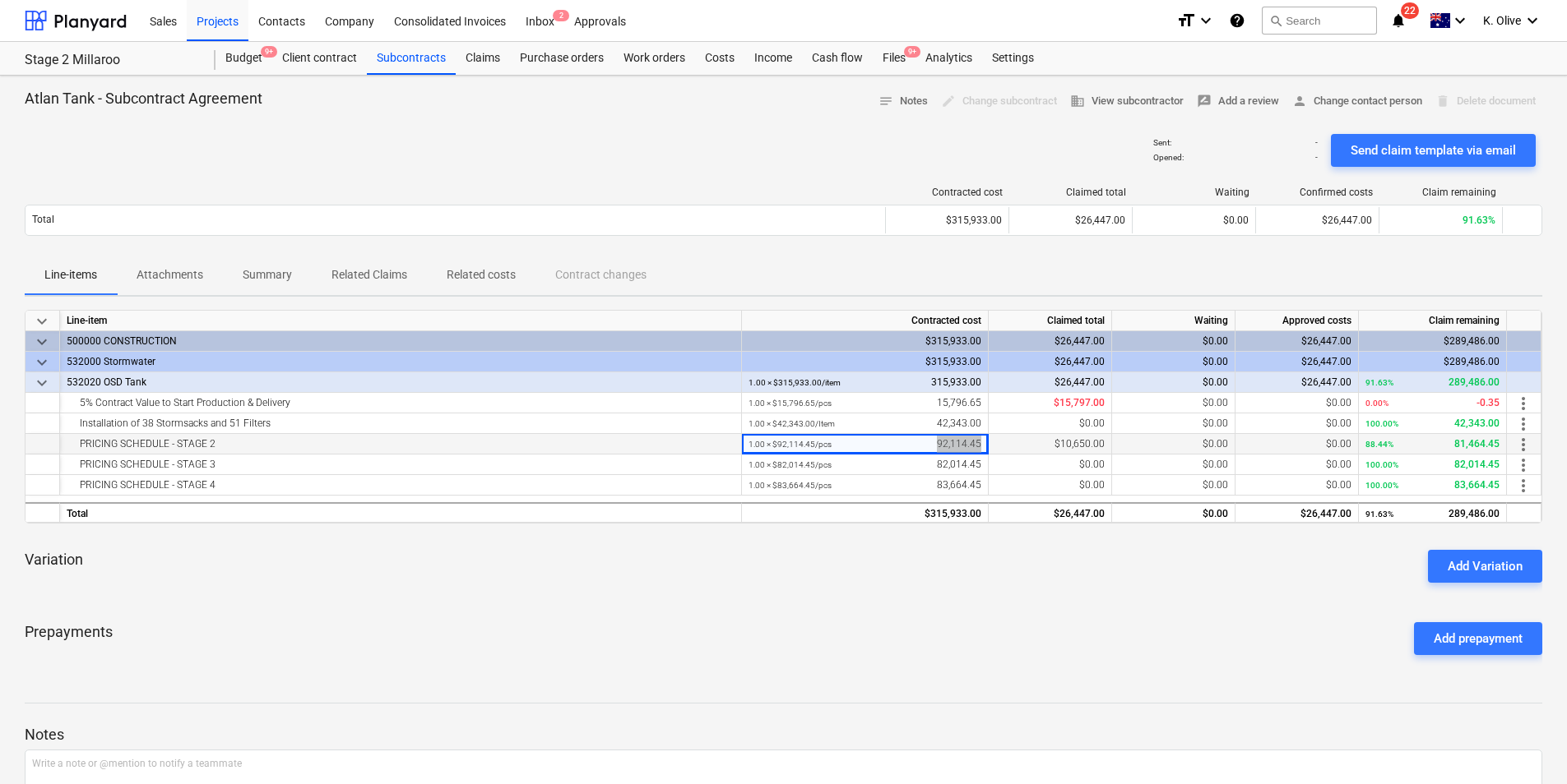
copy div "92,114.45"
click at [935, 465] on div "1.00 × $82,014.45 / pcs 82,014.45" at bounding box center [865, 464] width 233 height 20
click at [939, 462] on div "1.00 × $82,014.45 / pcs 82,014.45" at bounding box center [865, 464] width 233 height 20
copy div "82,014.45"
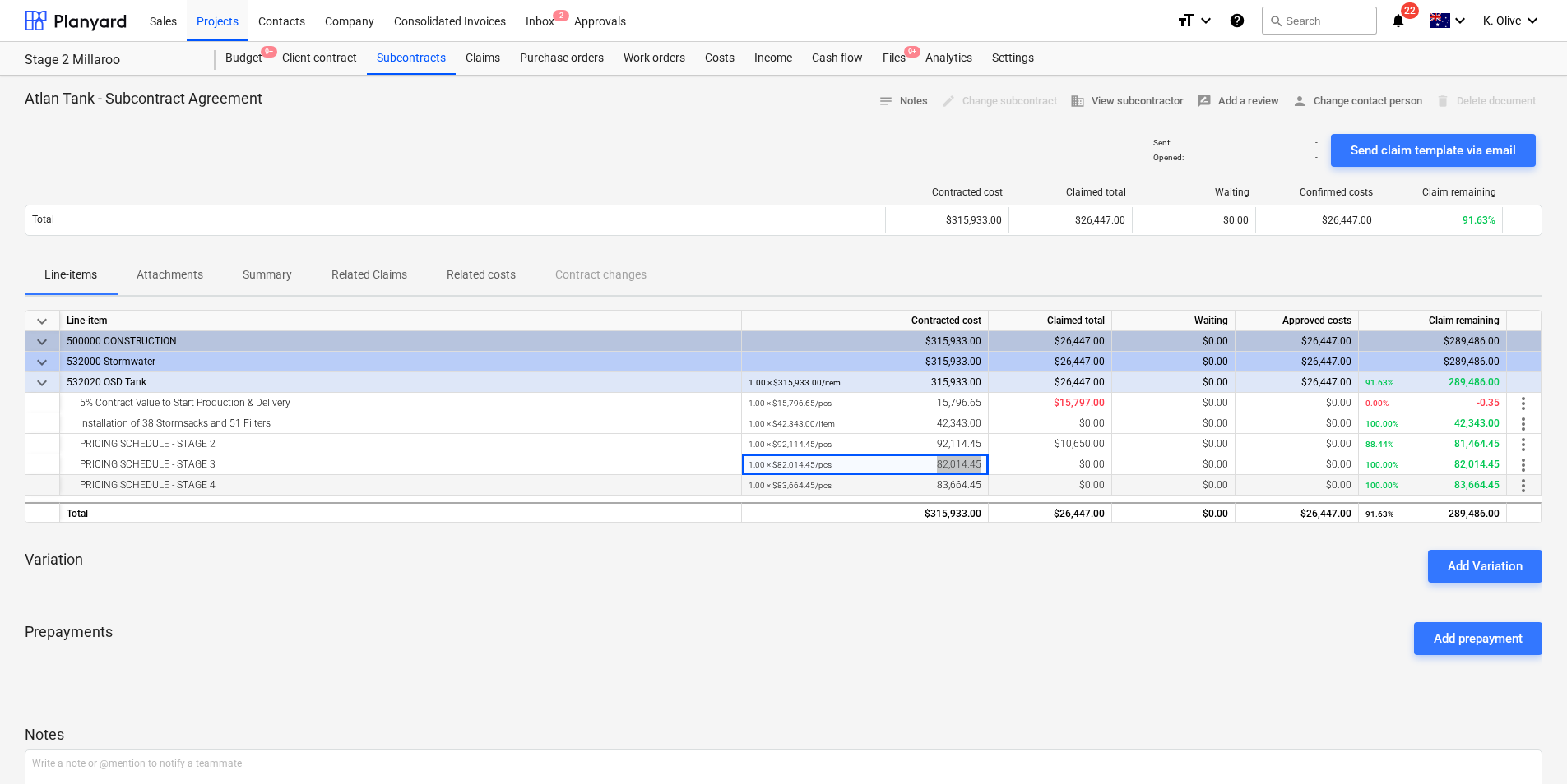
click at [935, 486] on div "1.00 × $83,664.45 / pcs 83,664.45" at bounding box center [865, 485] width 233 height 20
drag, startPoint x: 936, startPoint y: 486, endPoint x: 979, endPoint y: 483, distance: 43.1
click at [979, 483] on div "1.00 × $83,664.45 / pcs 83,664.45" at bounding box center [865, 485] width 233 height 20
copy div "83,664.45"
click at [913, 488] on div "1.00 × $83,664.45 / pcs 83,664.45" at bounding box center [865, 485] width 233 height 20
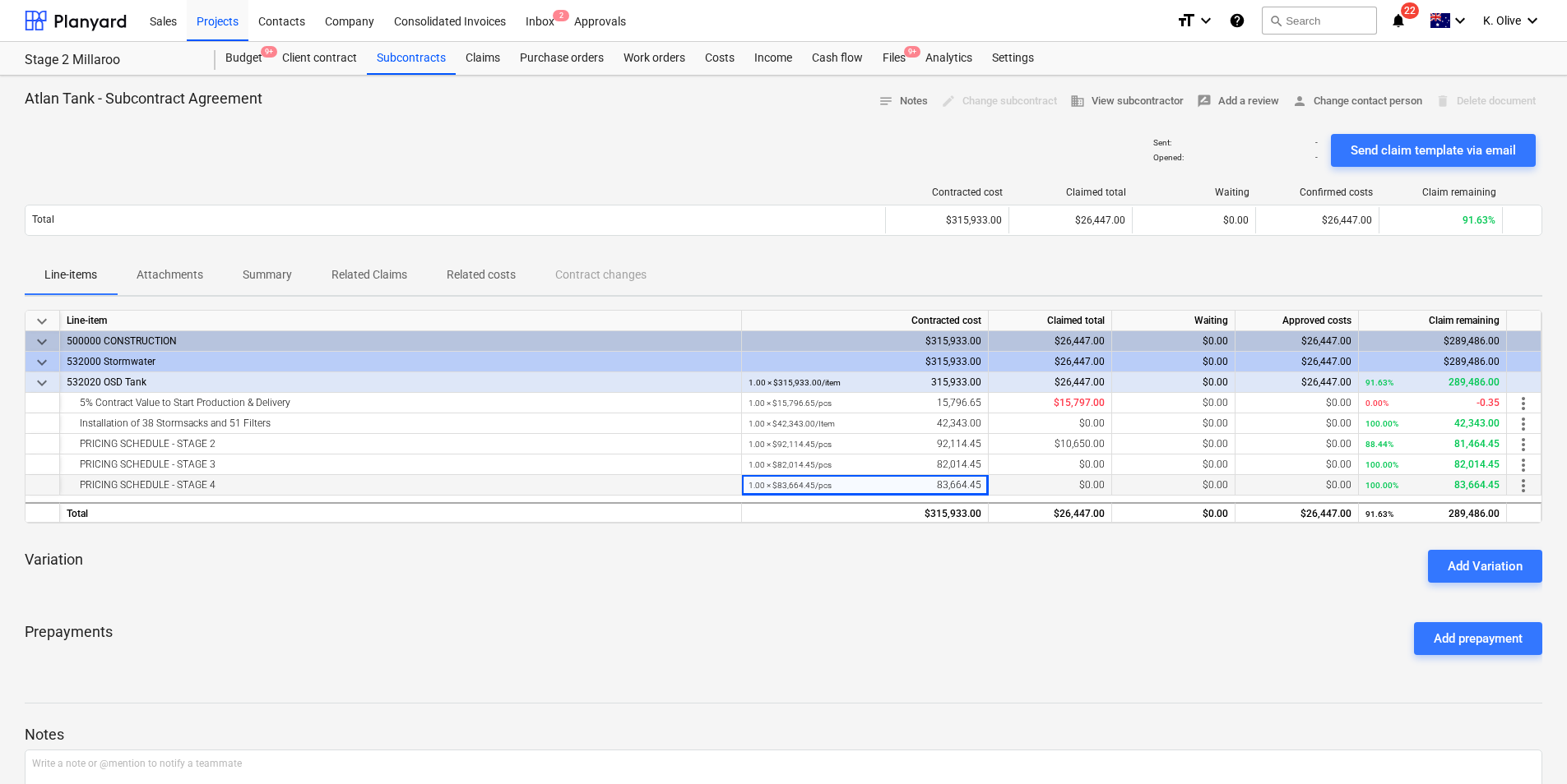
click at [222, 487] on div "PRICING SCHEDULE - STAGE 4" at bounding box center [400, 485] width 667 height 20
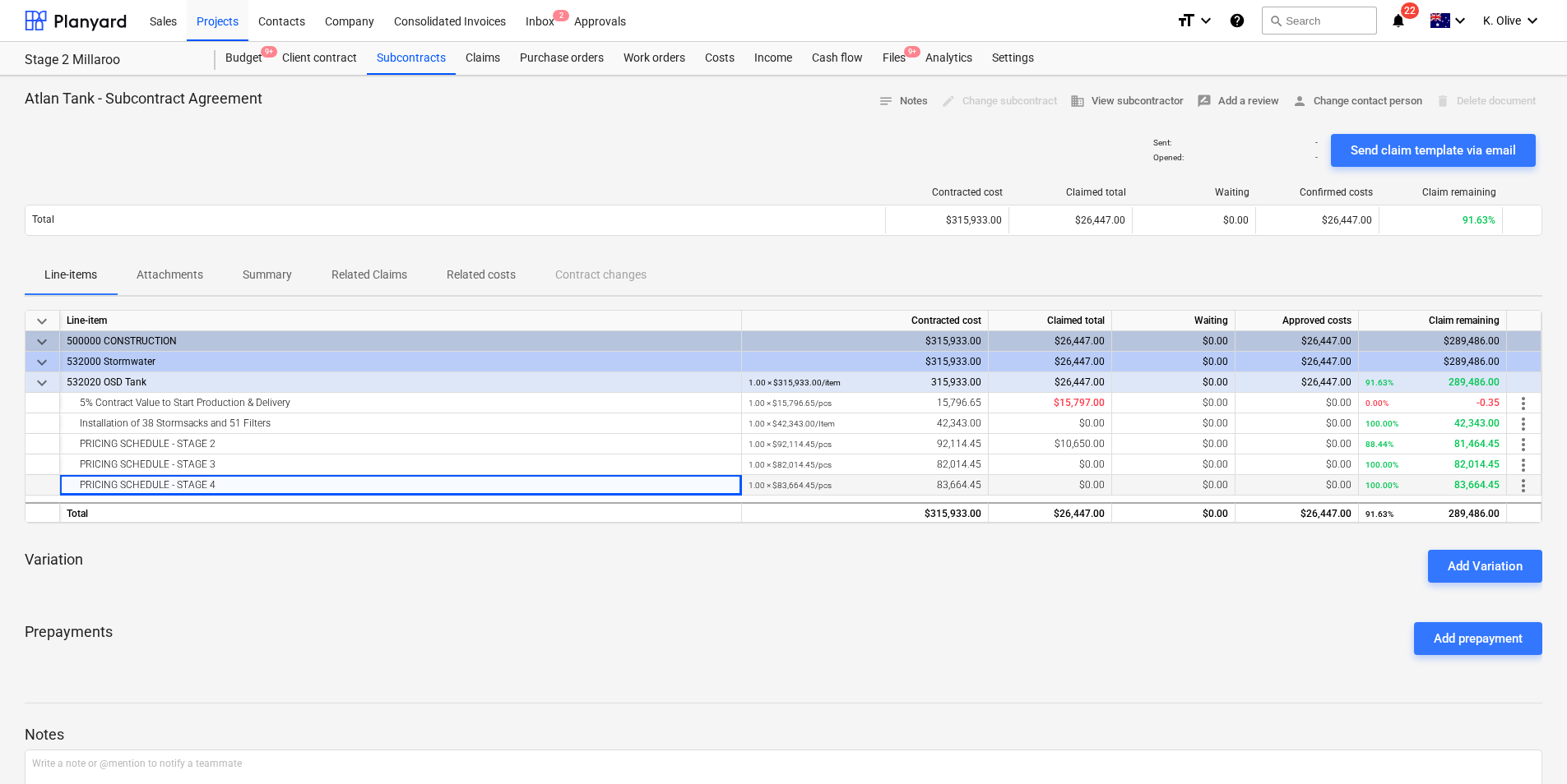
click at [222, 487] on div "PRICING SCHEDULE - STAGE 4" at bounding box center [400, 485] width 667 height 20
click at [851, 493] on div "1.00 × $83,664.45 / pcs 83,664.45" at bounding box center [865, 485] width 233 height 20
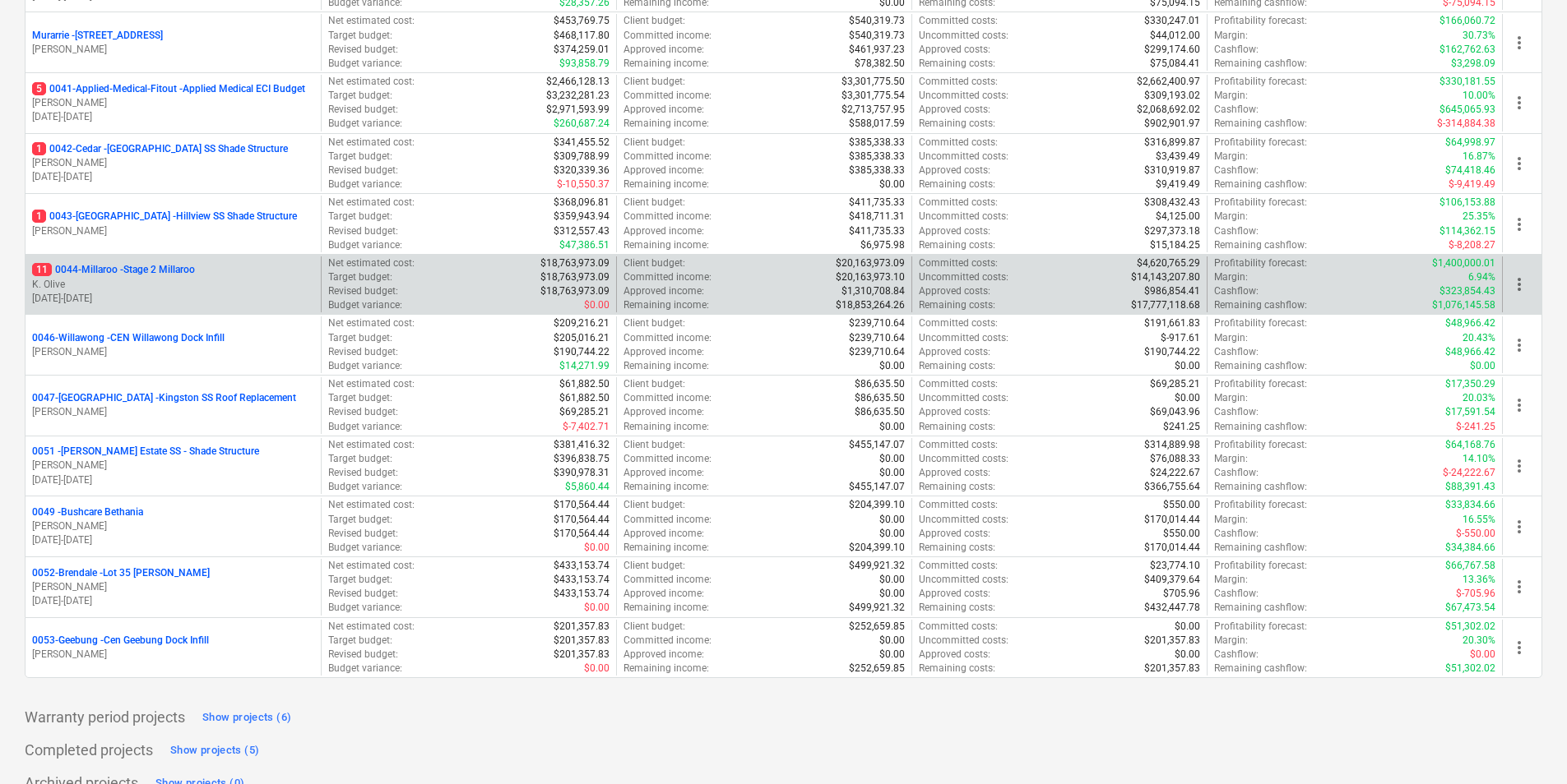
scroll to position [401, 0]
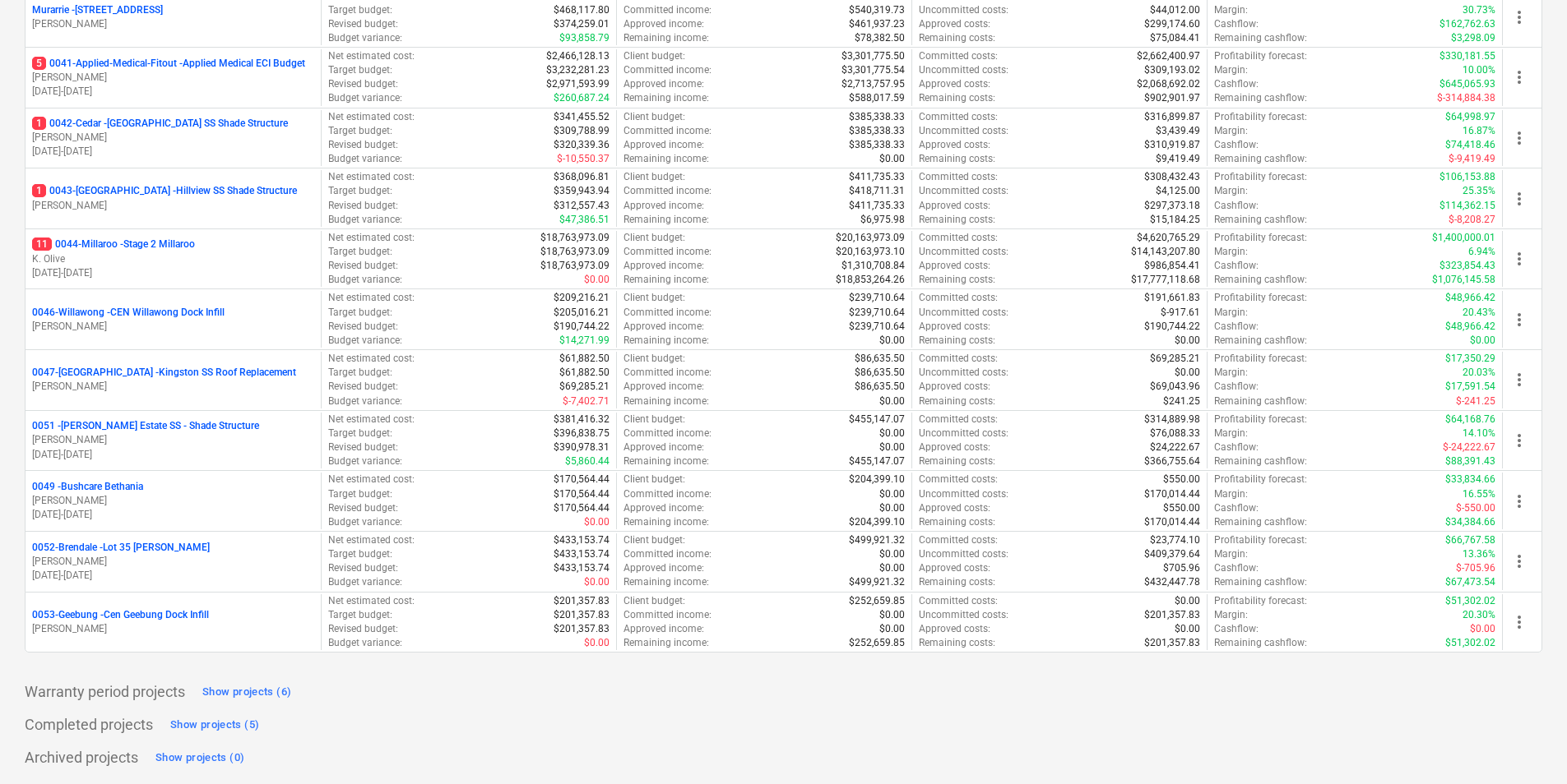
click at [517, 678] on div "My pinned projects Show projects (0) Active projects Hide section Projects 13 R…" at bounding box center [784, 228] width 1518 height 1085
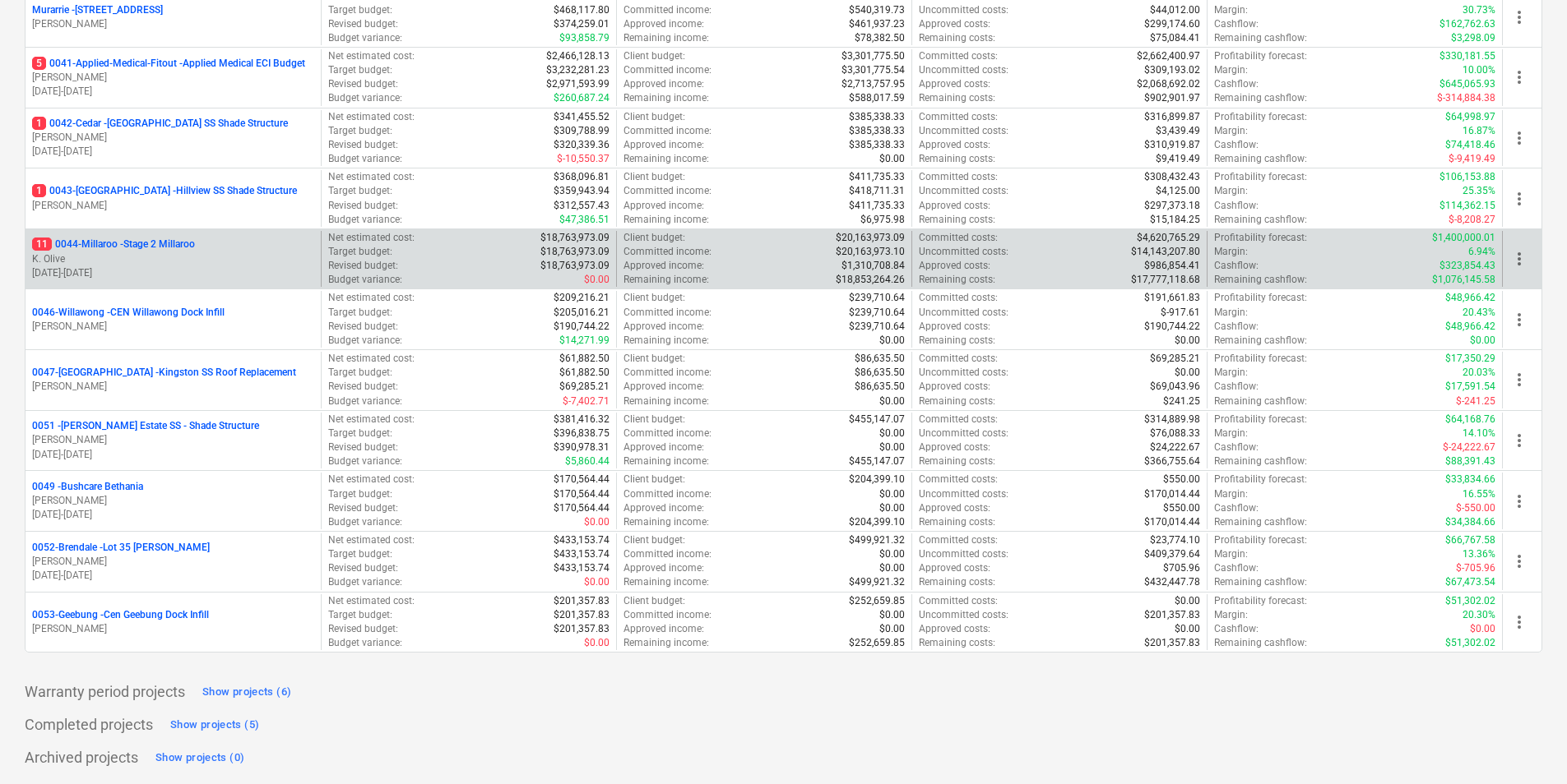
click at [123, 241] on p "11 0044-Millaroo - Stage 2 Millaroo" at bounding box center [113, 244] width 163 height 14
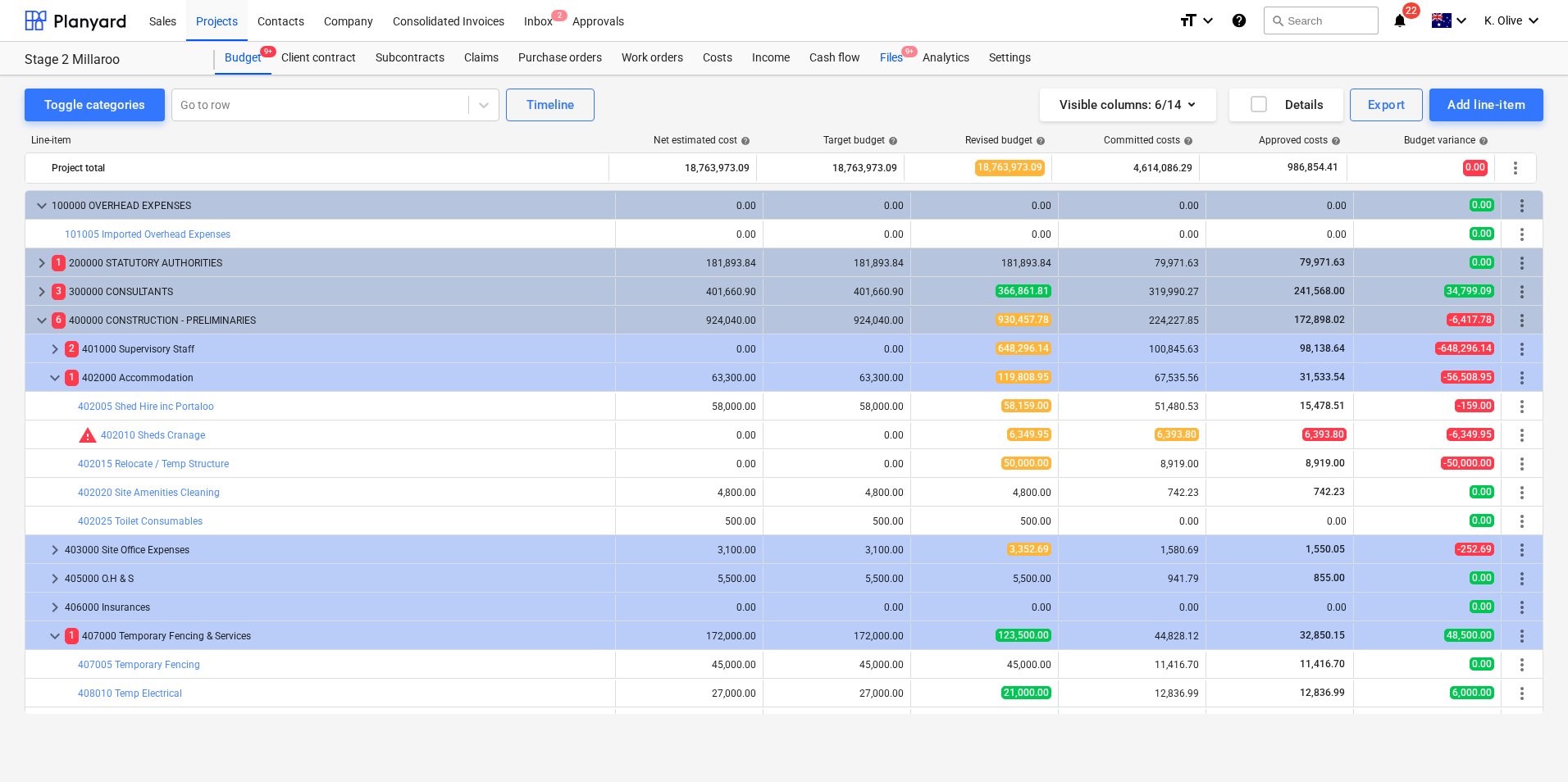
click at [889, 57] on div "Files 9+" at bounding box center [891, 58] width 43 height 33
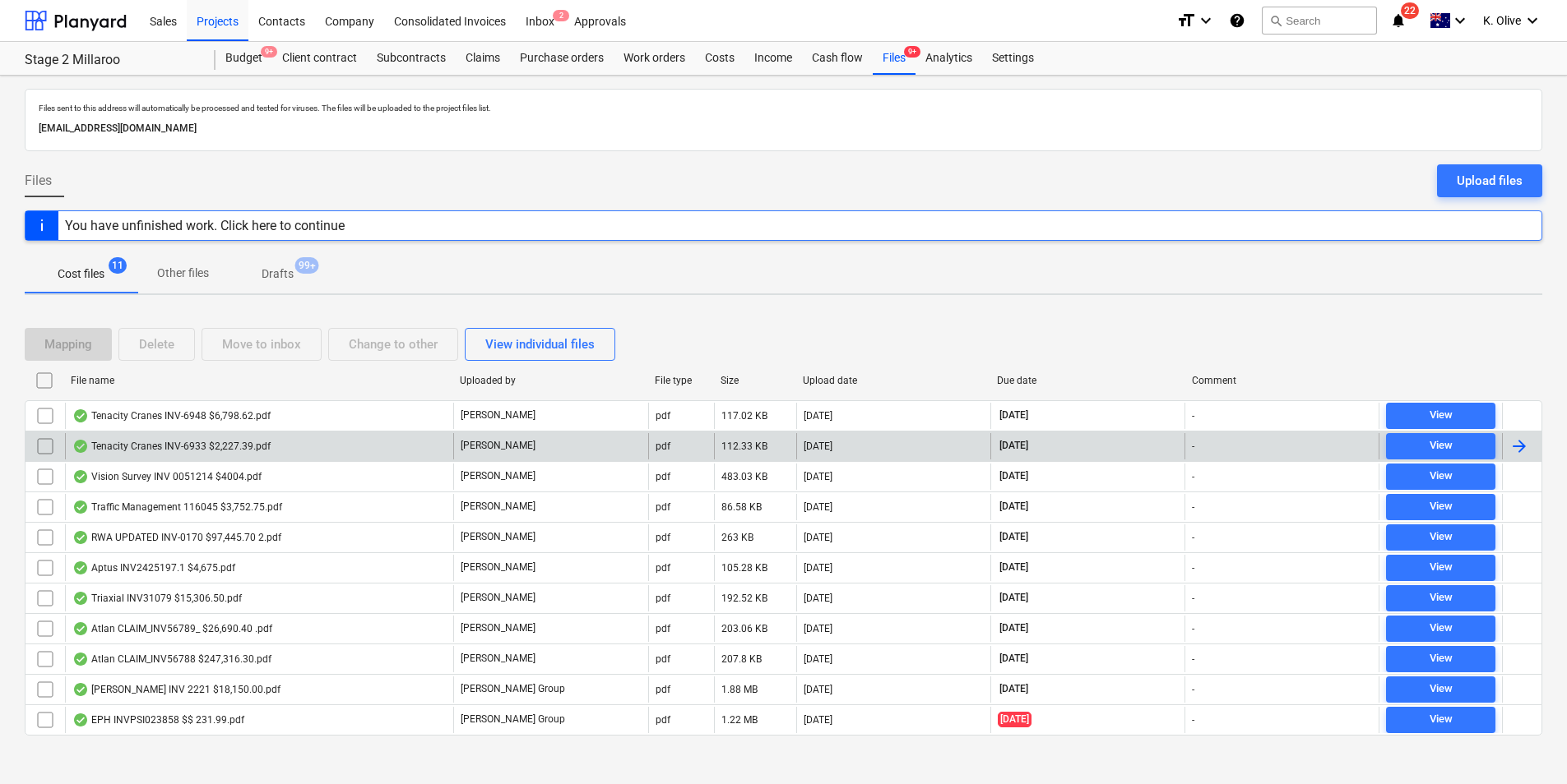
scroll to position [11, 0]
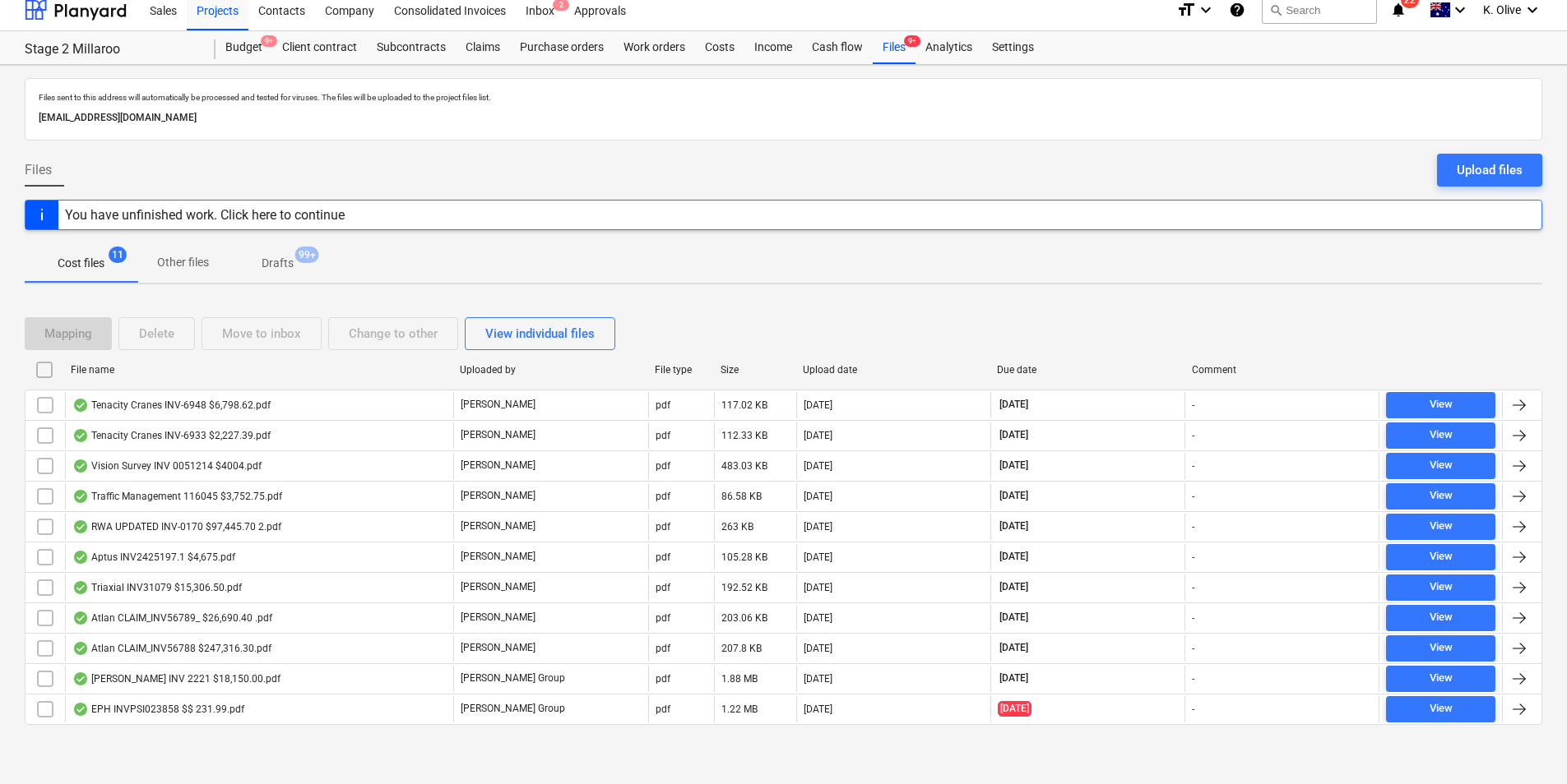
click at [1018, 375] on div "Due date" at bounding box center [1087, 370] width 182 height 12
checkbox input "false"
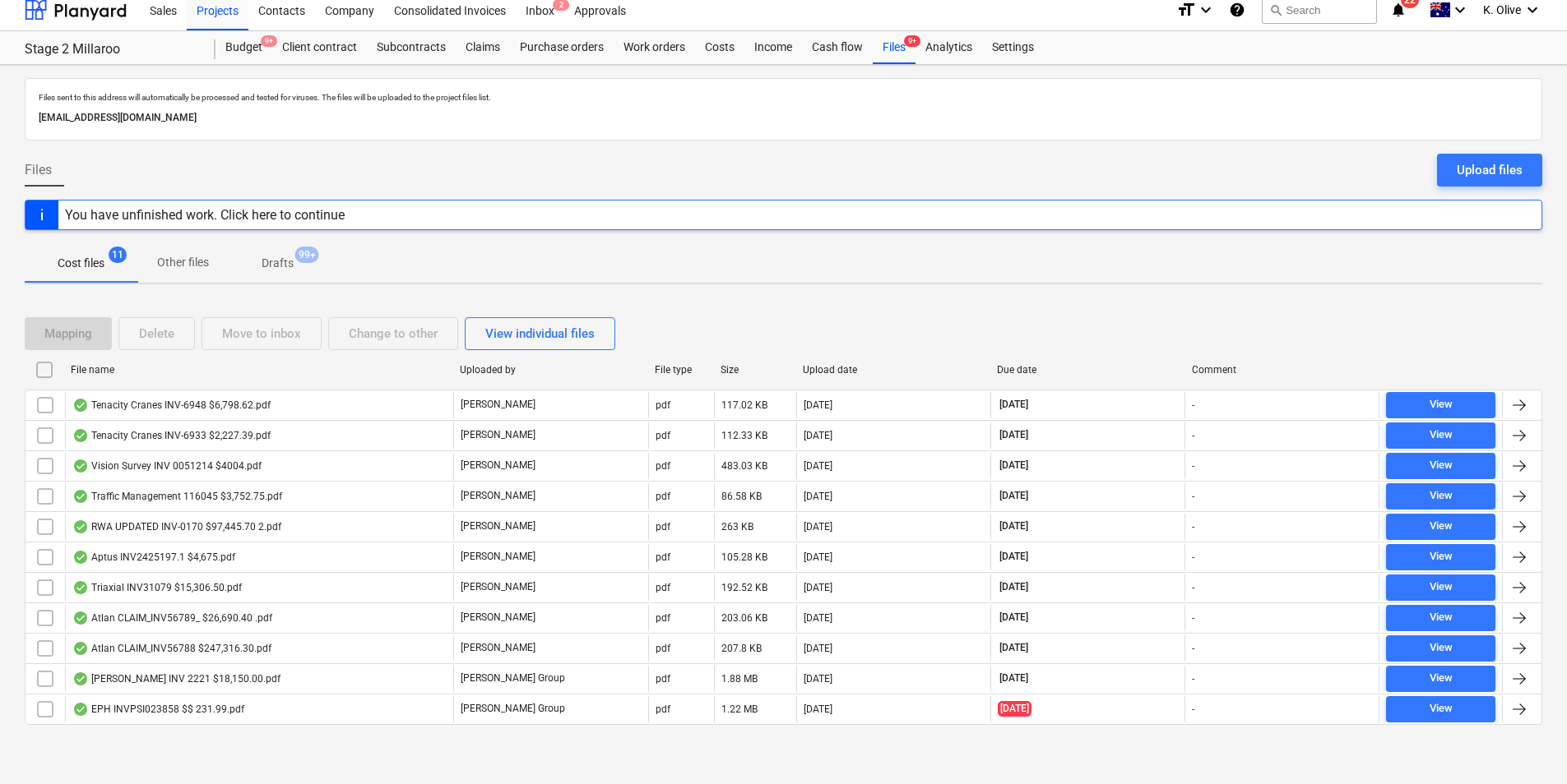
checkbox input "false"
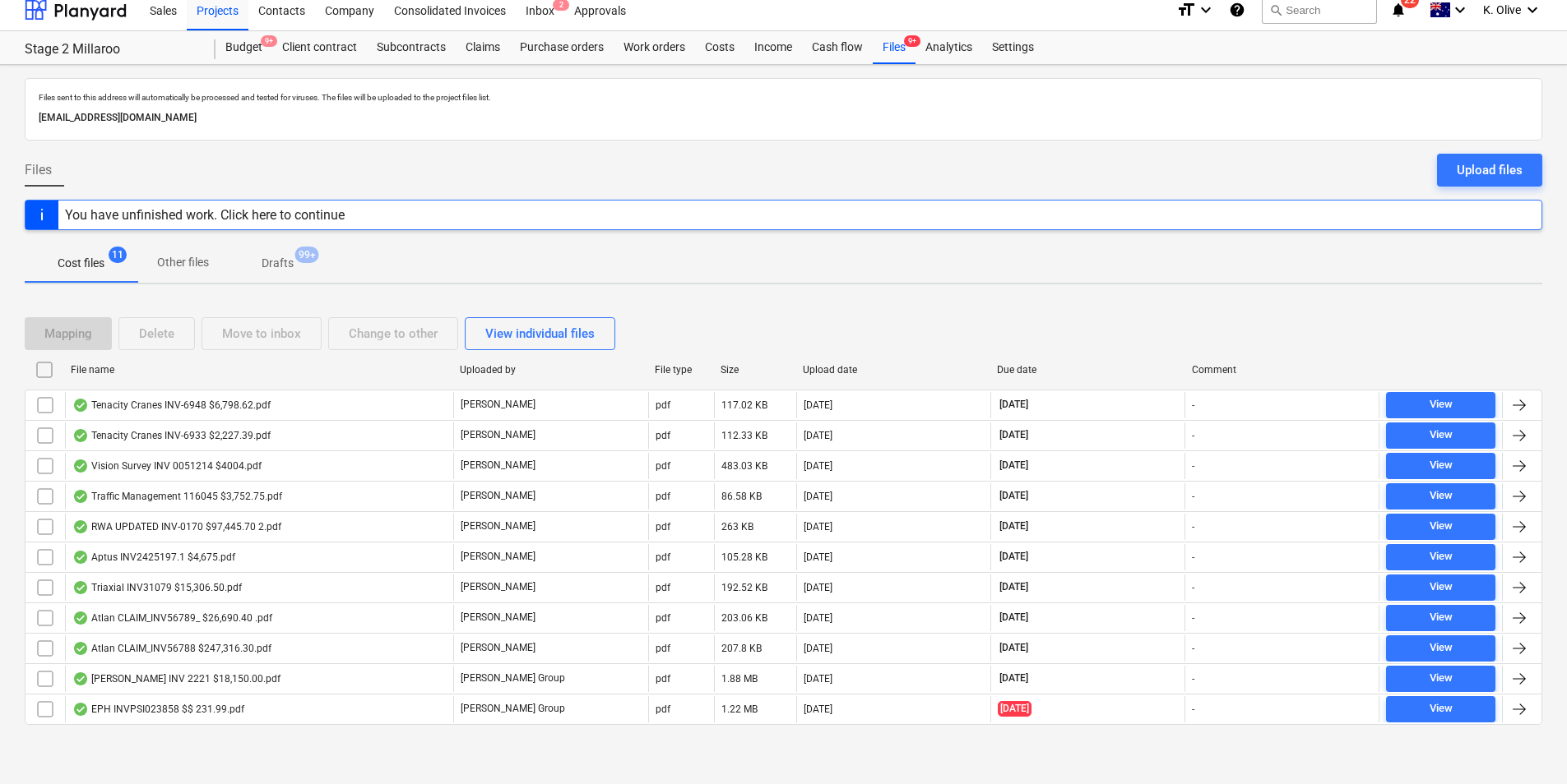
checkbox input "false"
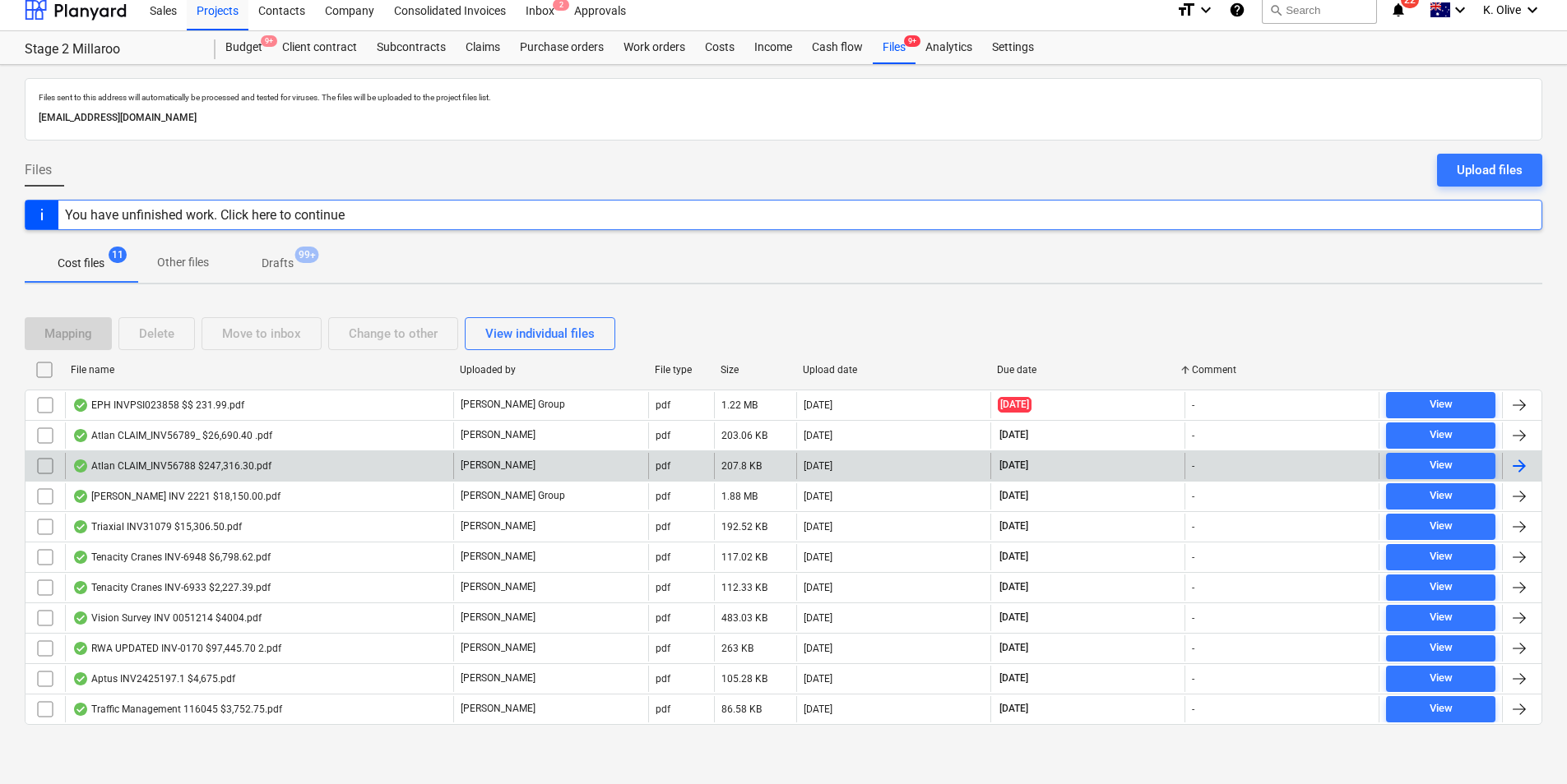
click at [152, 464] on div "Atlan CLAIM_INV56788 $247,316.30.pdf" at bounding box center [172, 466] width 199 height 13
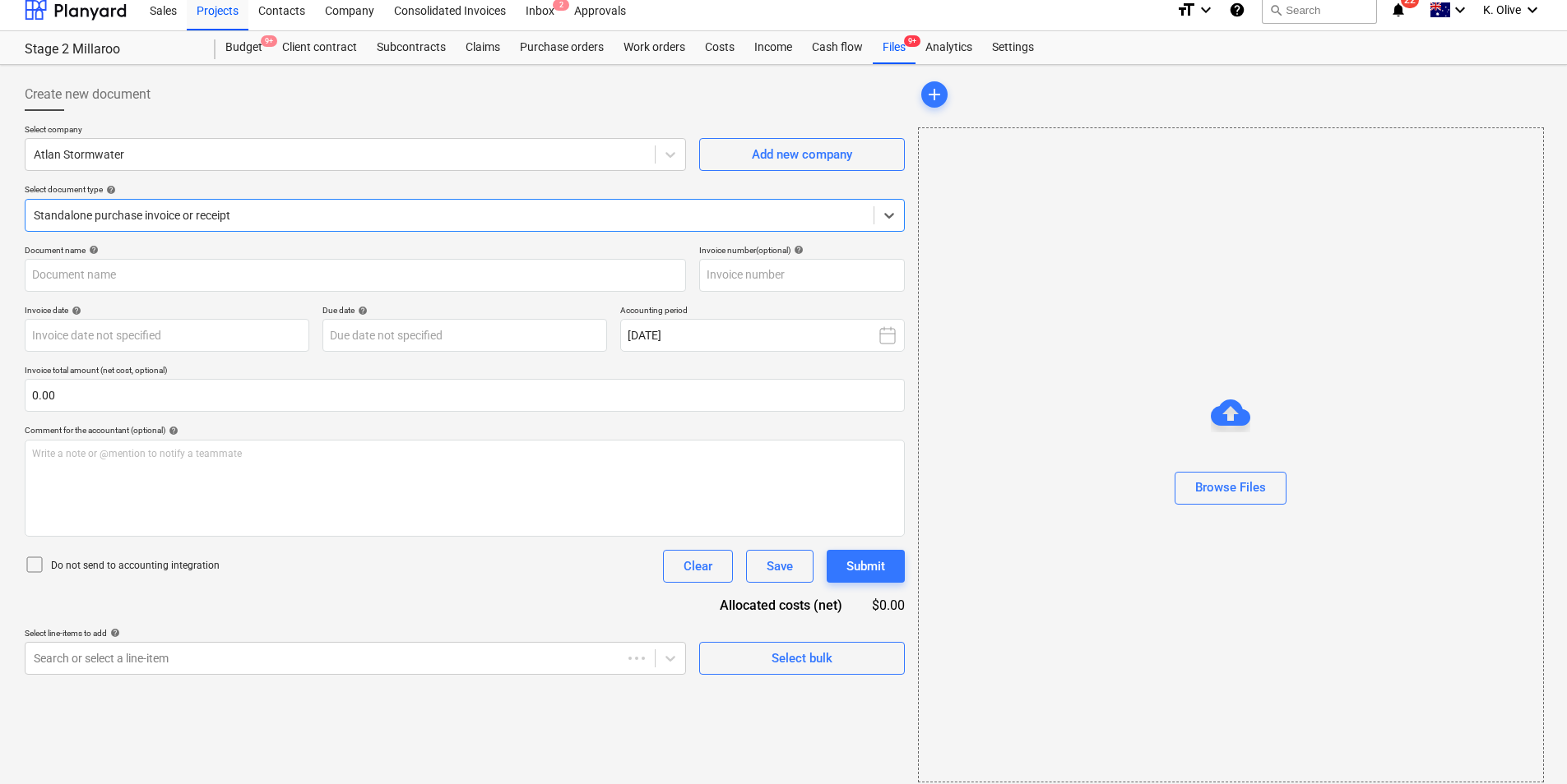
type input "INV56788"
type input "[DATE]"
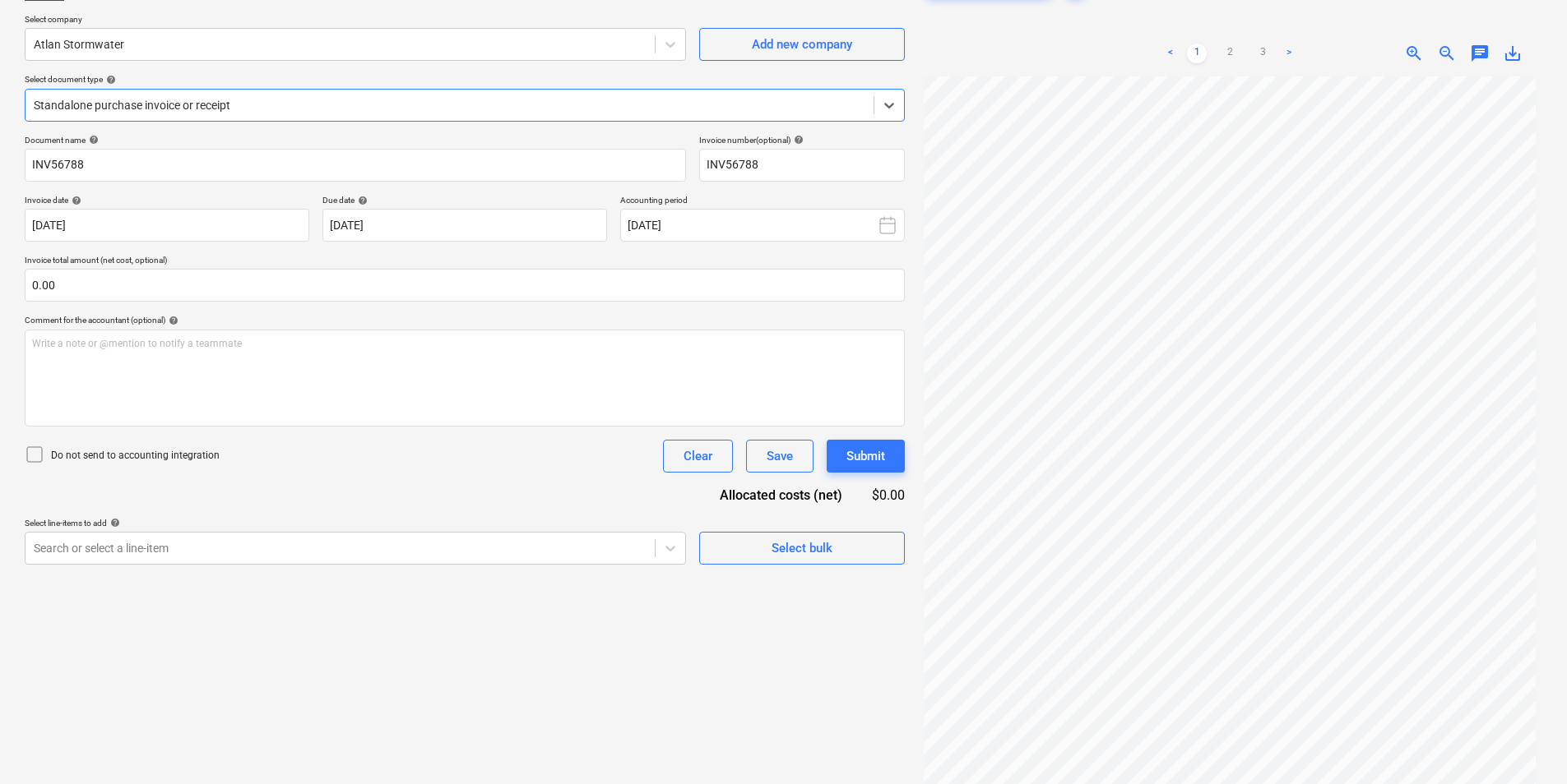
scroll to position [82, 0]
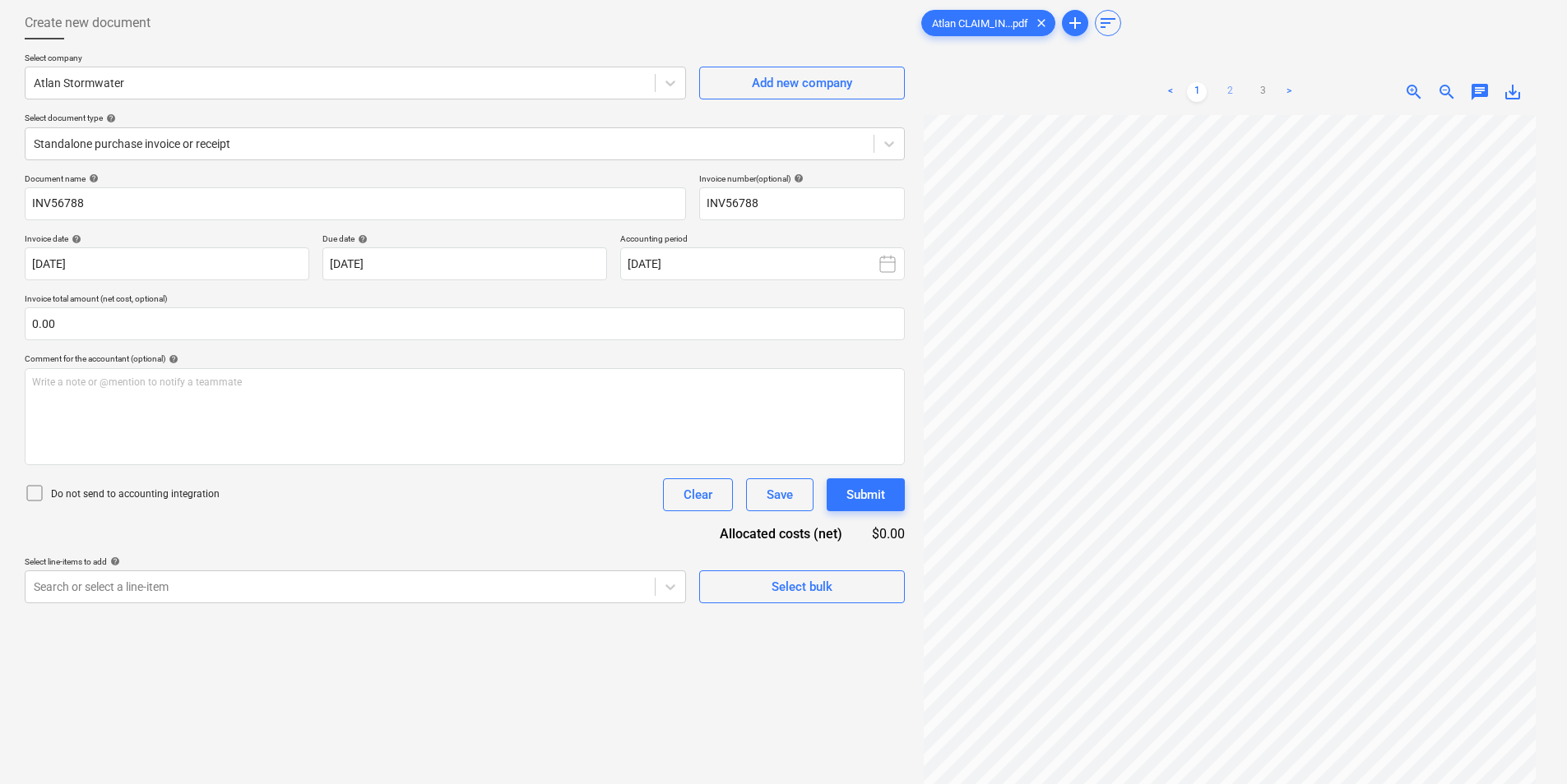
click at [1226, 93] on link "2" at bounding box center [1230, 92] width 20 height 20
click at [1267, 92] on link "3" at bounding box center [1263, 92] width 20 height 20
click at [1225, 90] on link "2" at bounding box center [1230, 92] width 20 height 20
click at [1201, 87] on link "1" at bounding box center [1197, 92] width 20 height 20
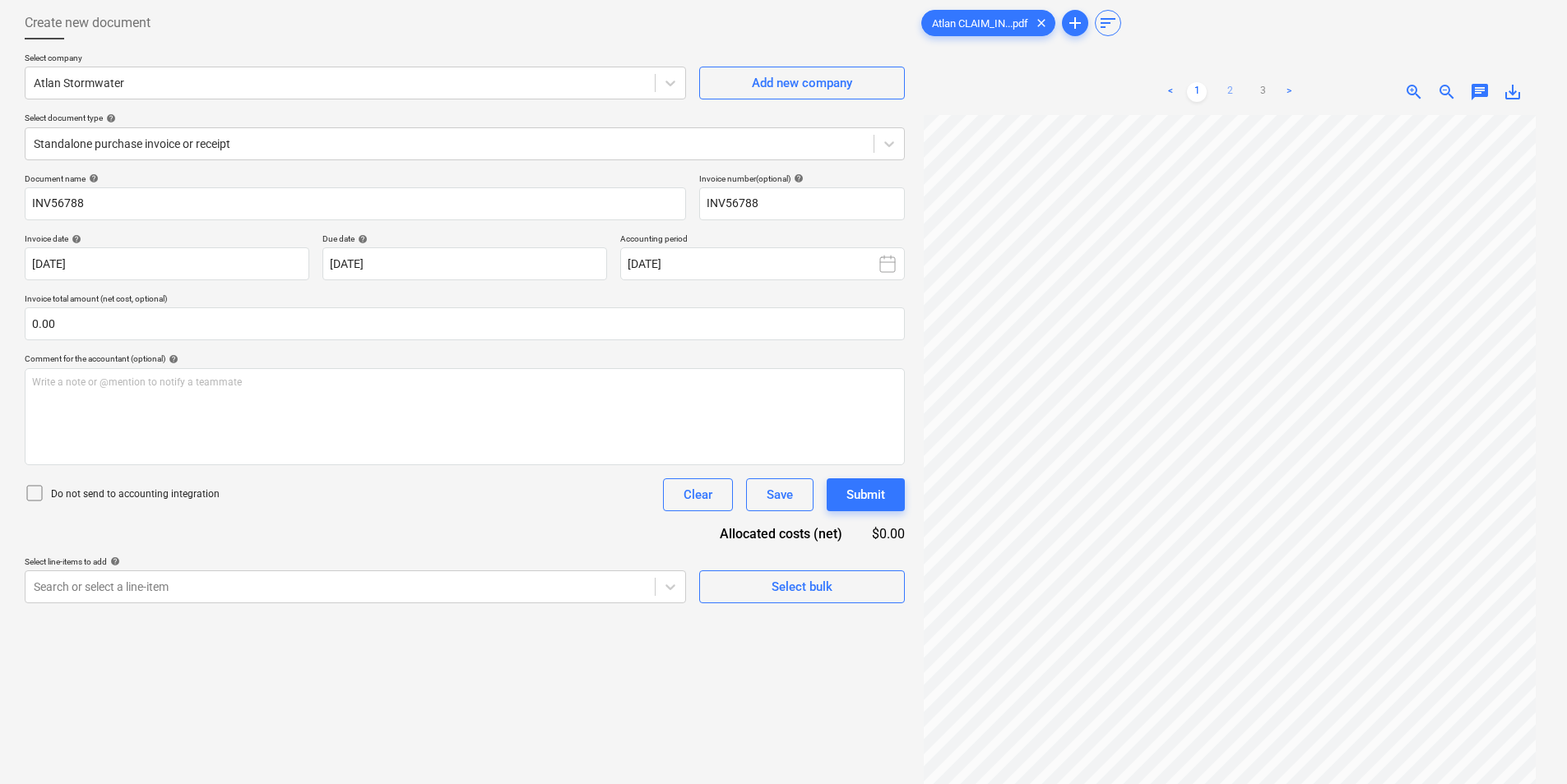
click at [1239, 83] on link "2" at bounding box center [1230, 92] width 20 height 20
click at [1258, 89] on link "3" at bounding box center [1263, 92] width 20 height 20
click at [1233, 86] on link "2" at bounding box center [1230, 92] width 20 height 20
click at [1199, 90] on link "1" at bounding box center [1197, 92] width 20 height 20
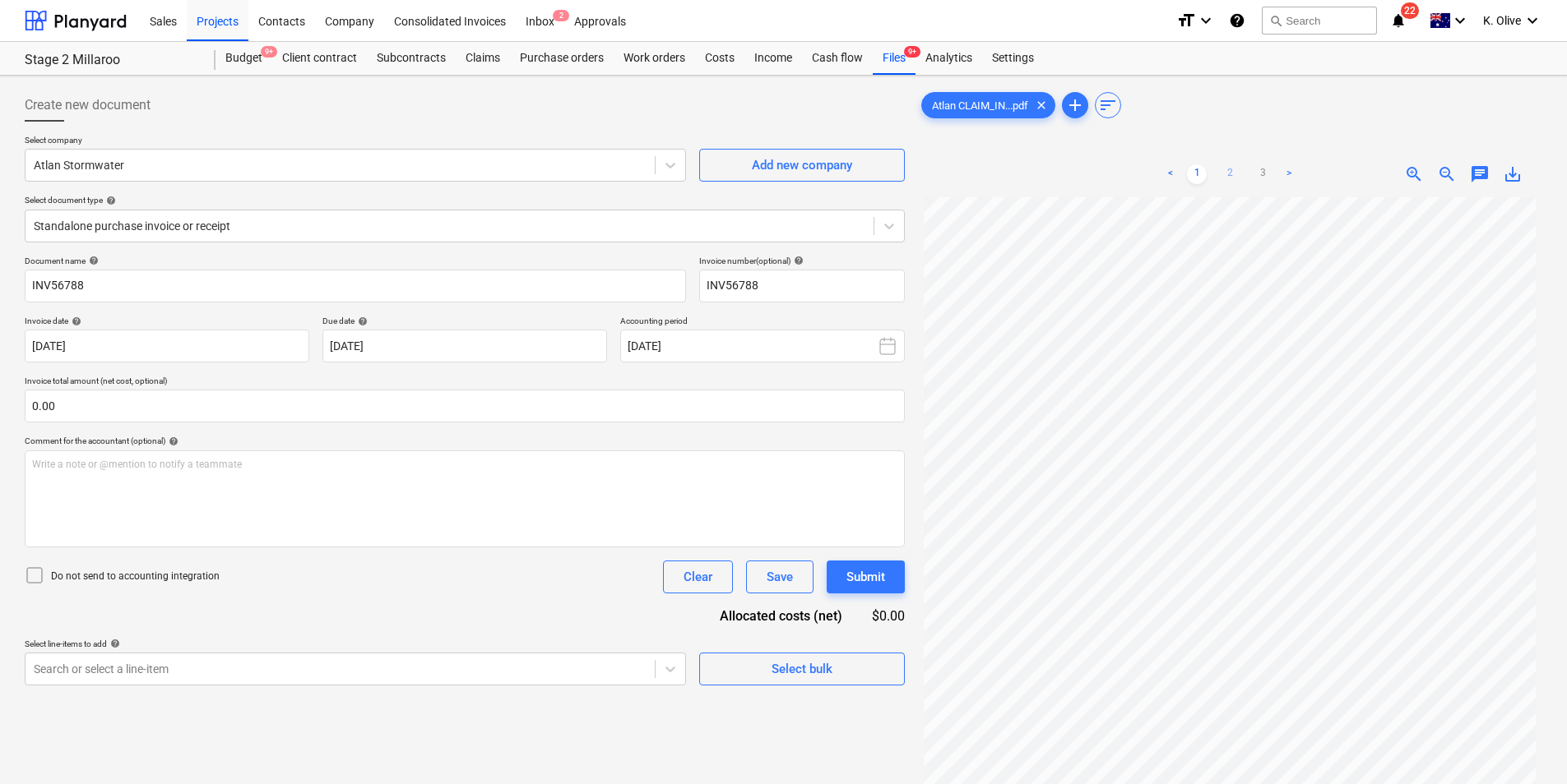
click at [1228, 173] on link "2" at bounding box center [1230, 175] width 20 height 20
click at [889, 225] on icon at bounding box center [889, 226] width 16 height 16
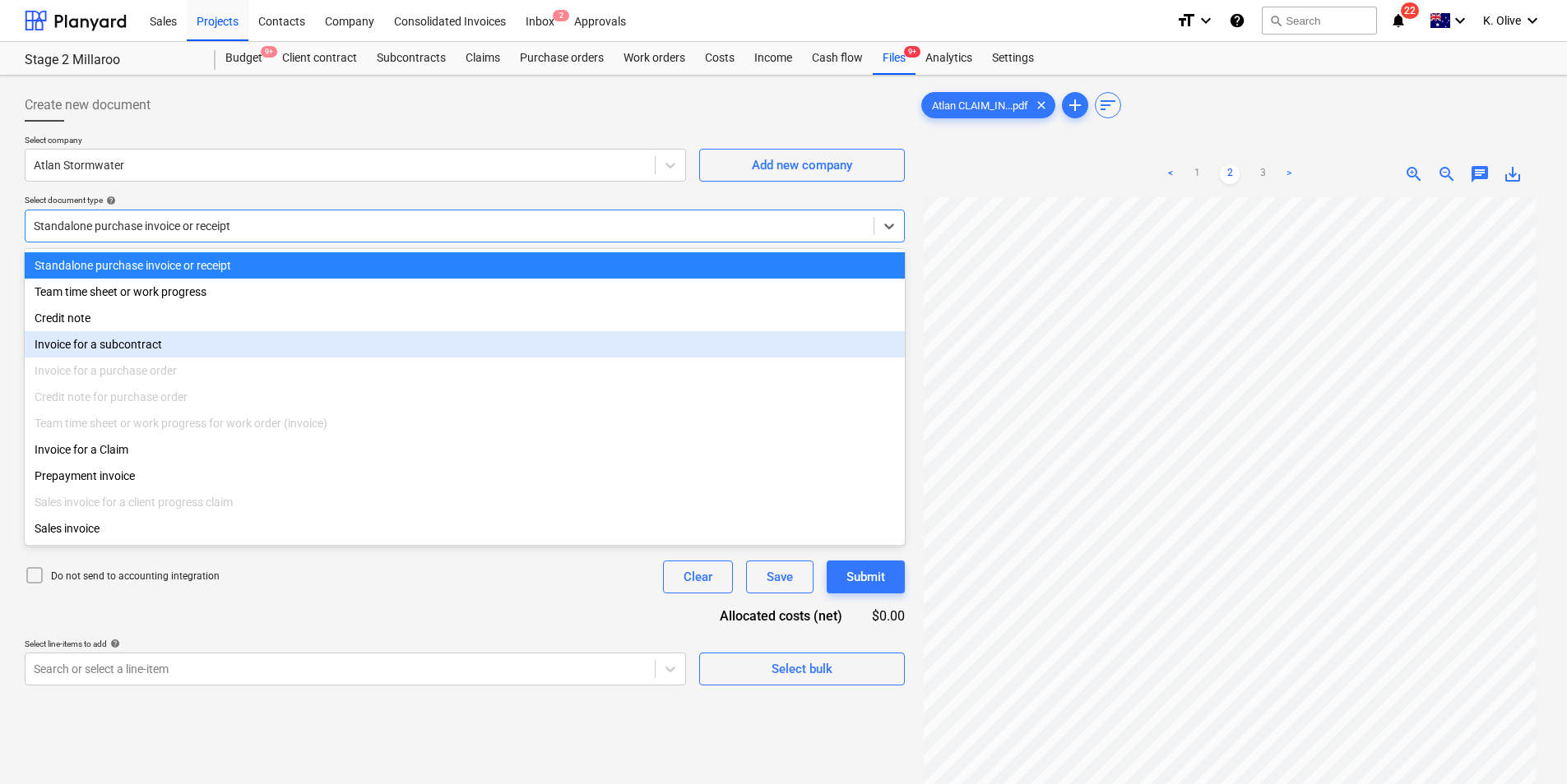
click at [168, 351] on div "Invoice for a subcontract" at bounding box center [464, 344] width 880 height 26
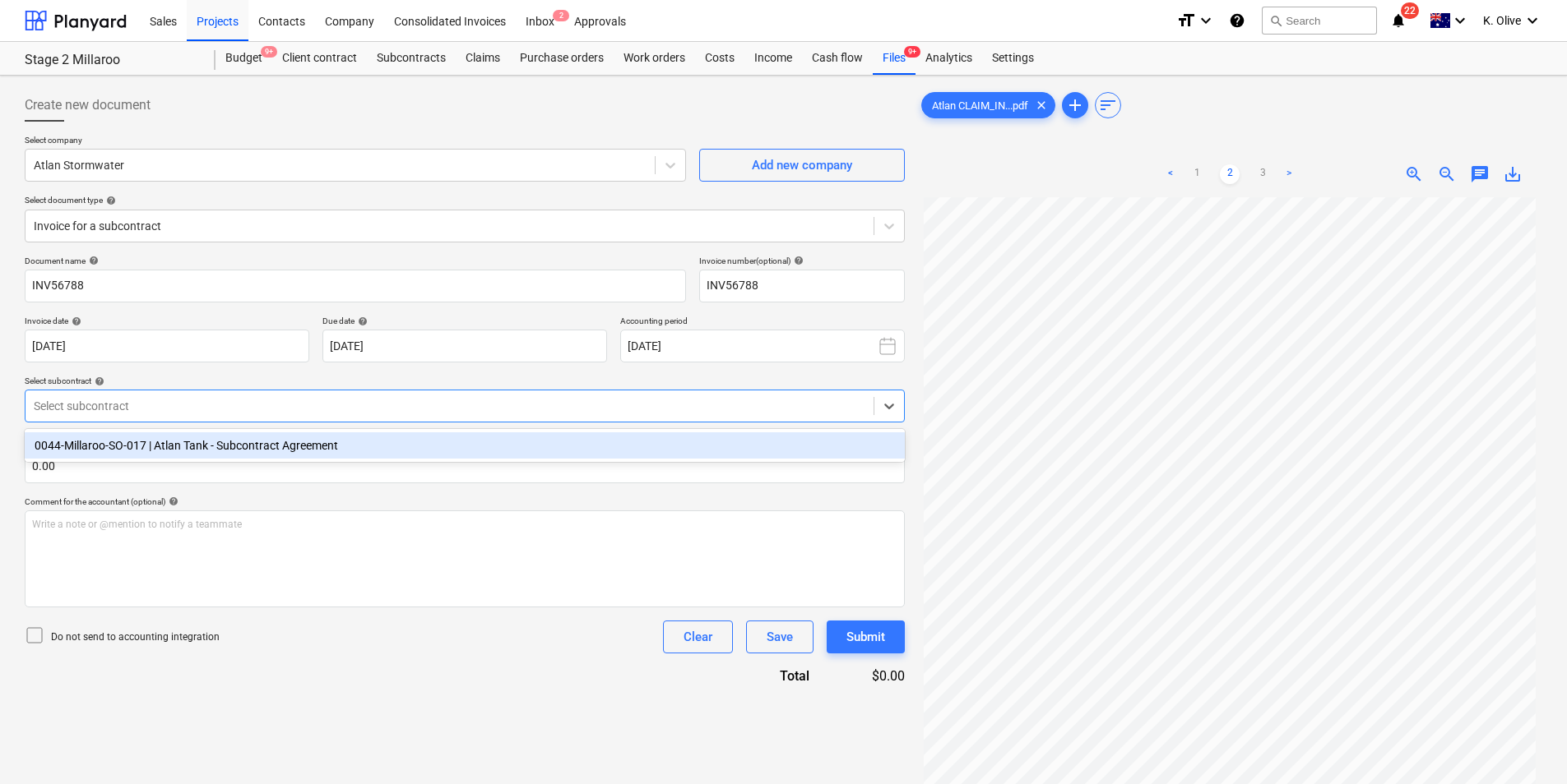
drag, startPoint x: 883, startPoint y: 397, endPoint x: 825, endPoint y: 419, distance: 62.0
click at [879, 403] on div at bounding box center [889, 406] width 29 height 29
click at [329, 440] on div "0044-Millaroo-SO-017 | Atlan Tank - Subcontract Agreement" at bounding box center [464, 445] width 880 height 26
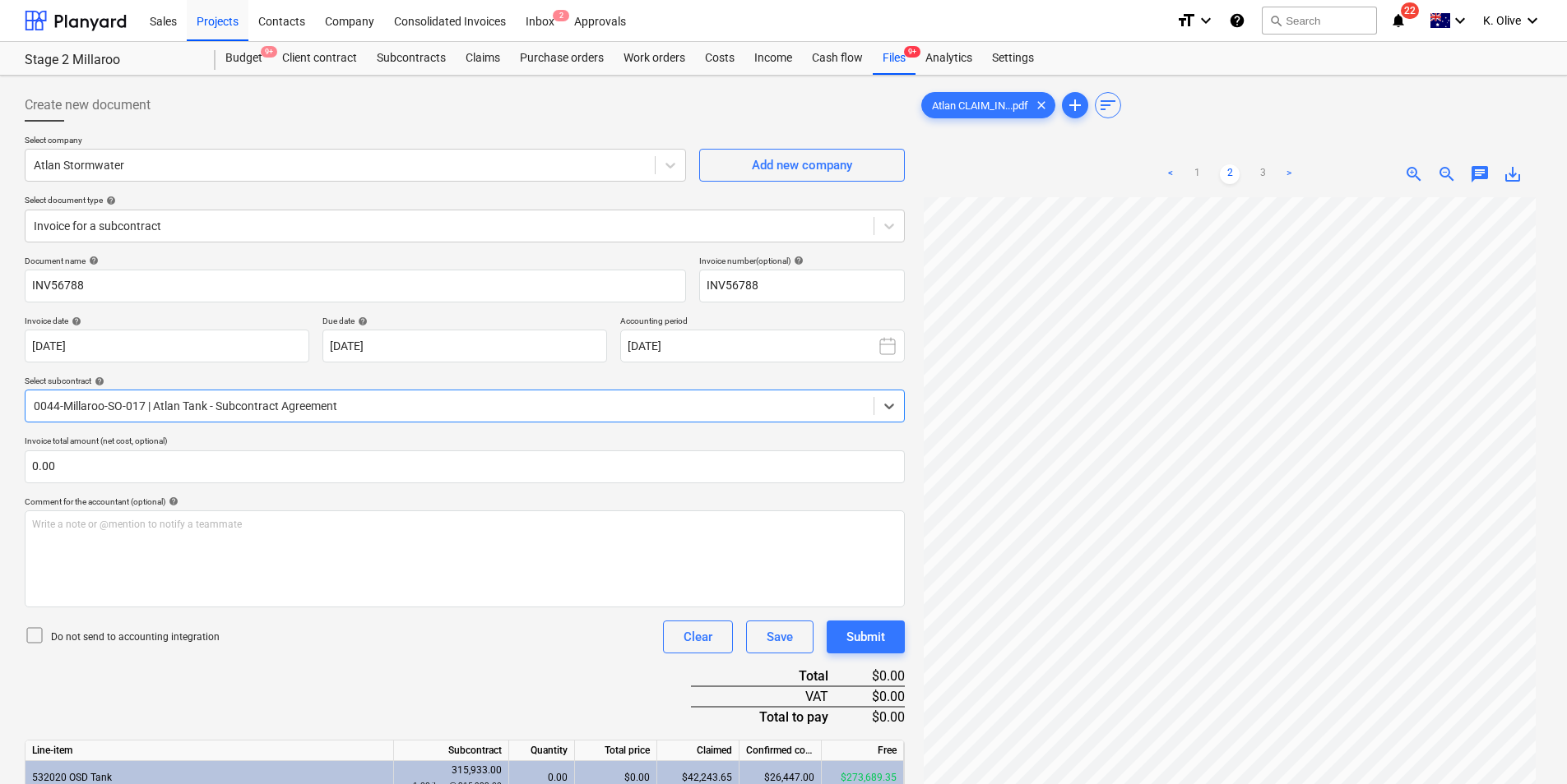
drag, startPoint x: 1265, startPoint y: 173, endPoint x: 1274, endPoint y: 187, distance: 16.6
click at [1265, 172] on link "3" at bounding box center [1263, 175] width 20 height 20
click at [1202, 175] on link "1" at bounding box center [1197, 175] width 20 height 20
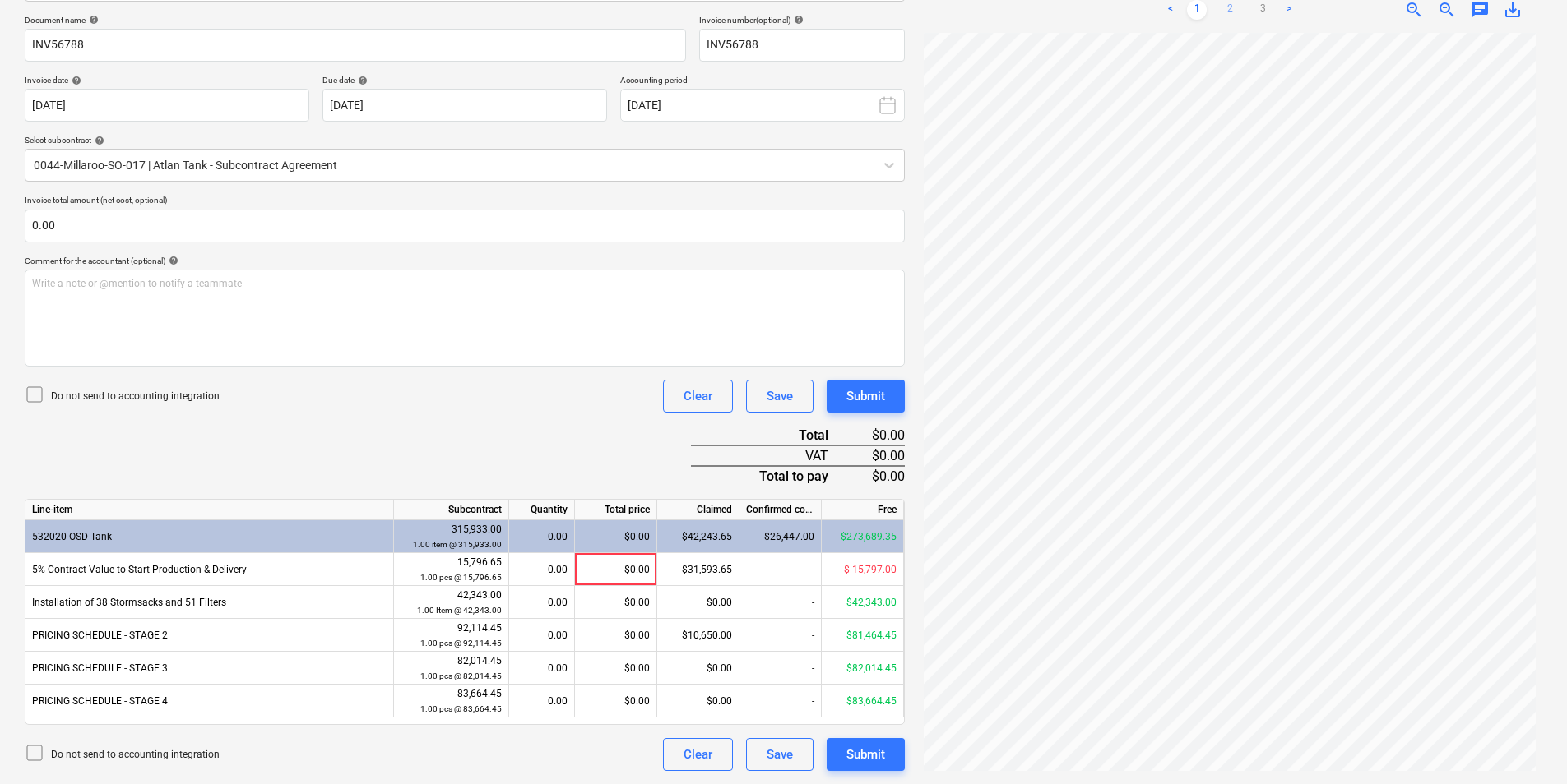
click at [1232, 5] on link "2" at bounding box center [1230, 10] width 20 height 20
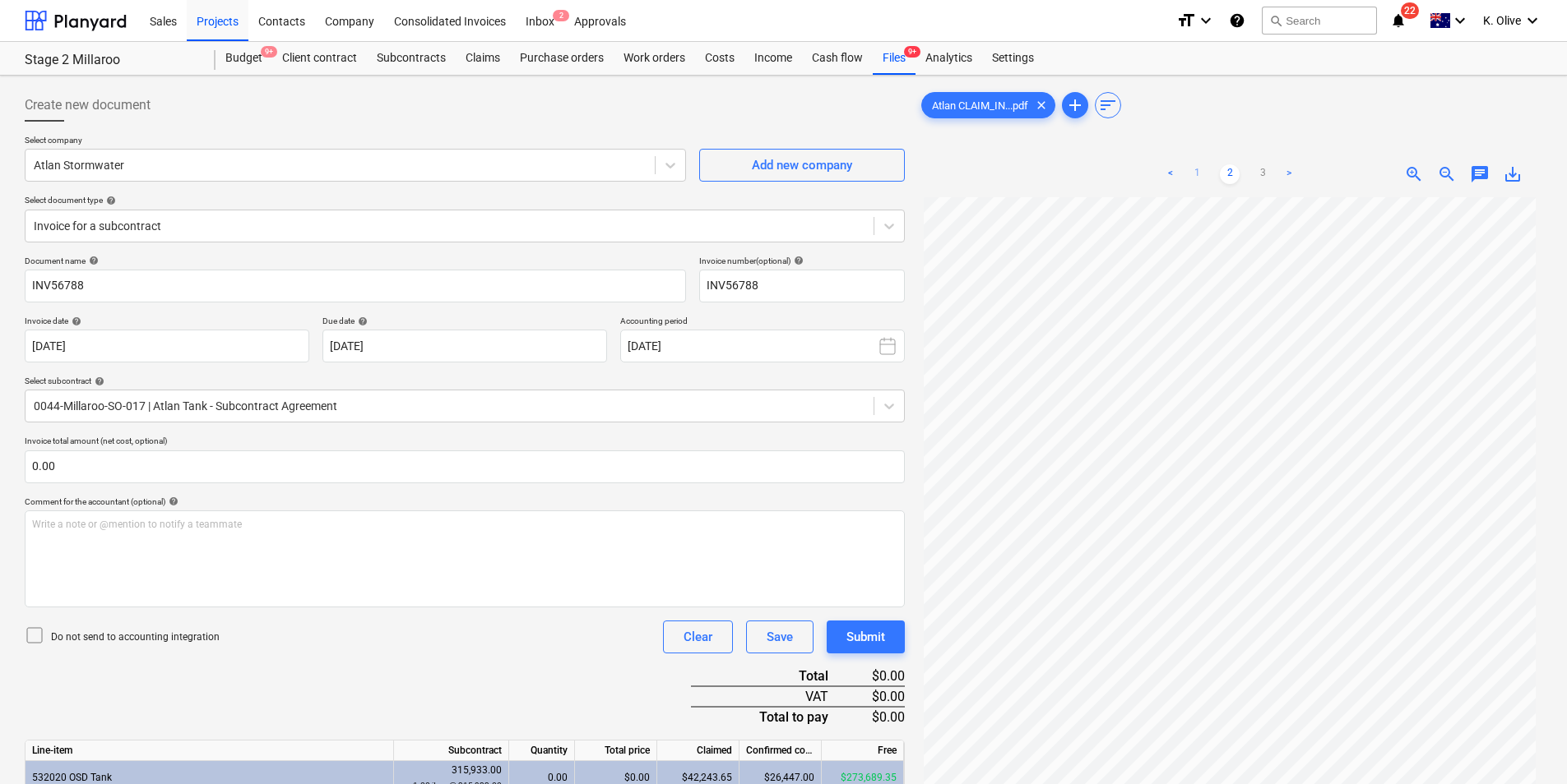
click at [1196, 173] on link "1" at bounding box center [1197, 175] width 20 height 20
click at [1232, 175] on link "2" at bounding box center [1230, 175] width 20 height 20
click at [1197, 168] on link "1" at bounding box center [1197, 175] width 20 height 20
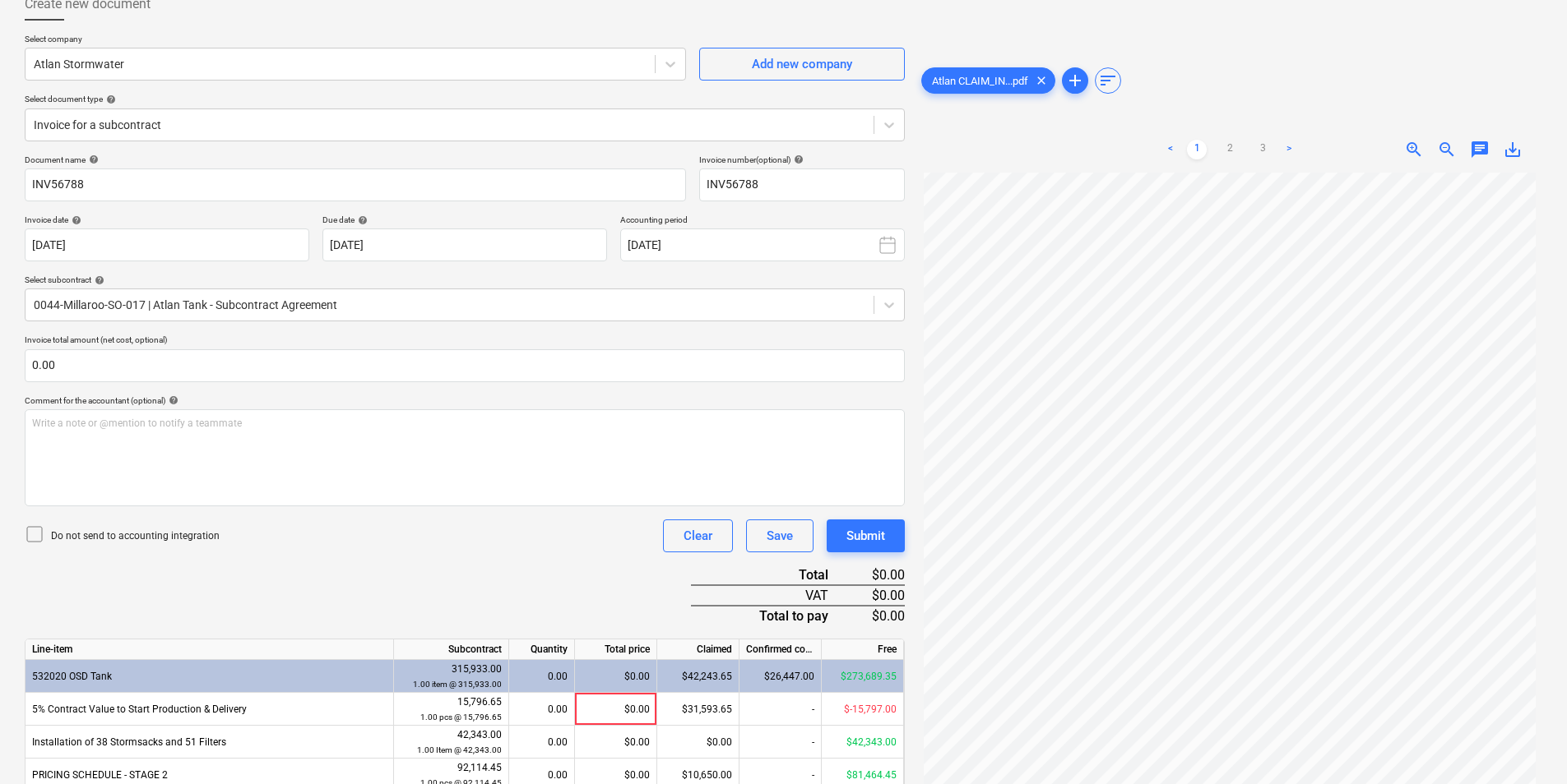
scroll to position [241, 0]
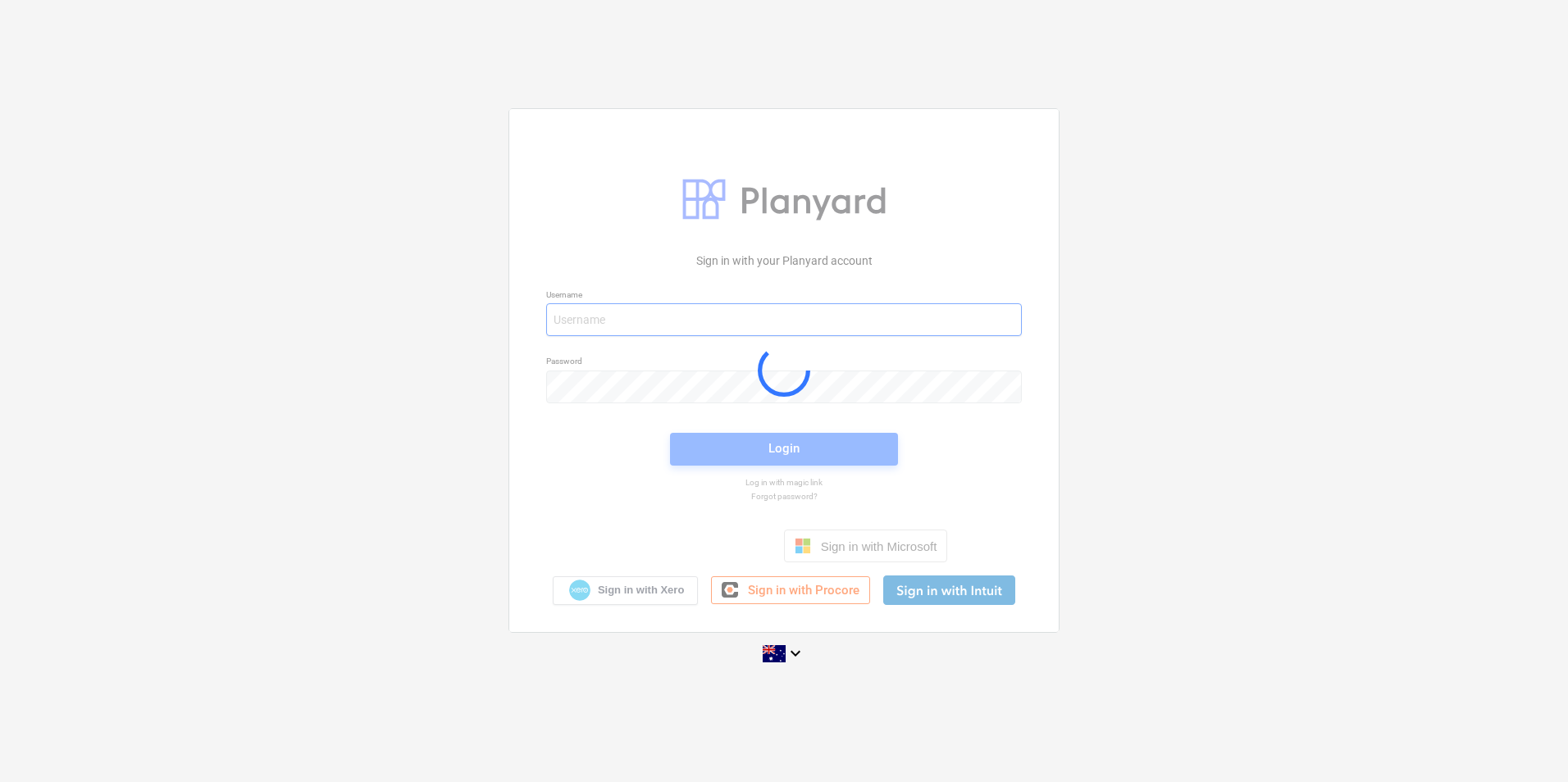
type input "kolive@keanegroup.com.au"
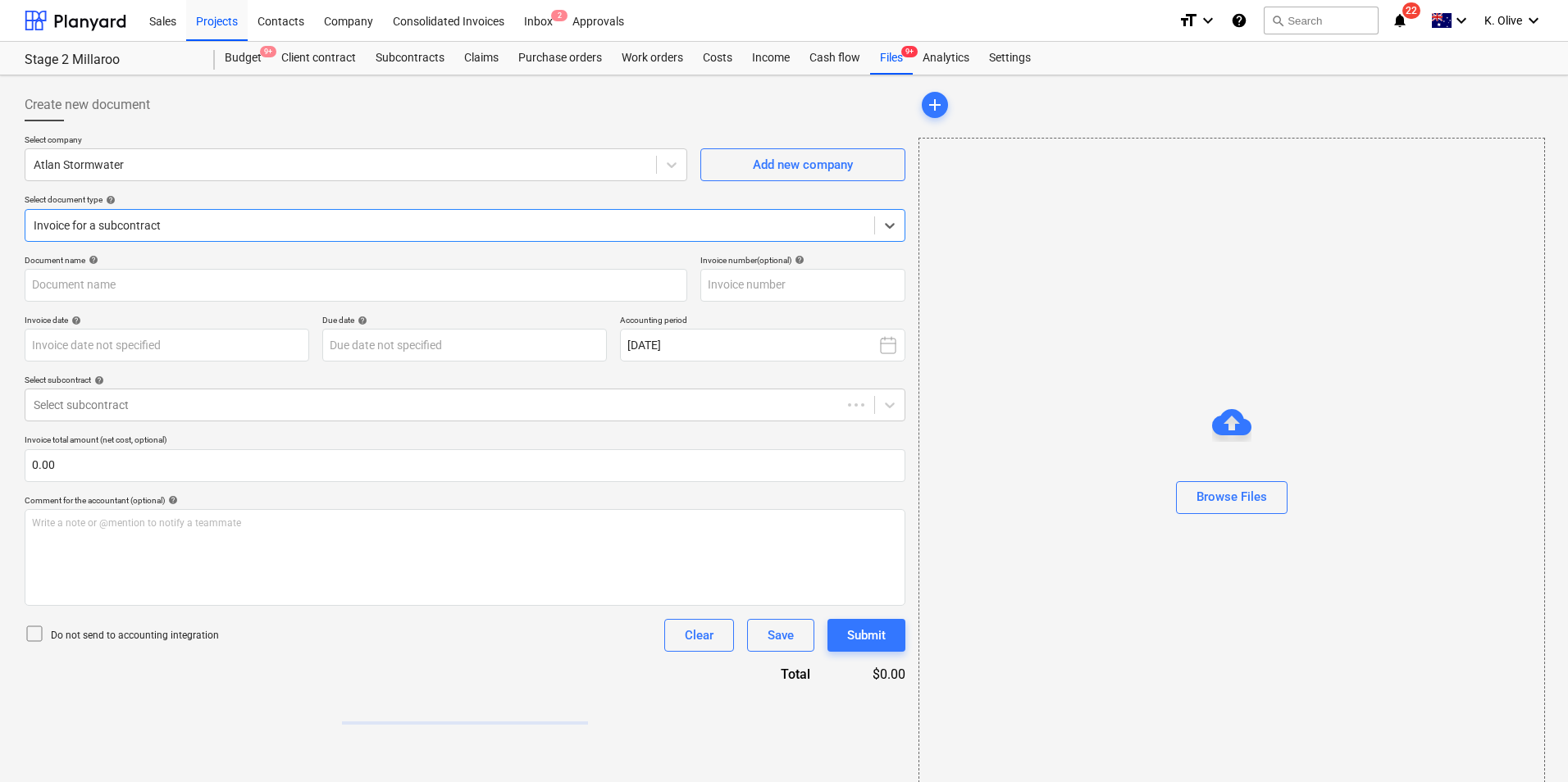
type input "INV56788"
type input "[DATE]"
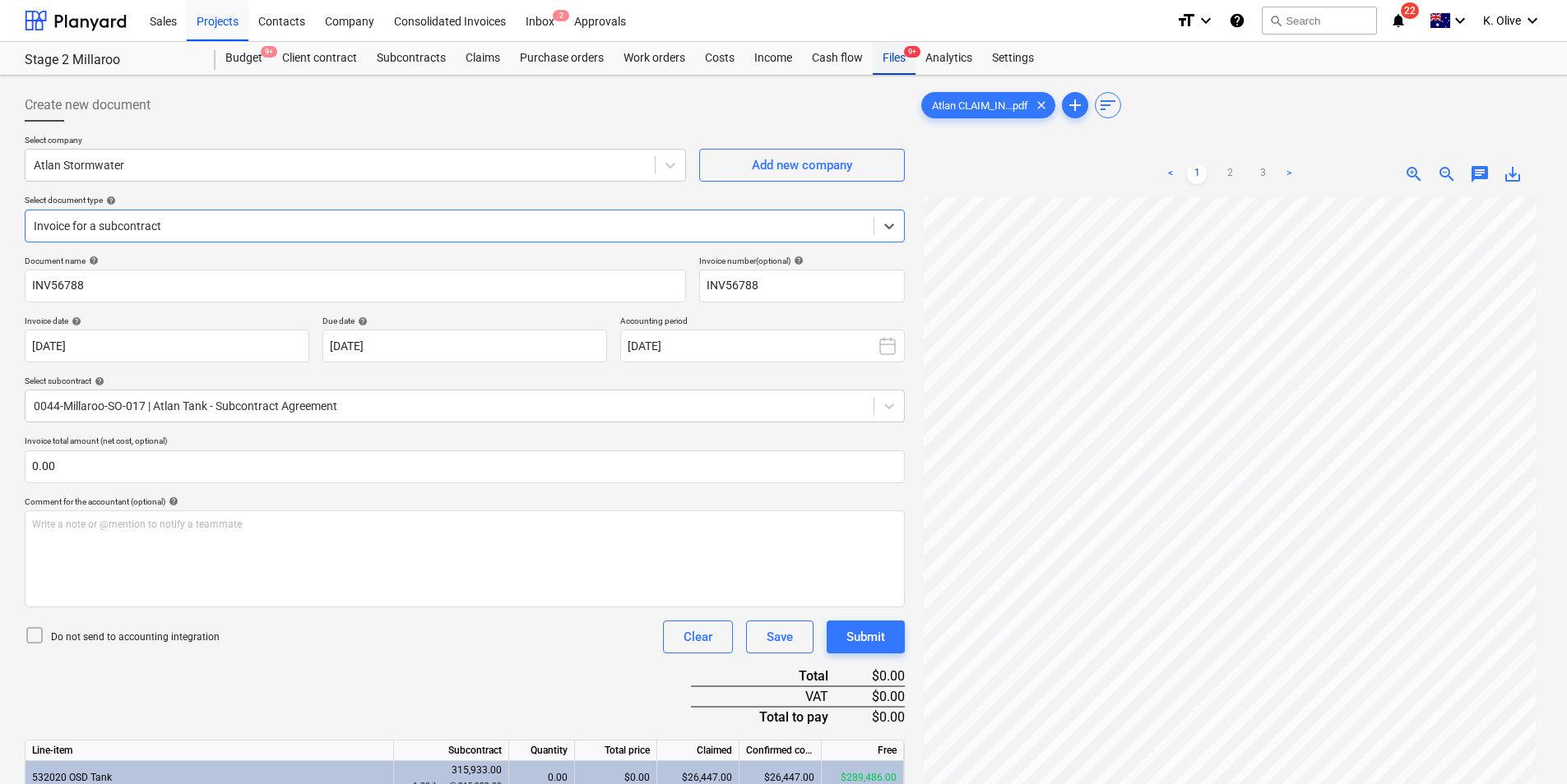
click at [889, 53] on div "Files 9+" at bounding box center [893, 58] width 43 height 33
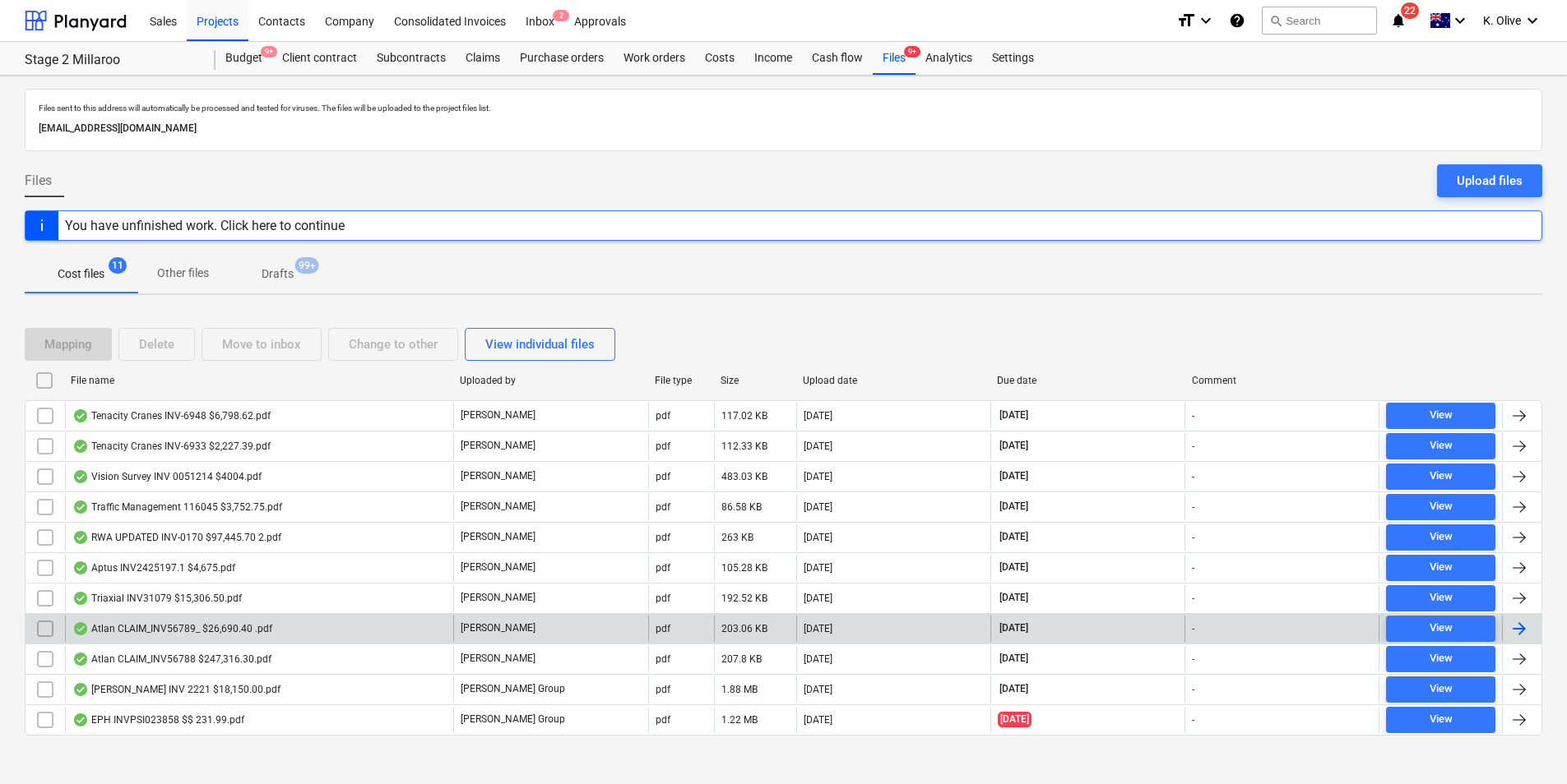
click at [299, 634] on div "Atlan CLAIM_INV56789_ $26,690.40 .pdf" at bounding box center [259, 629] width 389 height 26
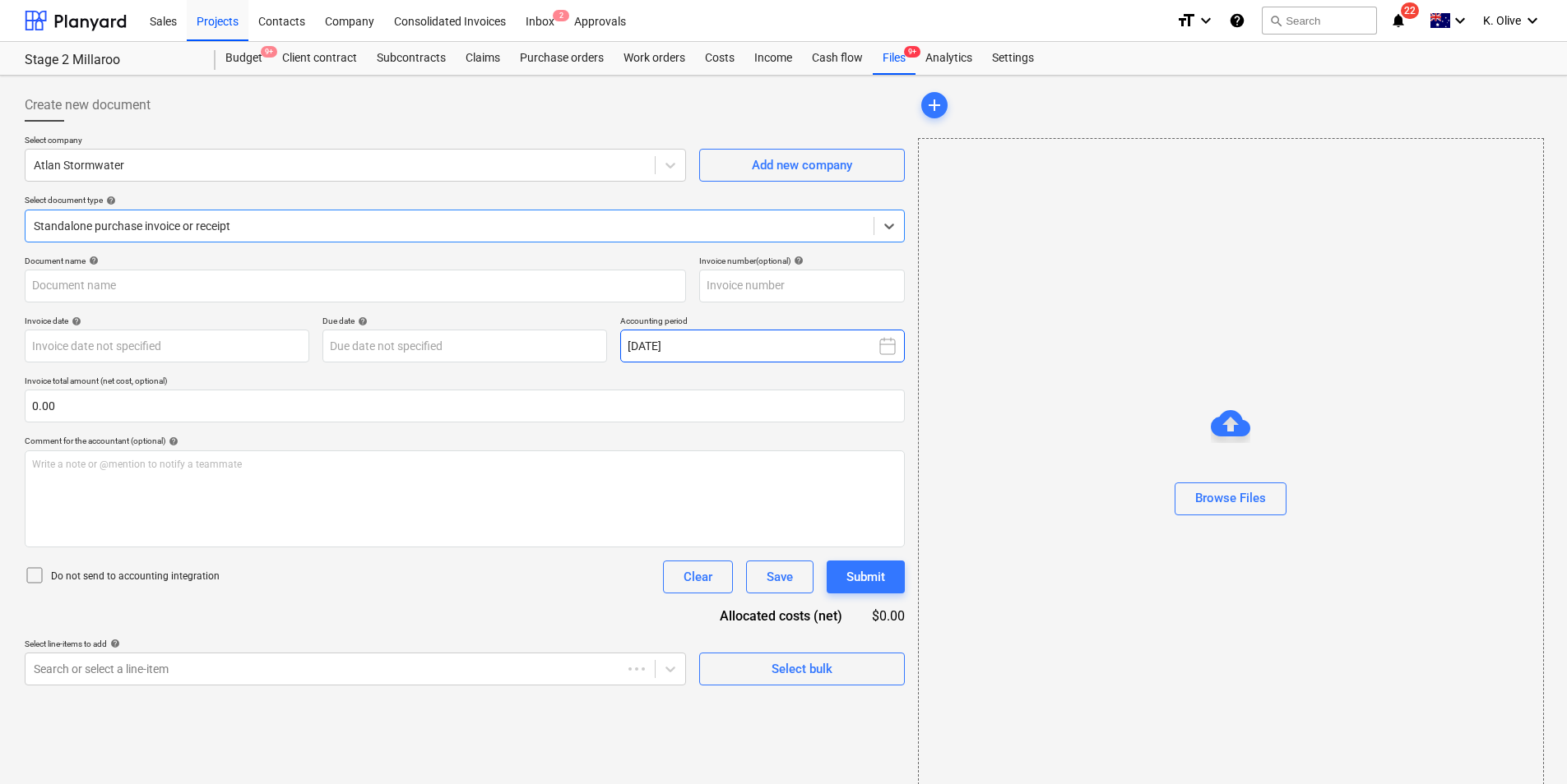
type input "INV56789"
type input "[DATE]"
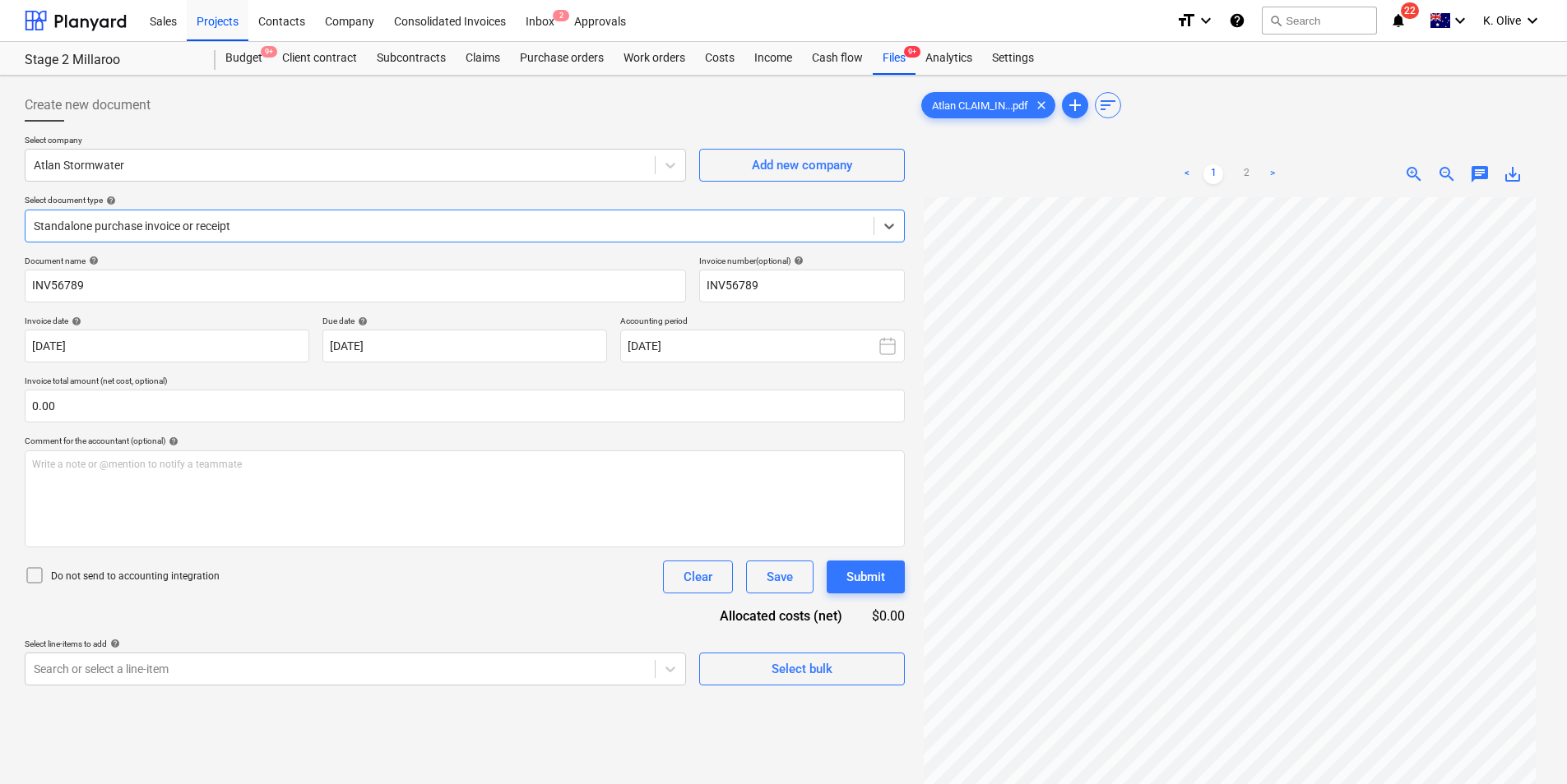
scroll to position [129, 0]
